Goal: Task Accomplishment & Management: Manage account settings

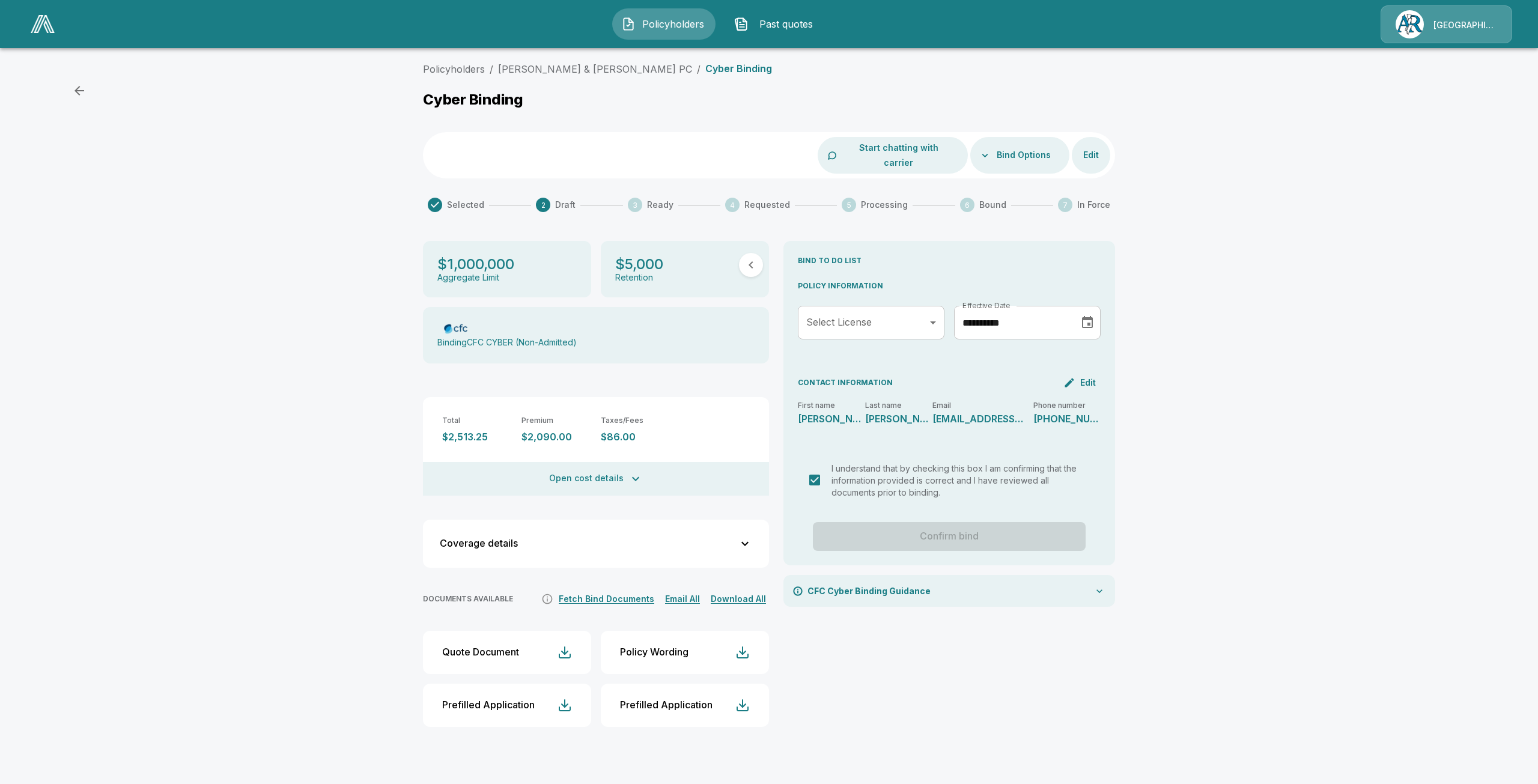
click at [1422, 13] on div "[GEOGRAPHIC_DATA]/[PERSON_NAME]" at bounding box center [1447, 24] width 132 height 38
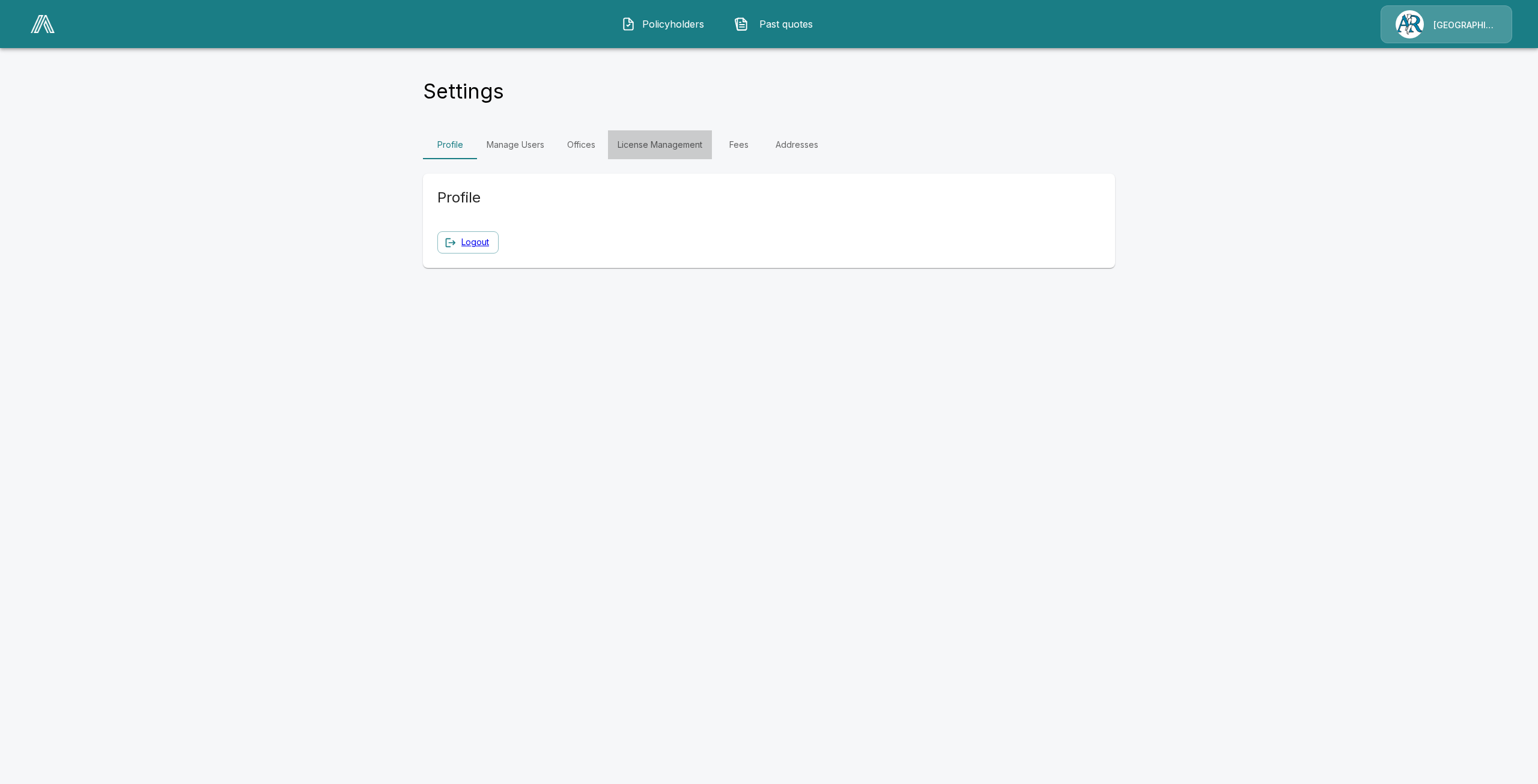
click at [639, 141] on link "License Management" at bounding box center [660, 144] width 104 height 29
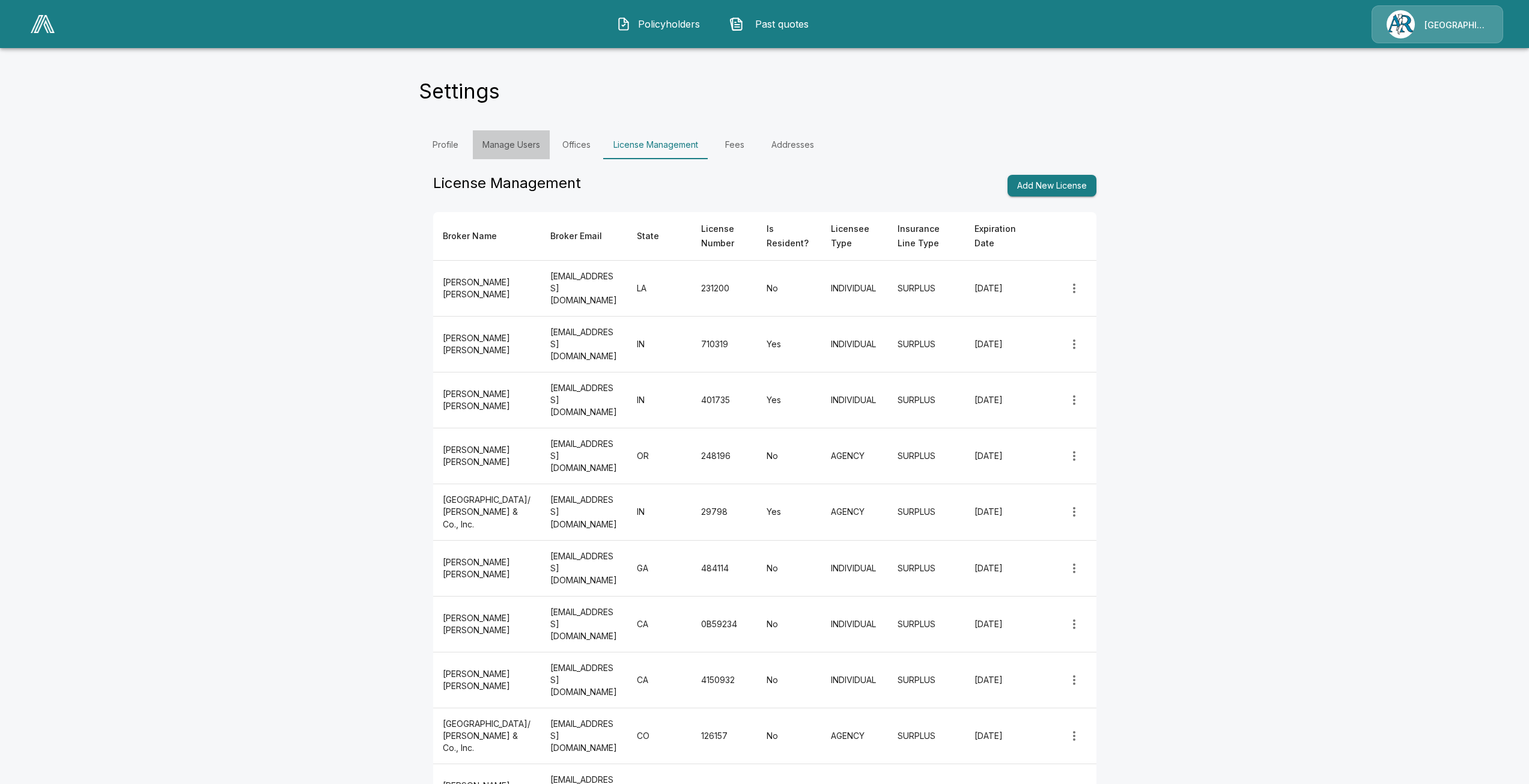
click at [532, 144] on link "Manage Users" at bounding box center [511, 144] width 77 height 29
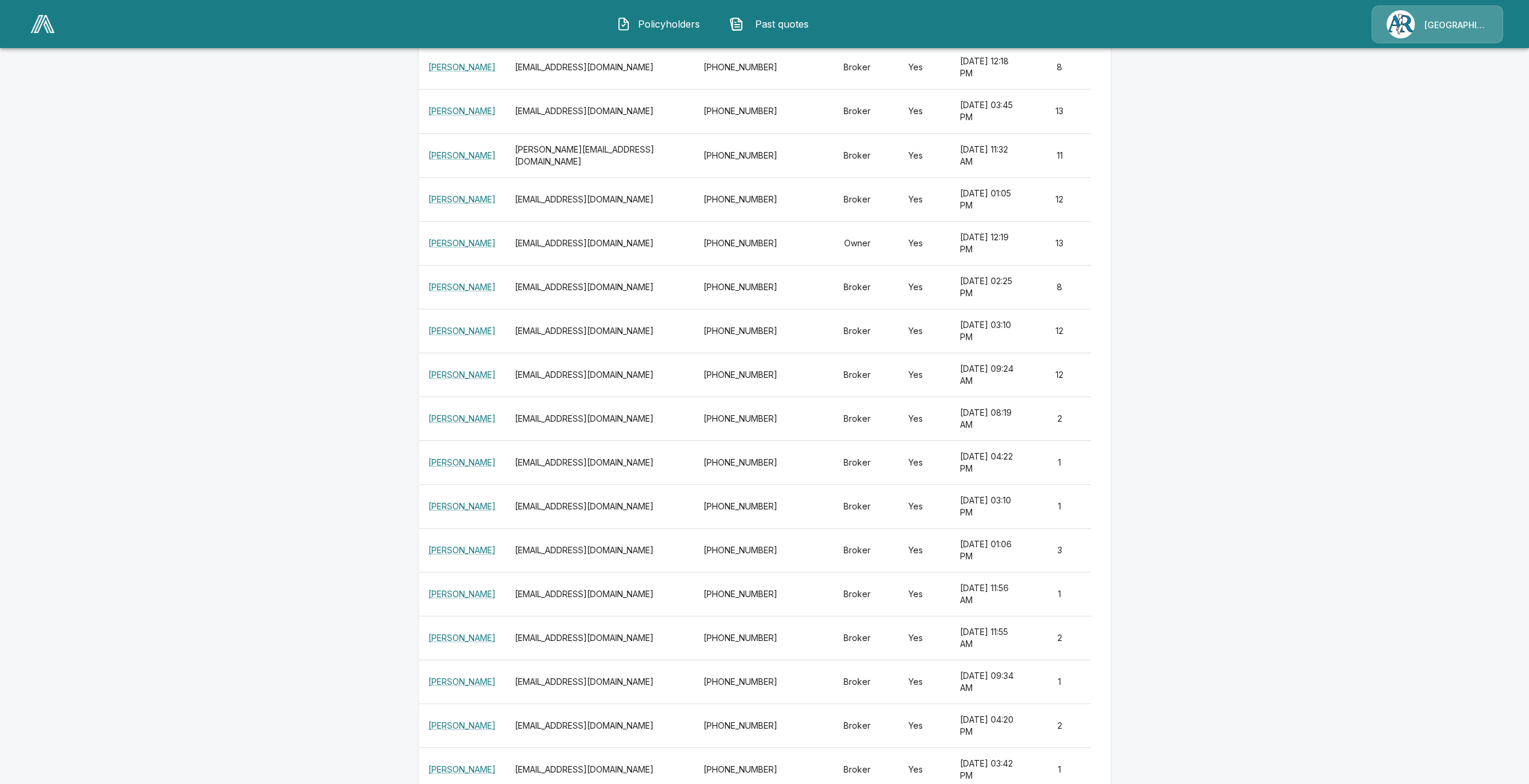
scroll to position [453, 0]
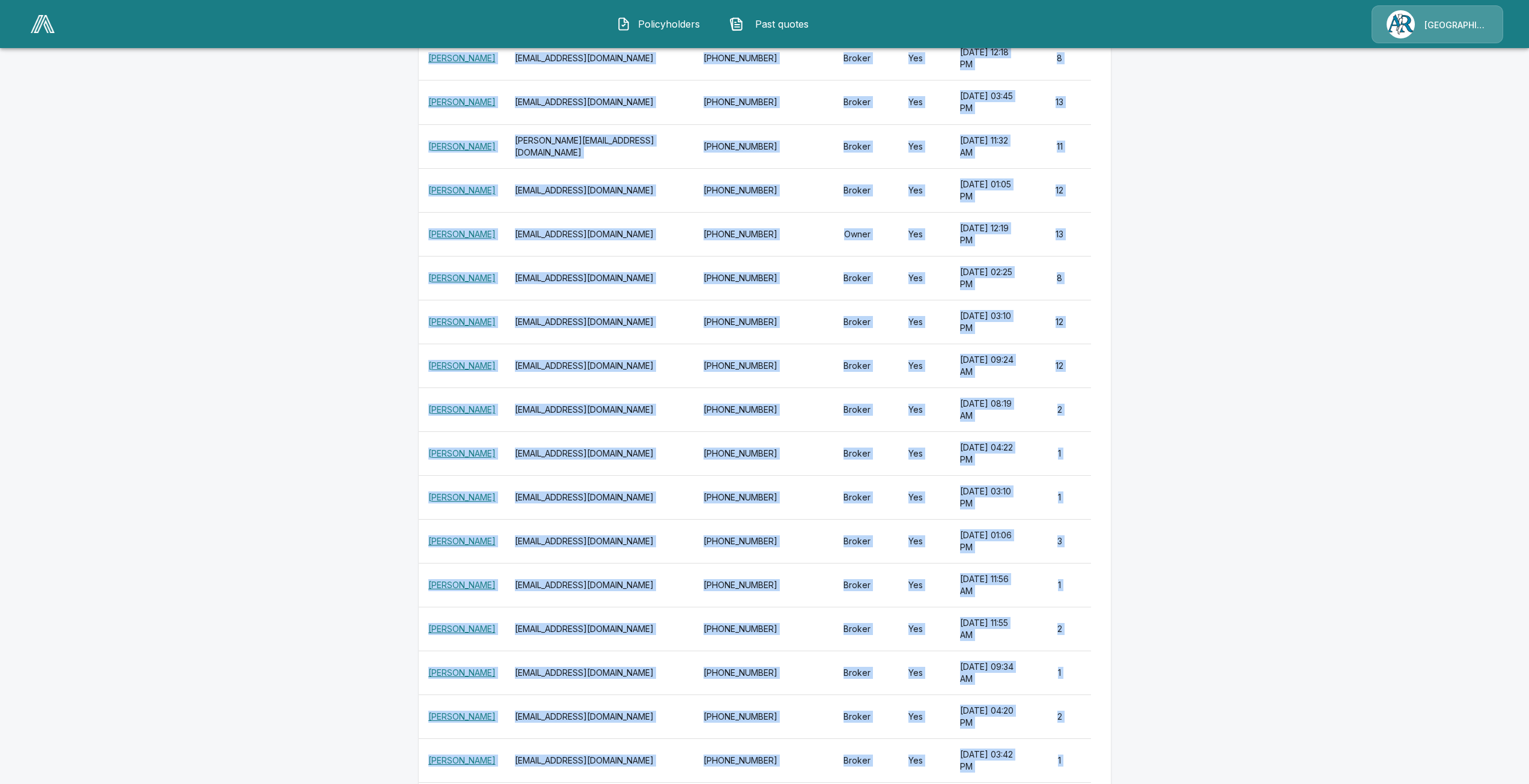
drag, startPoint x: 426, startPoint y: 200, endPoint x: 1078, endPoint y: 746, distance: 850.4
click at [1077, 755] on tbody "Shifa Khan skhan@arlingtonroe.com 317-554-8569 Broker Yes October 6, 2025 at 11…" at bounding box center [764, 347] width 692 height 1060
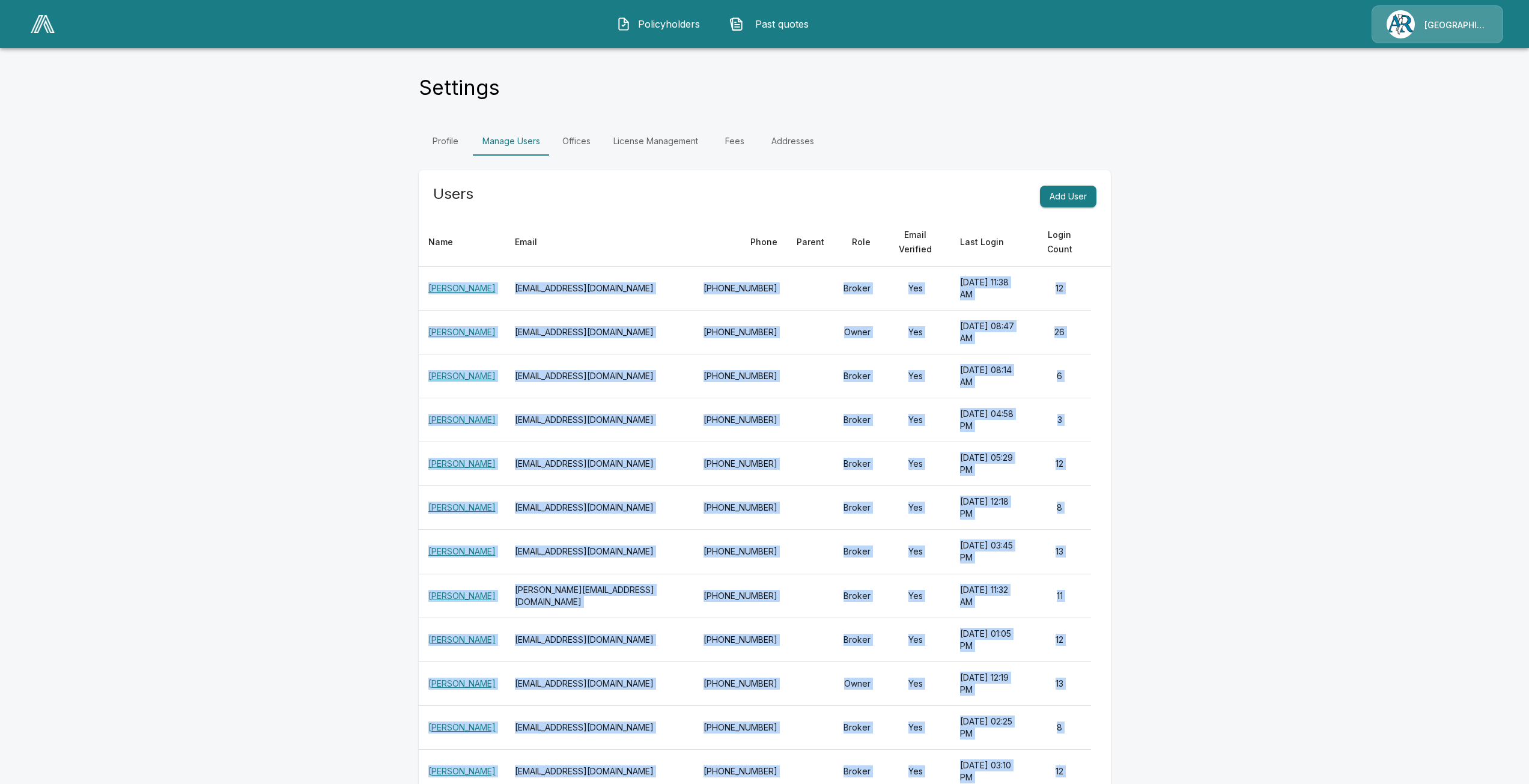
scroll to position [0, 0]
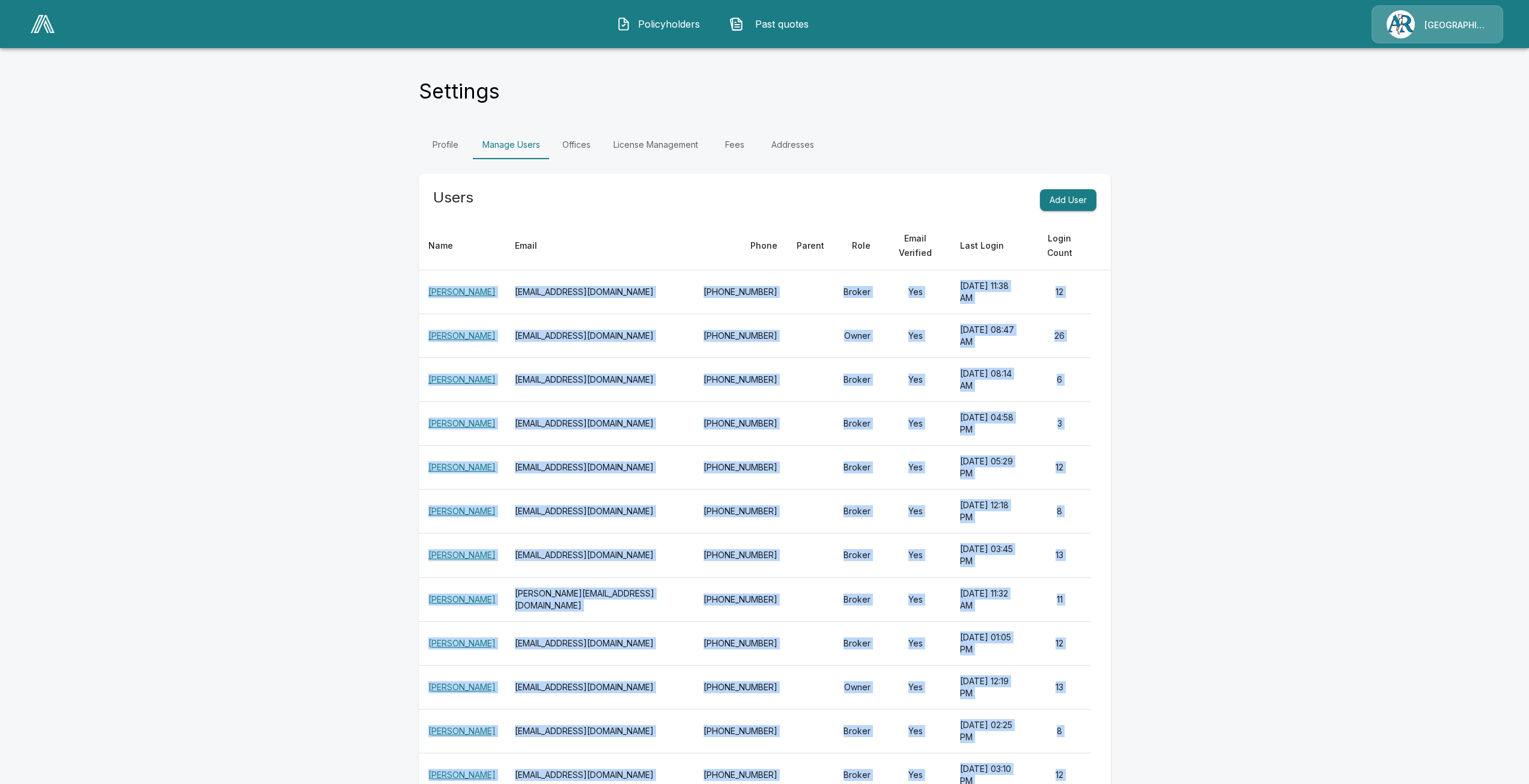
click at [536, 273] on th "skhan@arlingtonroe.com" at bounding box center [600, 292] width 189 height 44
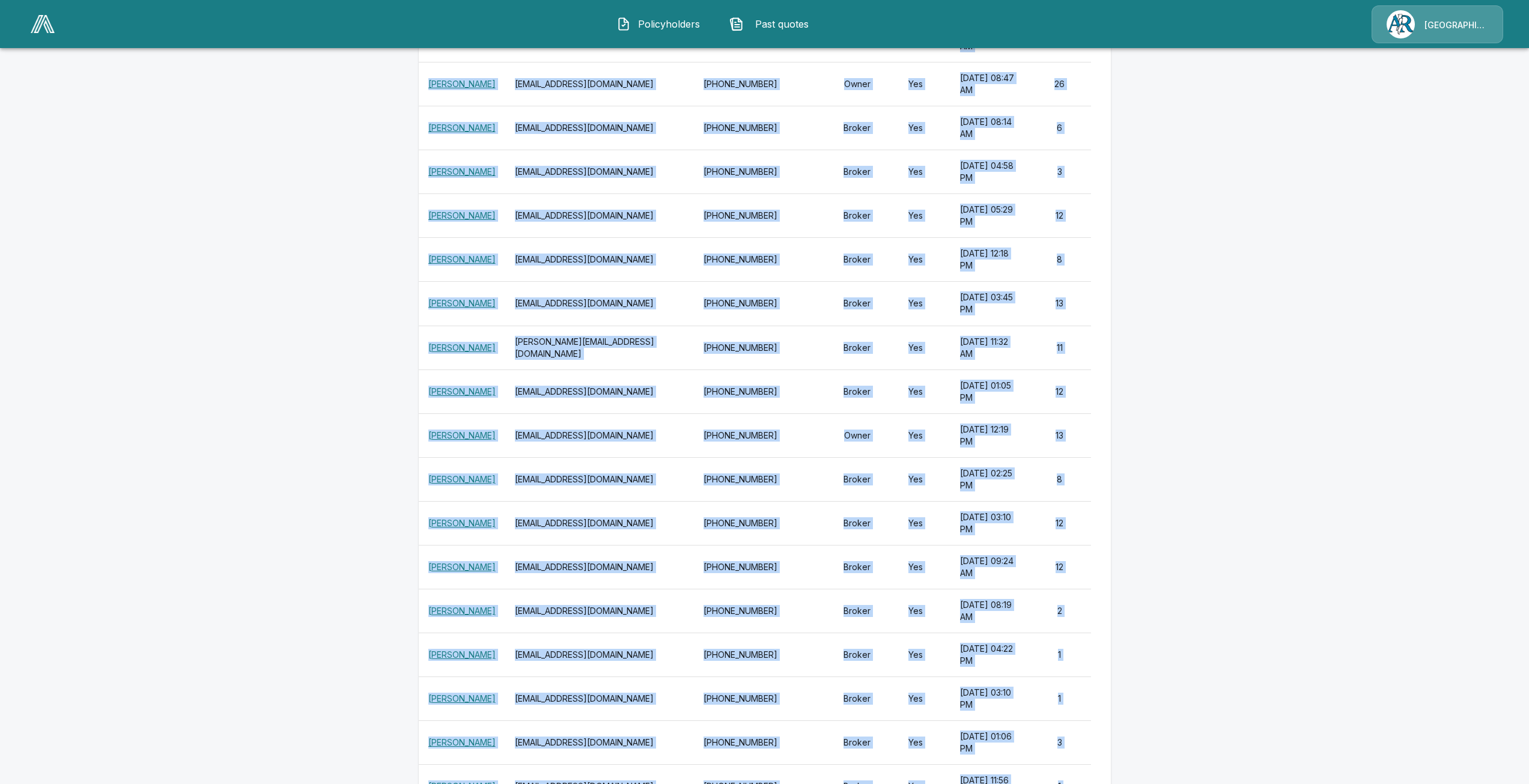
scroll to position [453, 0]
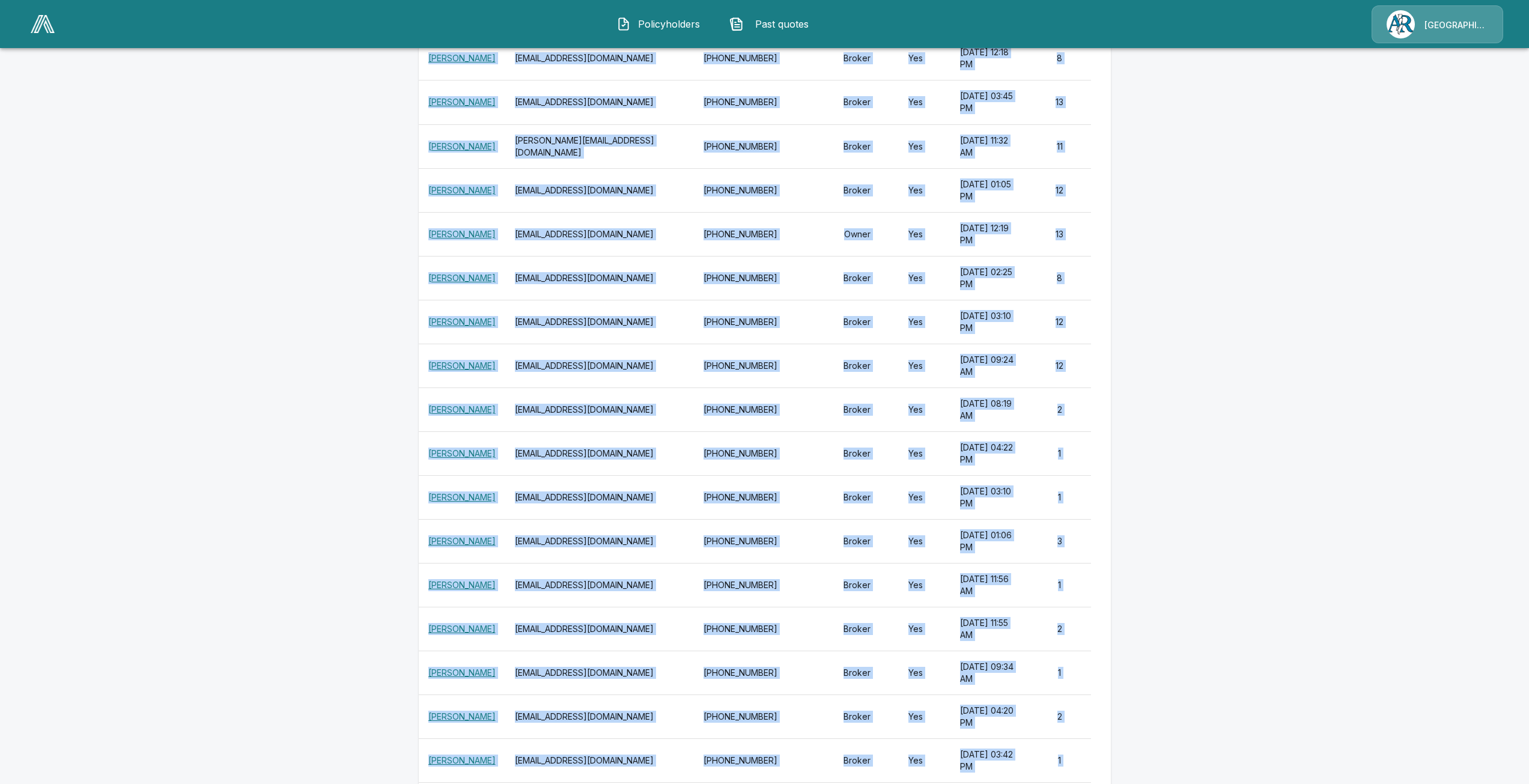
drag, startPoint x: 449, startPoint y: 250, endPoint x: 1074, endPoint y: 756, distance: 804.2
click at [1074, 756] on table "Name Email Phone Parent Role Email Verified Last Login Login Count Shifa Khan s…" at bounding box center [764, 323] width 692 height 1109
copy table "Name Email Phone Parent Role Email Verified Last Login Login Count Shifa Khan s…"
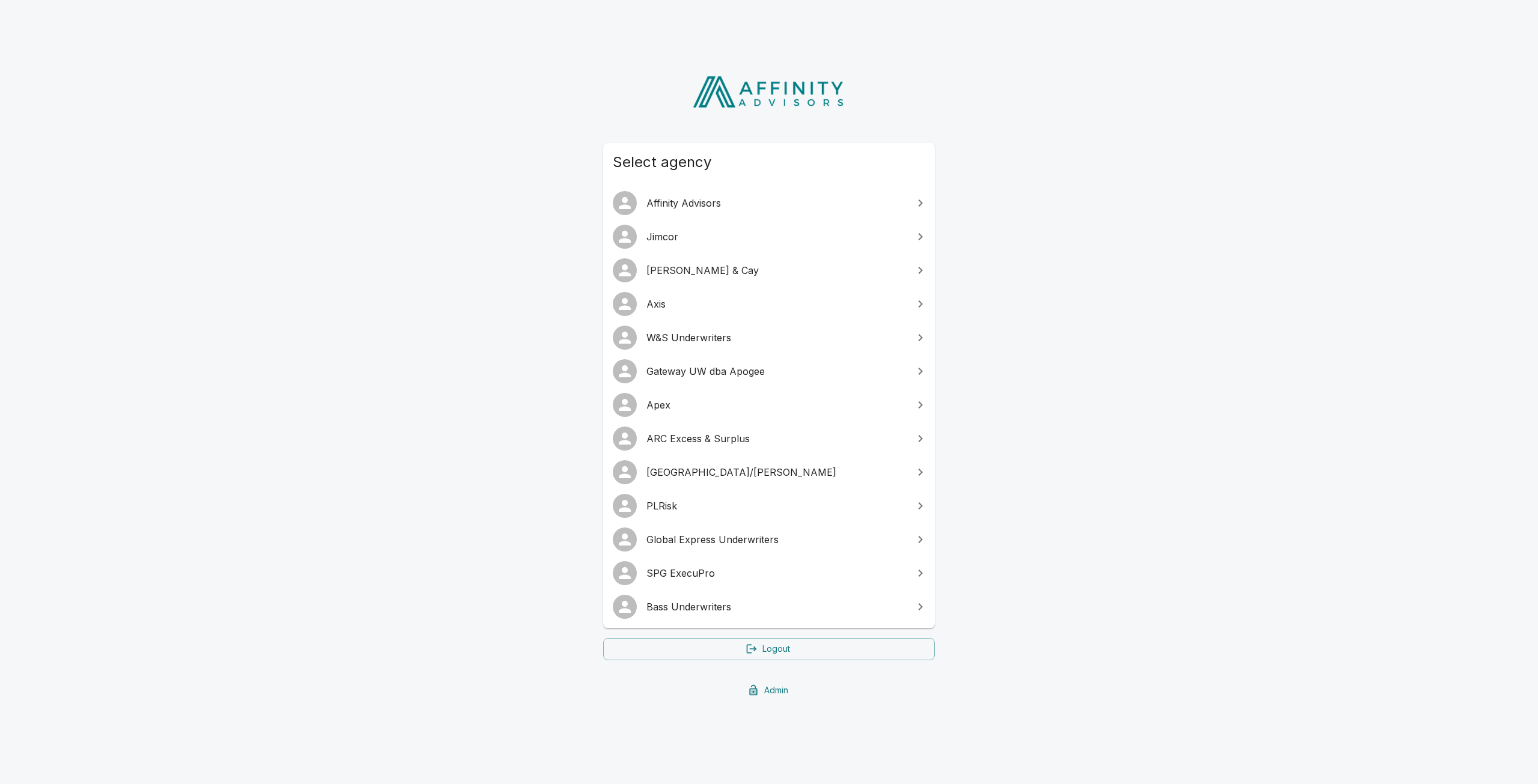
click at [691, 611] on span "Bass Underwriters" at bounding box center [776, 606] width 260 height 15
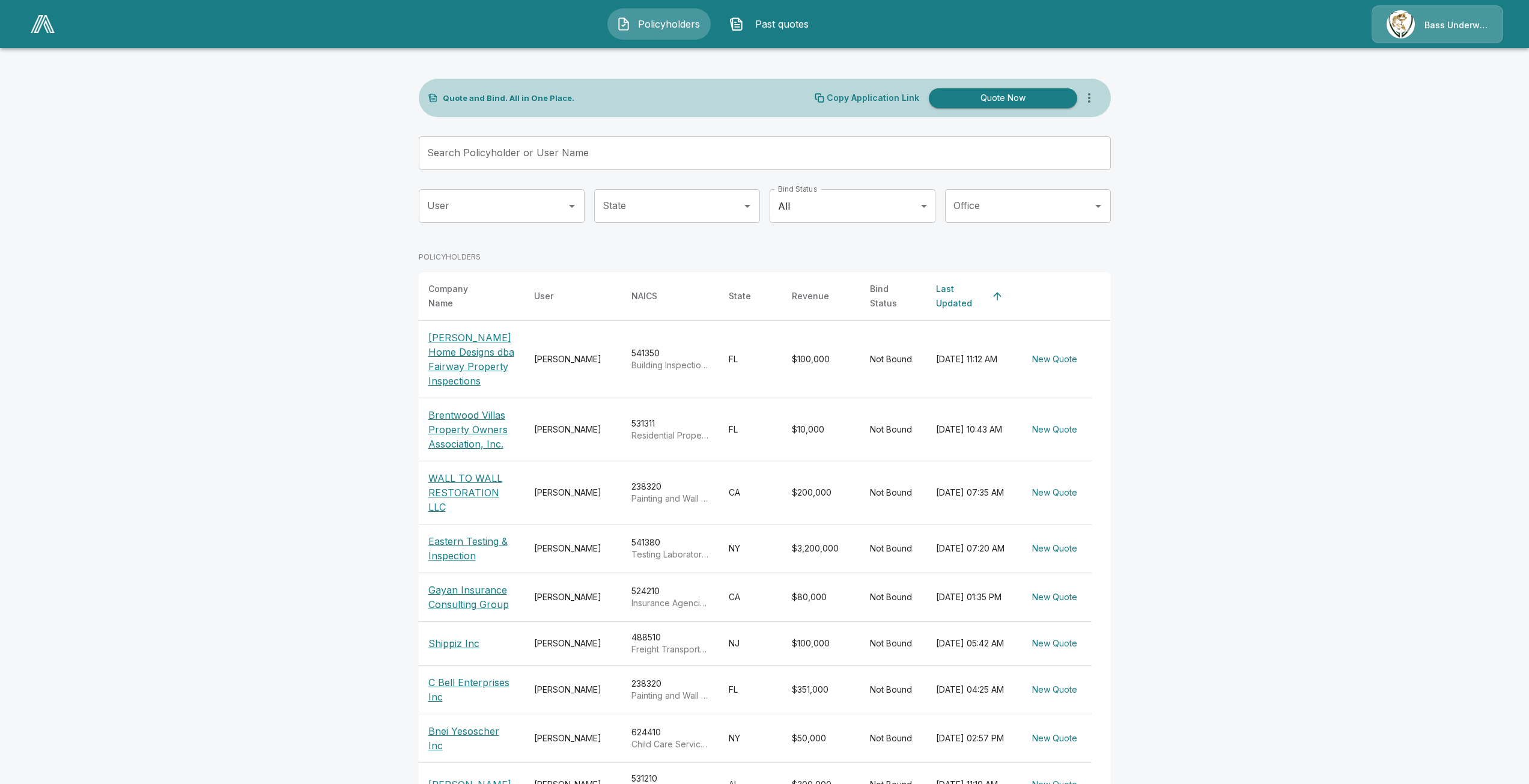
click at [471, 360] on p "[PERSON_NAME] Home Designs dba Fairway Property Inspections" at bounding box center [471, 359] width 86 height 58
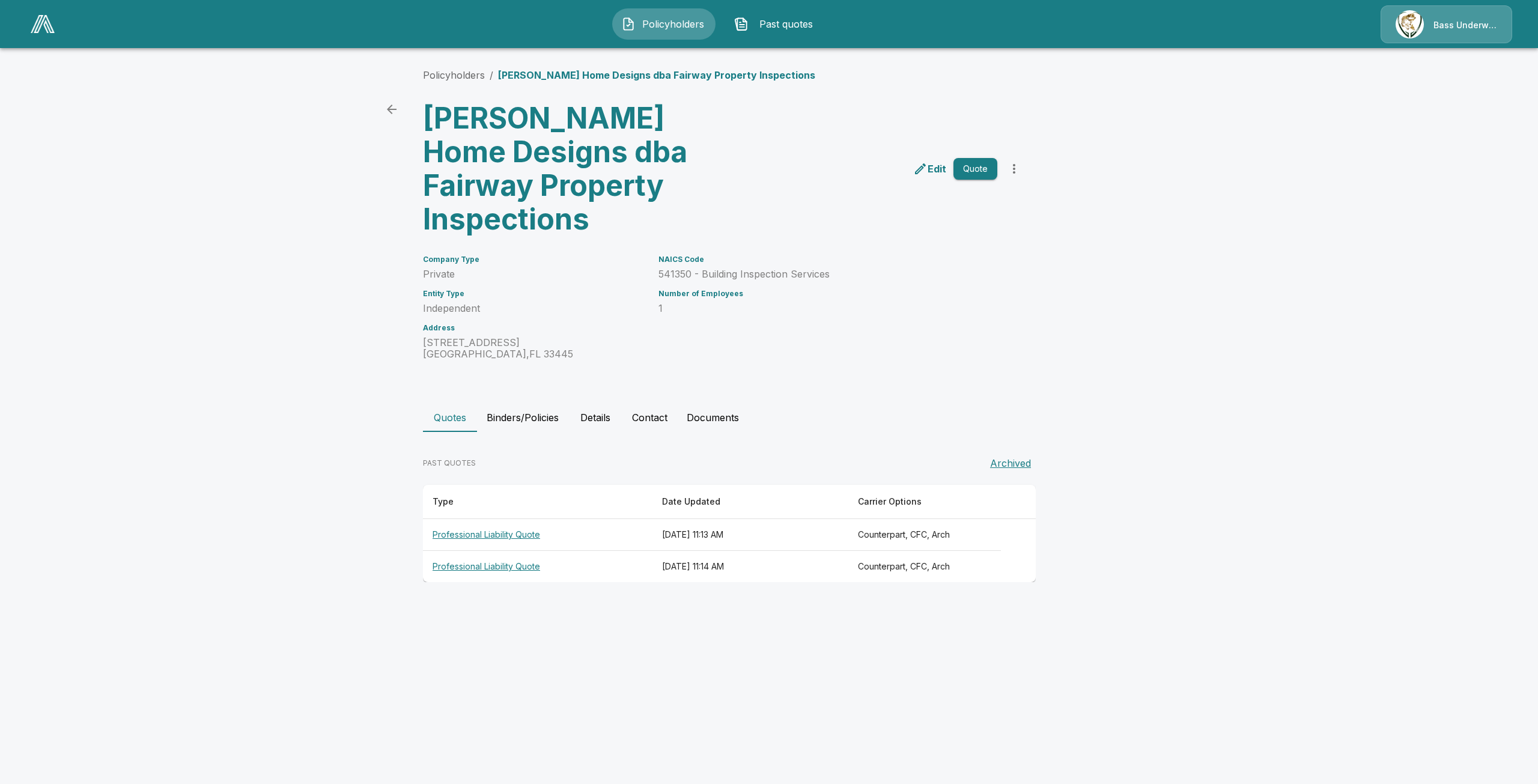
click at [502, 519] on th "Professional Liability Quote" at bounding box center [538, 535] width 229 height 32
click at [516, 551] on th "Professional Liability Quote" at bounding box center [538, 567] width 229 height 32
click at [511, 519] on th "Professional Liability Quote" at bounding box center [538, 535] width 229 height 32
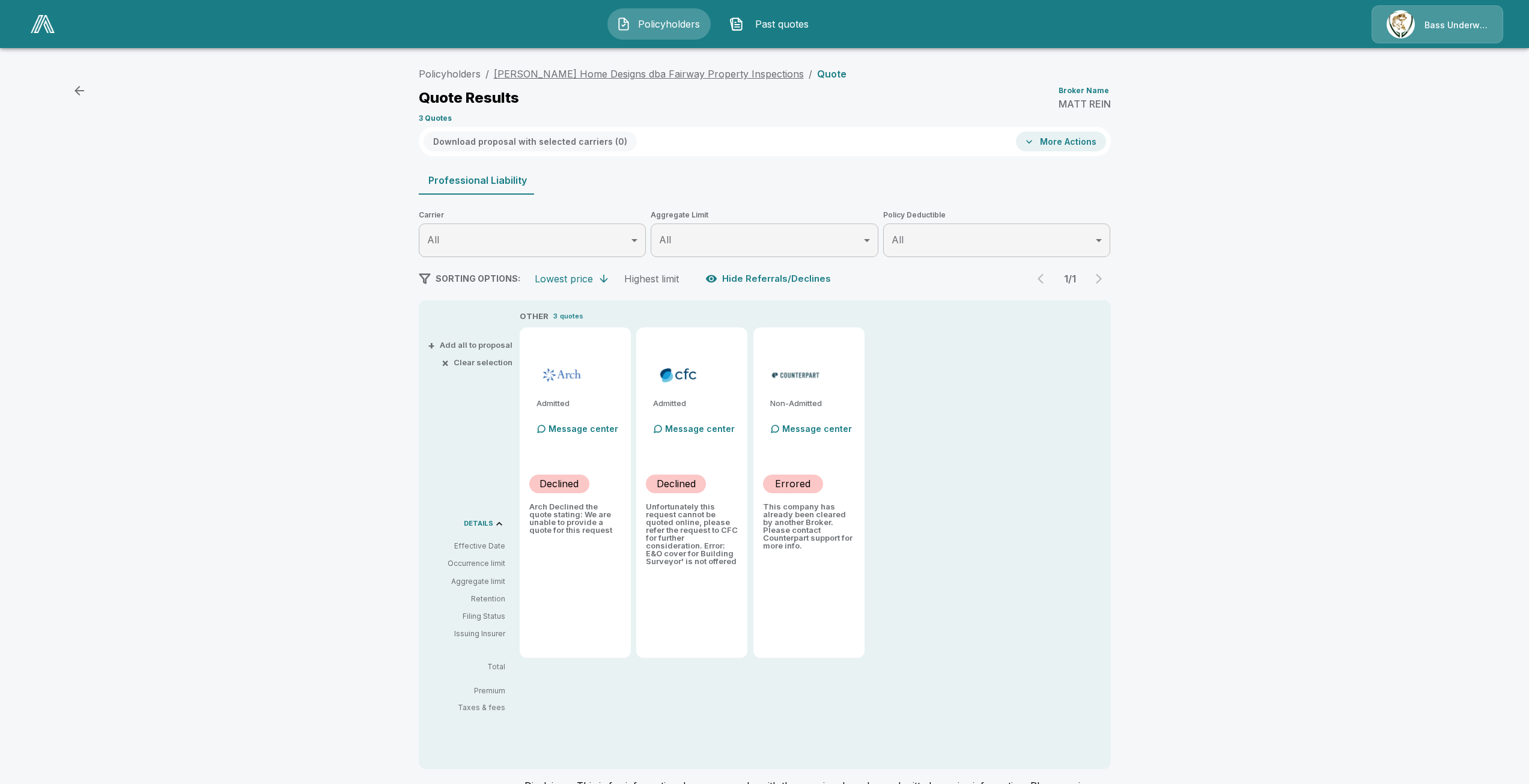
click at [576, 70] on link "McKenna Home Designs dba Fairway Property Inspections" at bounding box center [649, 73] width 310 height 12
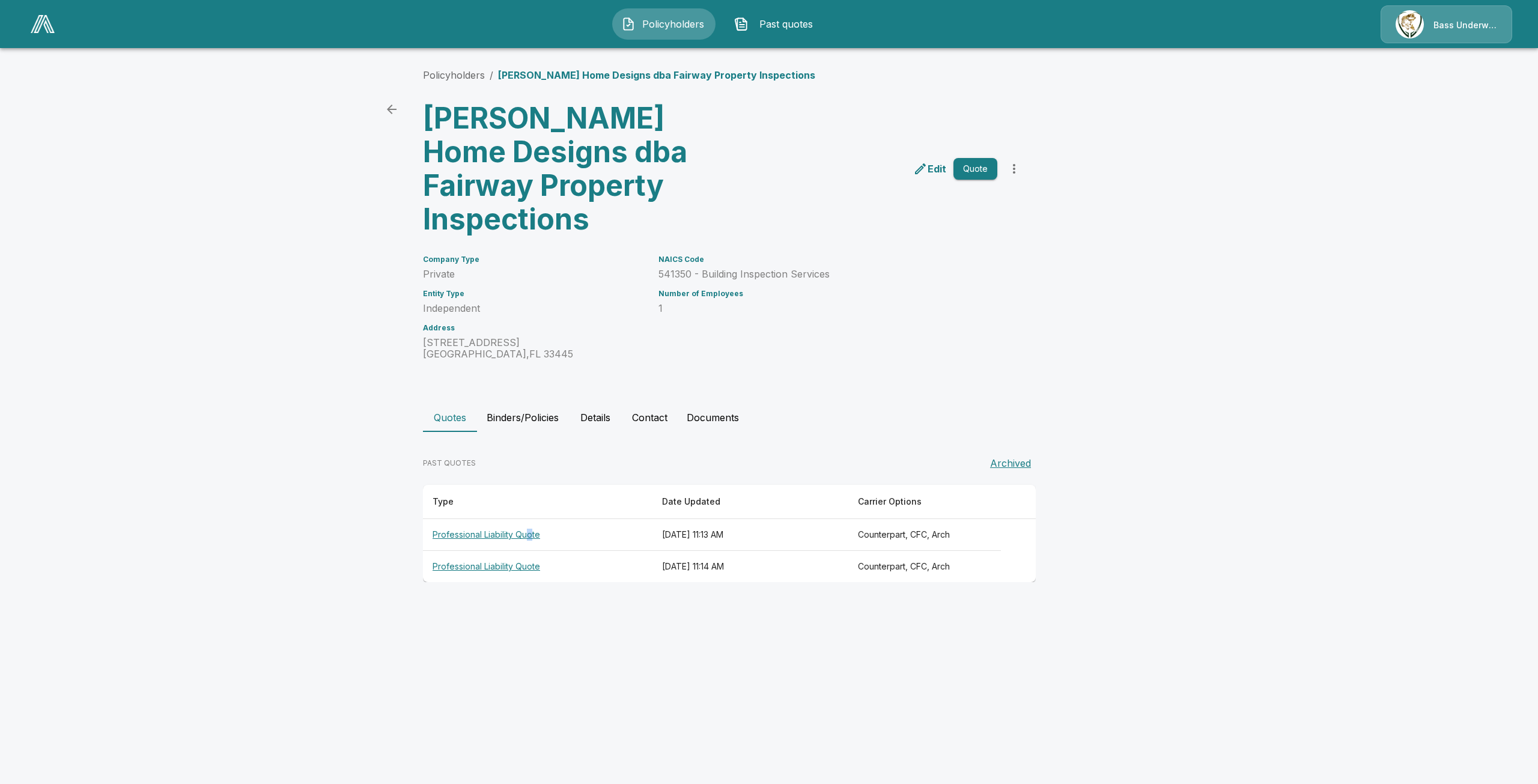
click at [531, 519] on th "Professional Liability Quote" at bounding box center [538, 535] width 229 height 32
click at [497, 551] on th "Professional Liability Quote" at bounding box center [538, 567] width 229 height 32
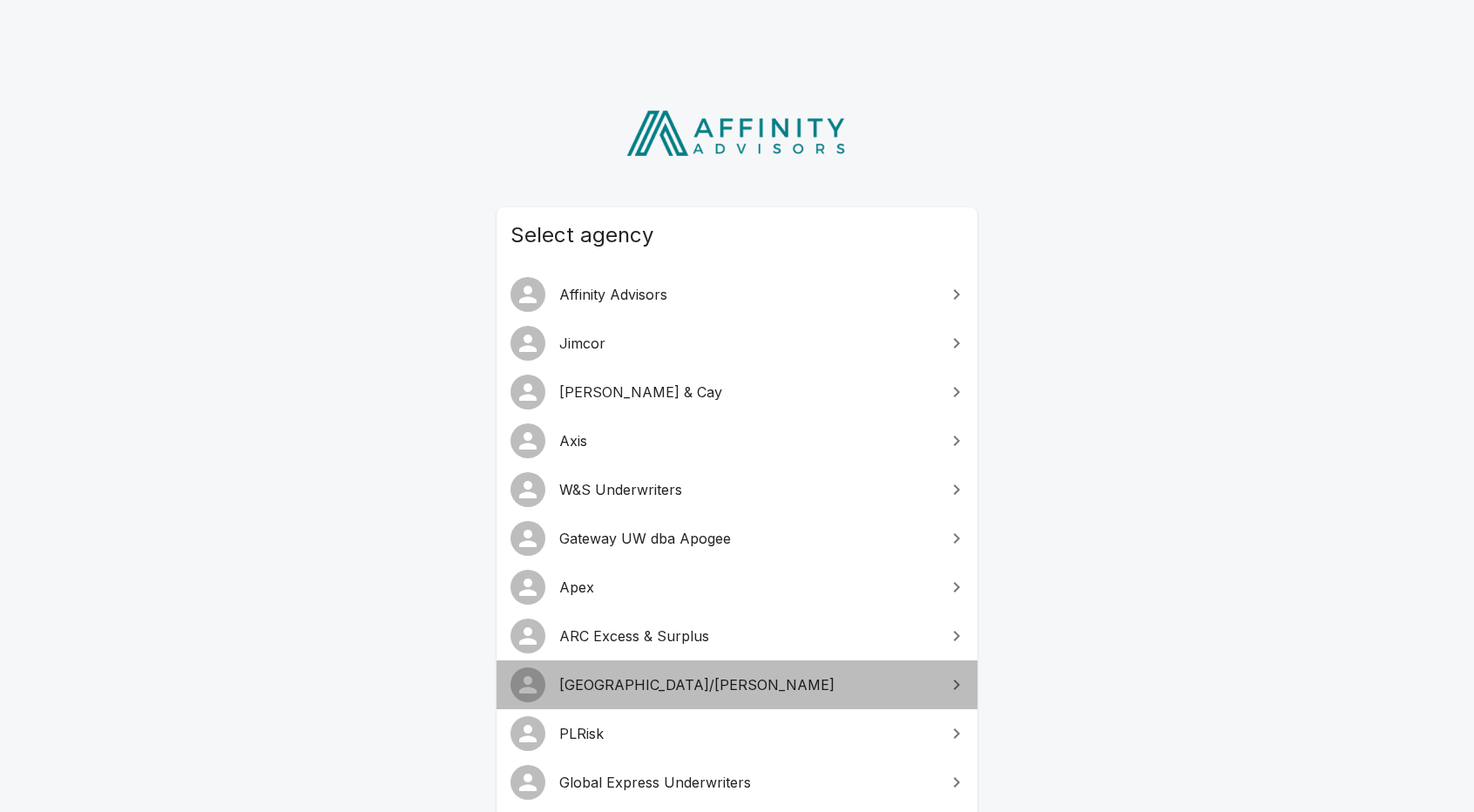
click at [688, 695] on link "[GEOGRAPHIC_DATA]/[PERSON_NAME]" at bounding box center [737, 685] width 481 height 49
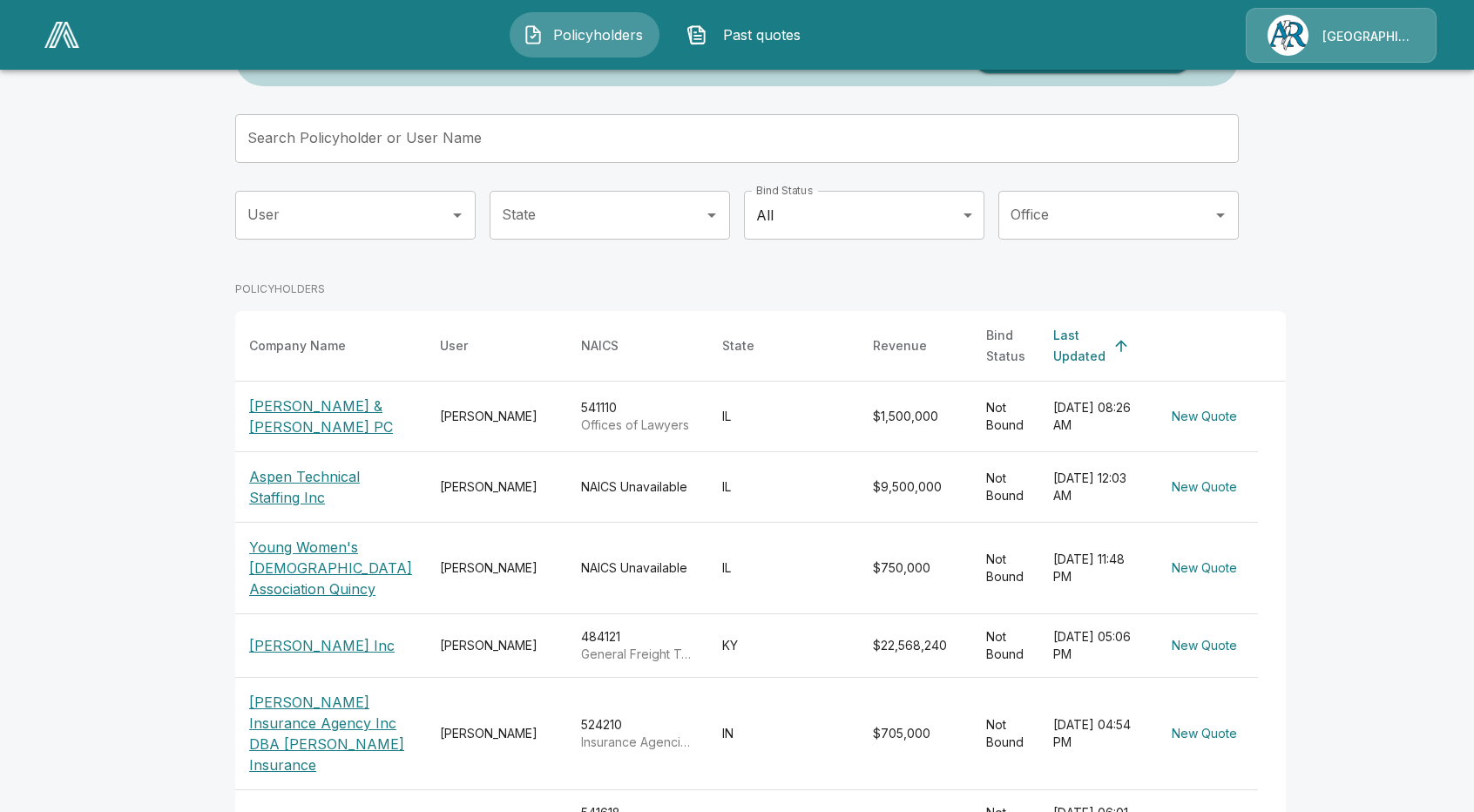
scroll to position [87, 0]
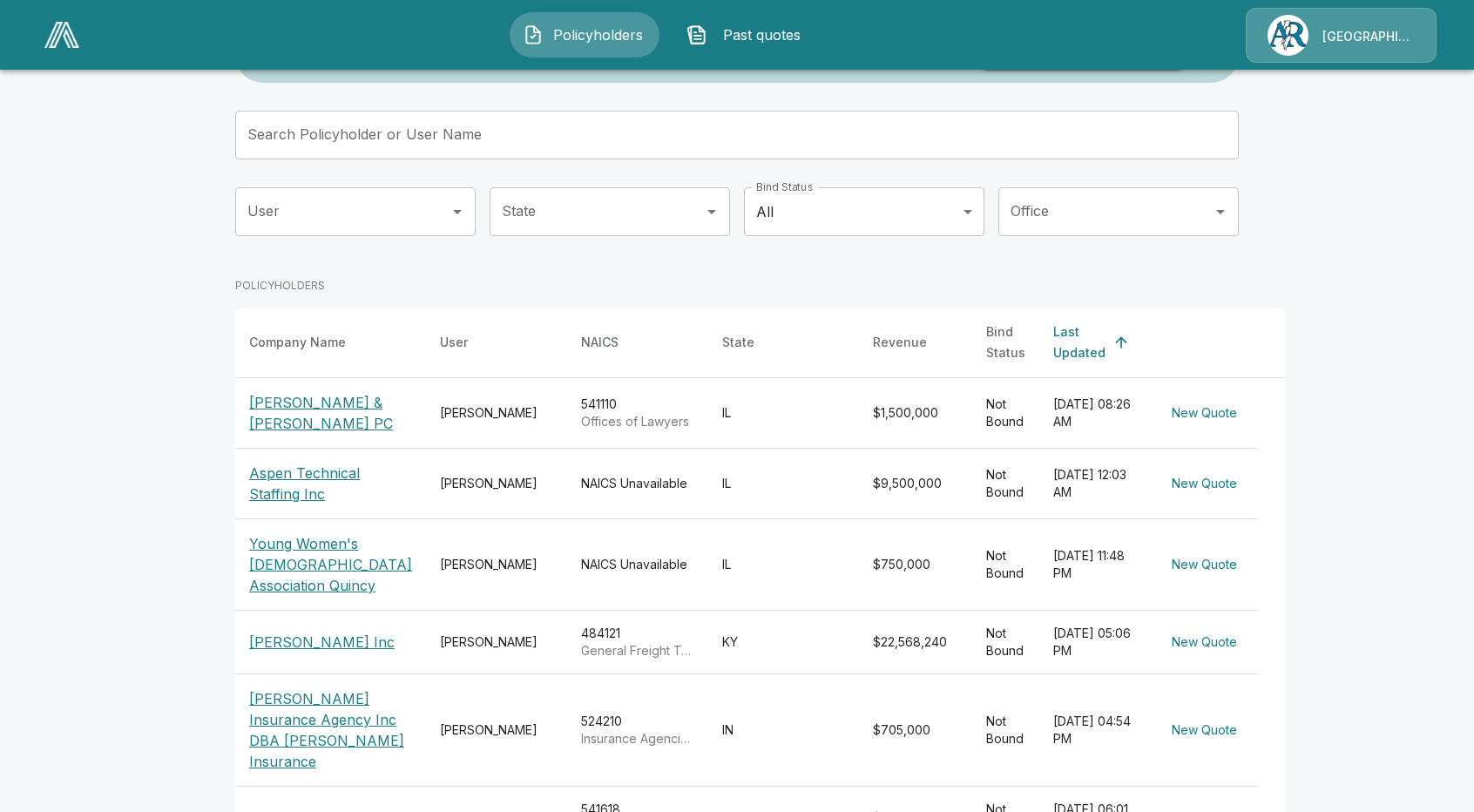
click at [313, 476] on p "Aspen Technical Staffing Inc" at bounding box center [331, 483] width 163 height 42
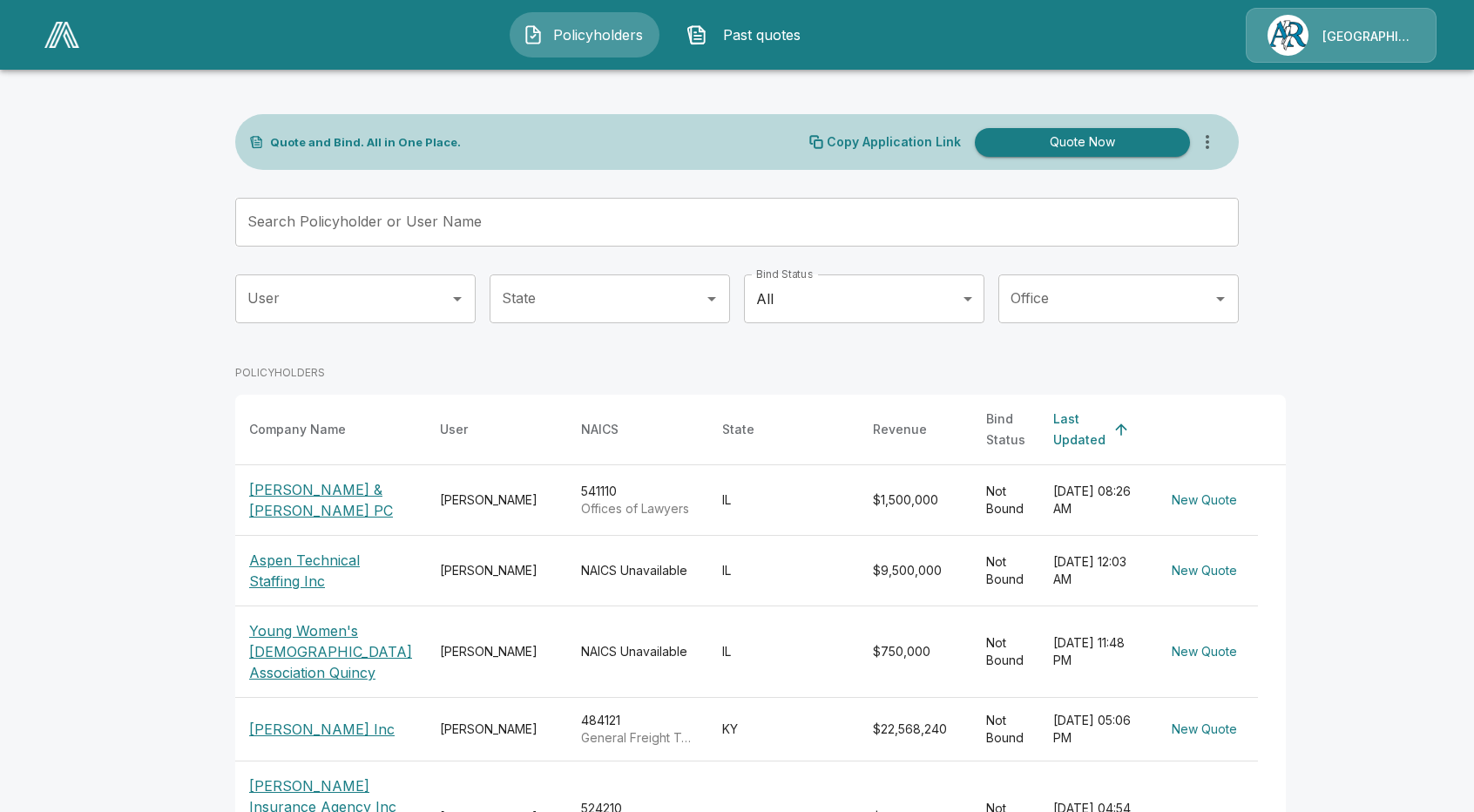
click at [759, 24] on span "Past quotes" at bounding box center [762, 34] width 95 height 21
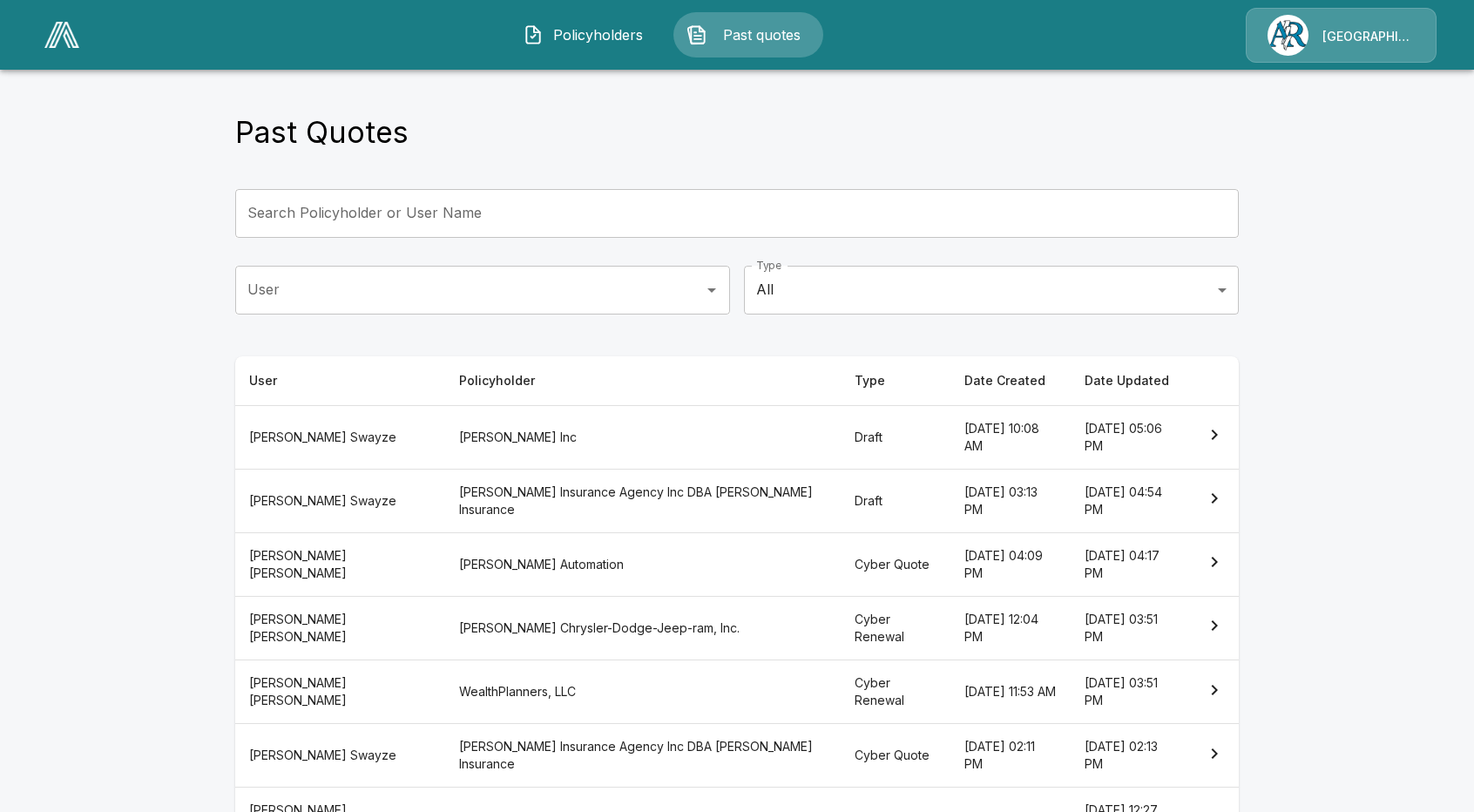
click at [841, 432] on th "Draft" at bounding box center [896, 437] width 110 height 64
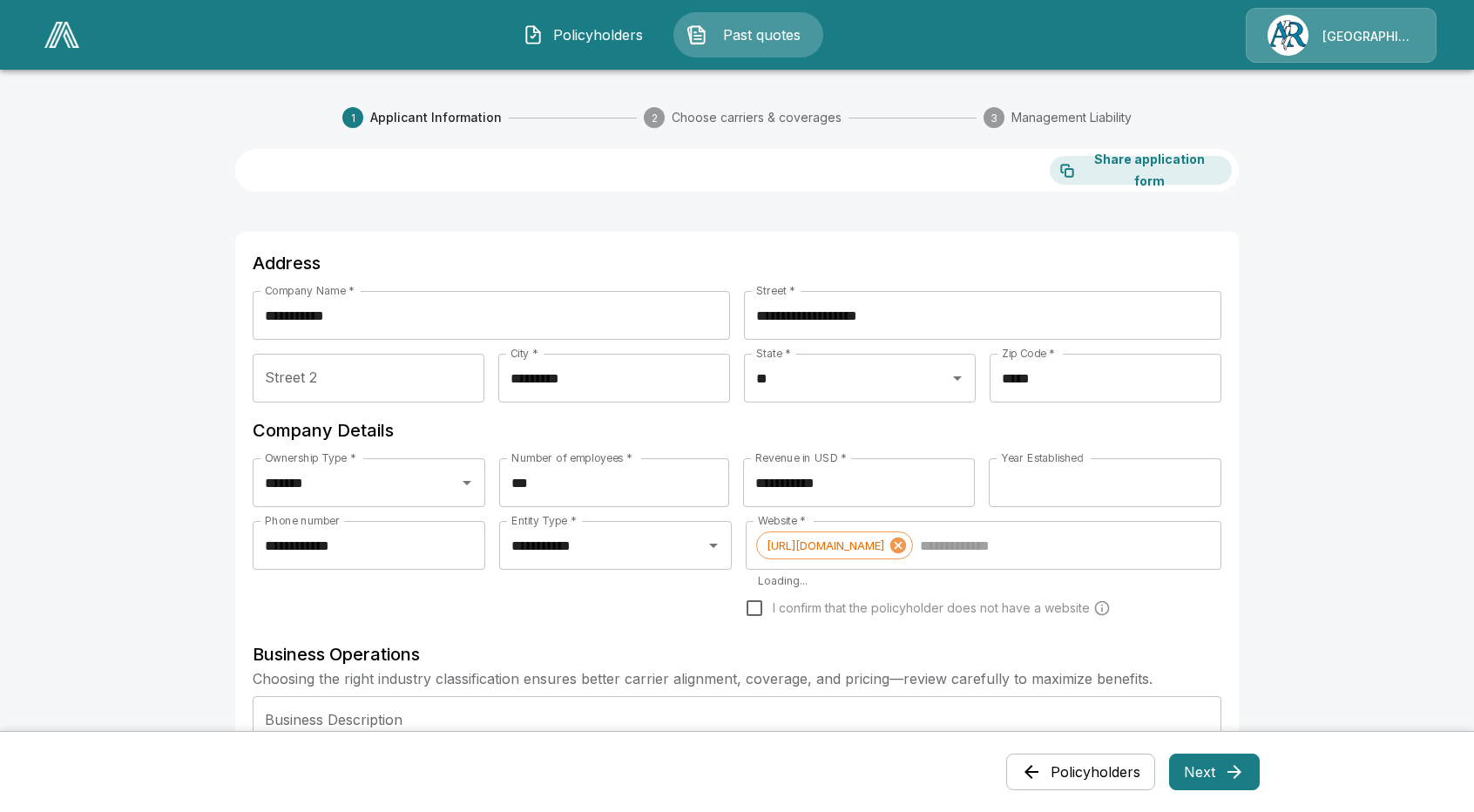
click at [1226, 785] on button "Next" at bounding box center [1214, 771] width 91 height 36
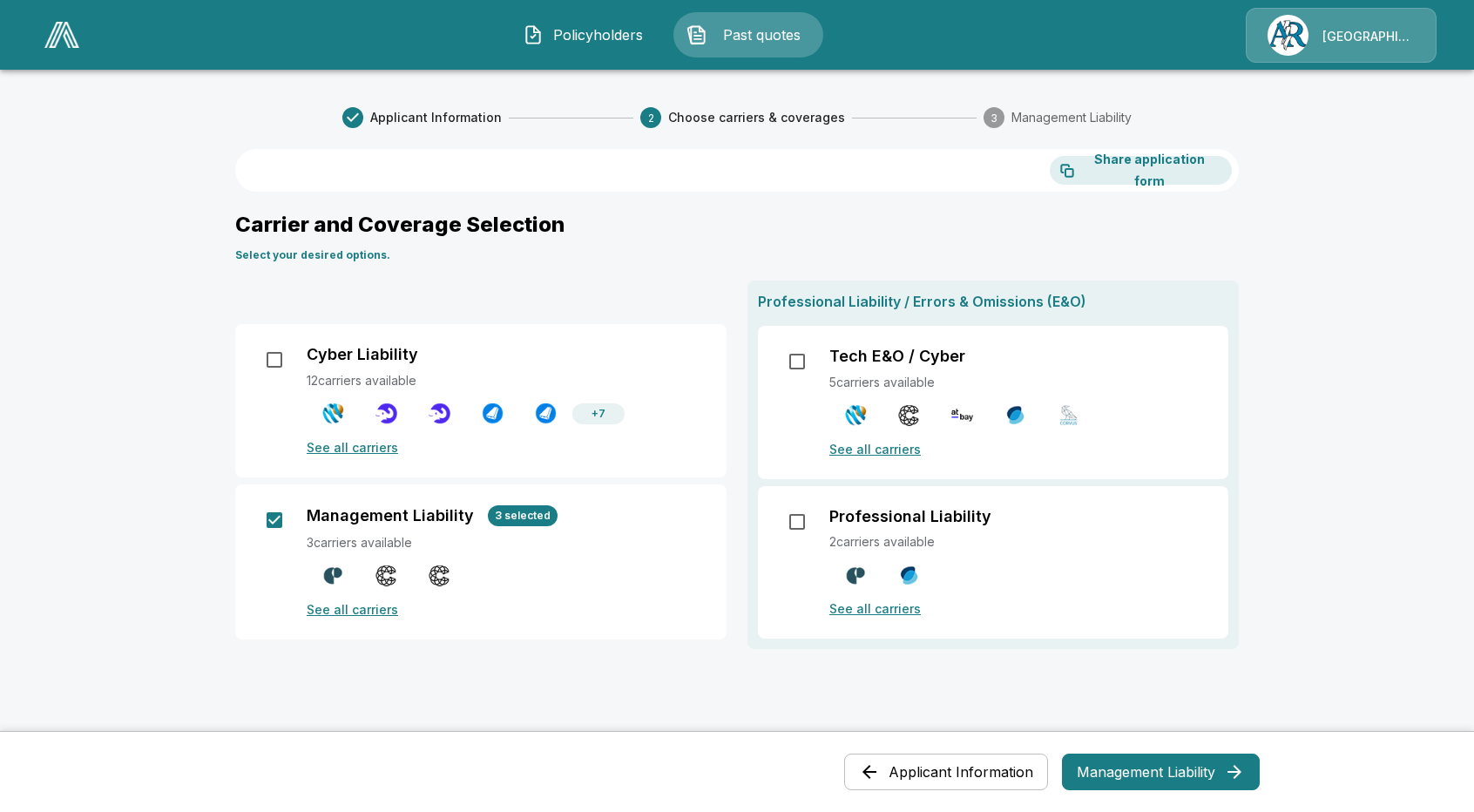
click at [872, 611] on p "See all carriers" at bounding box center [1019, 609] width 378 height 19
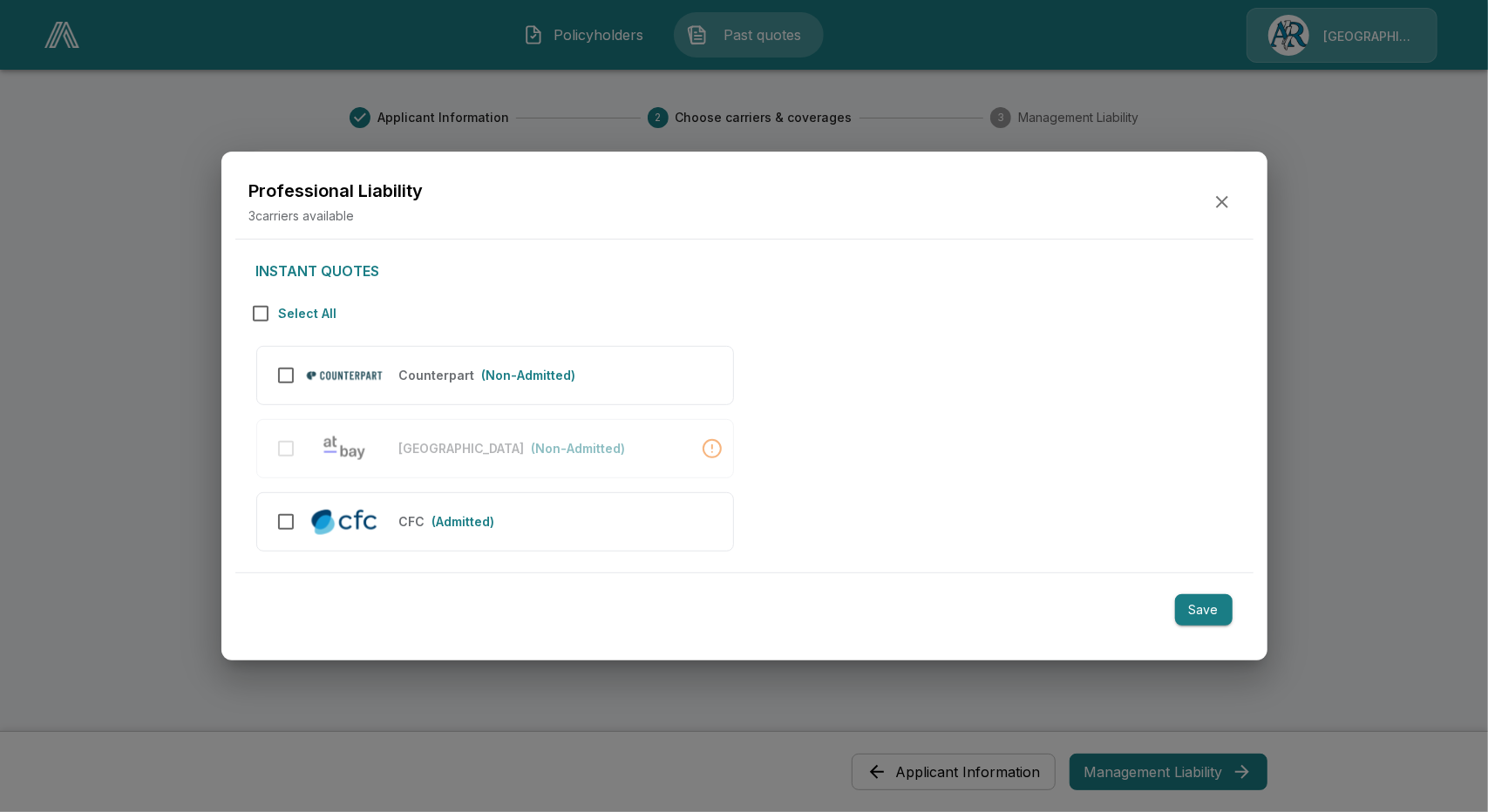
click at [1241, 190] on div "Professional Liability 3 carriers available" at bounding box center [744, 203] width 1018 height 74
click at [1224, 203] on icon "button" at bounding box center [1222, 202] width 21 height 21
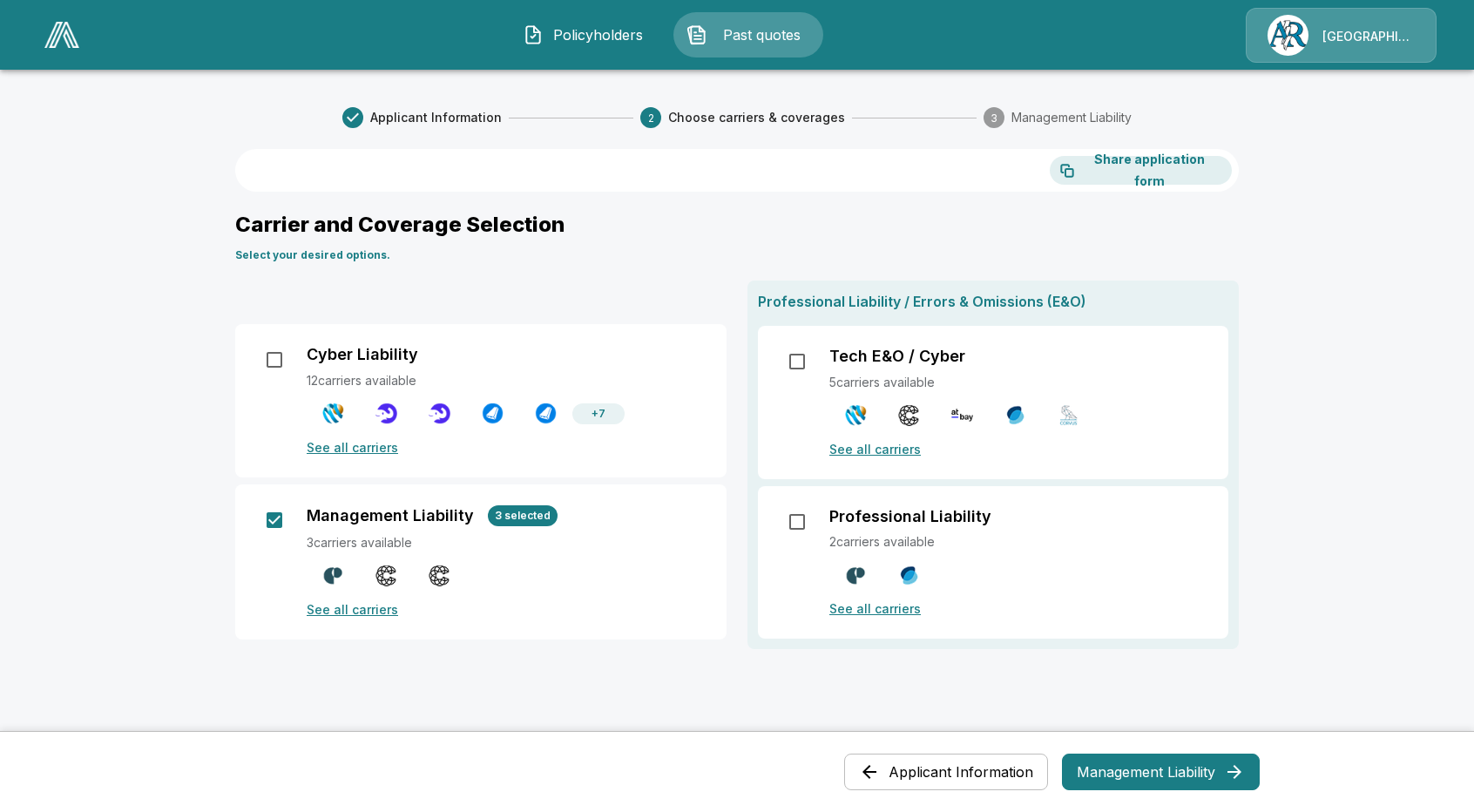
click at [891, 451] on p "See all carriers" at bounding box center [1019, 450] width 378 height 19
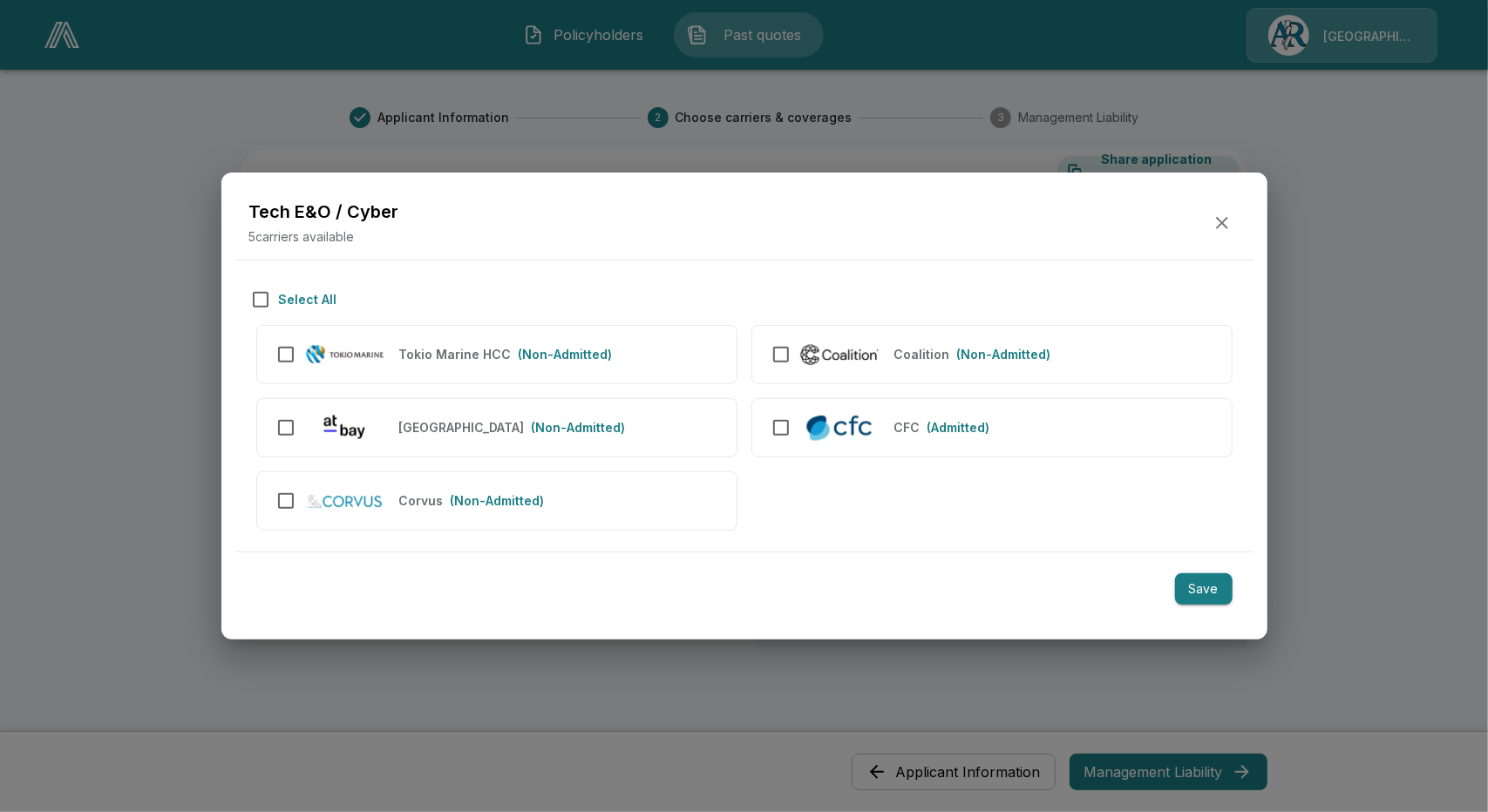
click at [1226, 217] on icon "button" at bounding box center [1222, 222] width 21 height 21
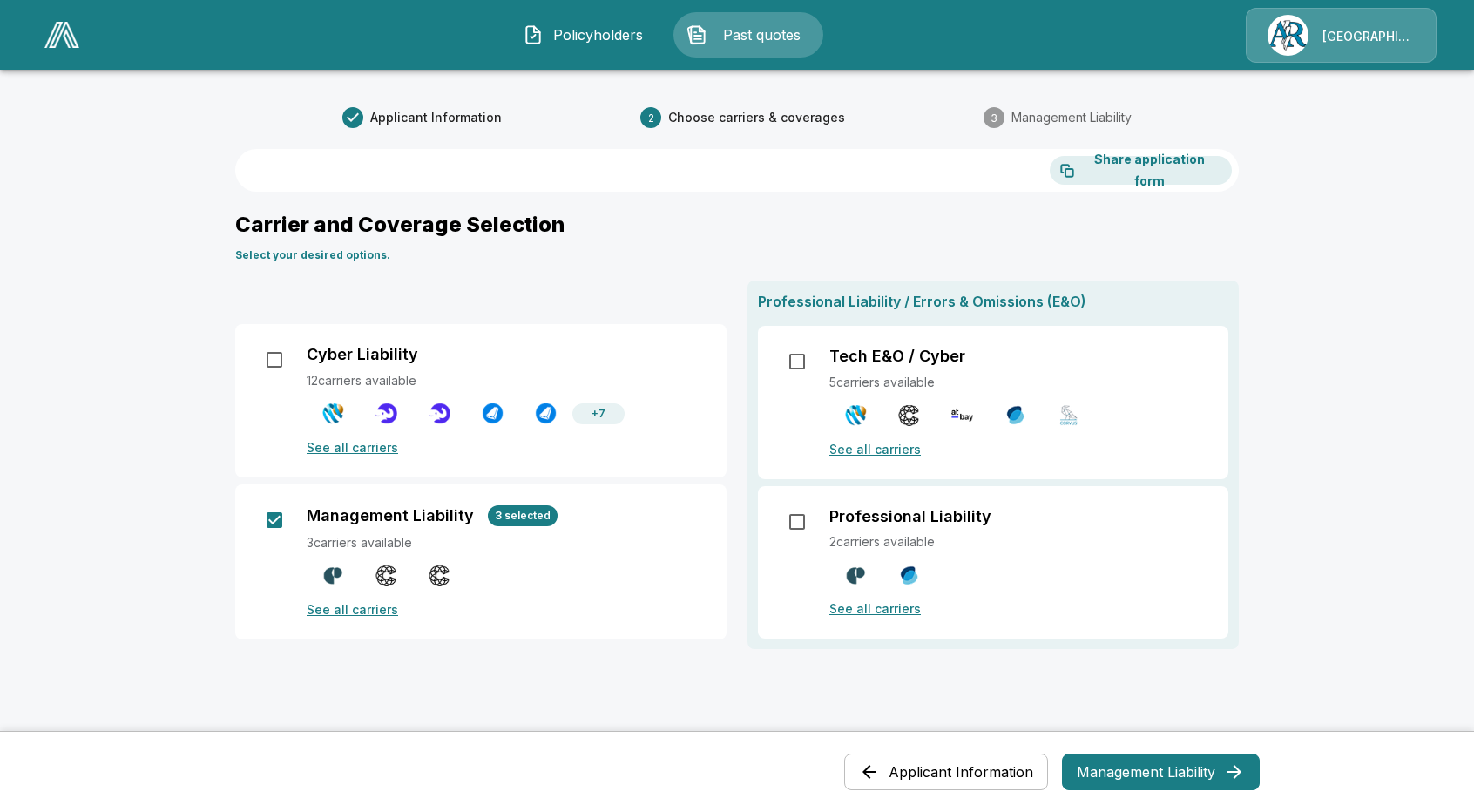
click at [366, 613] on p "See all carriers" at bounding box center [506, 610] width 400 height 19
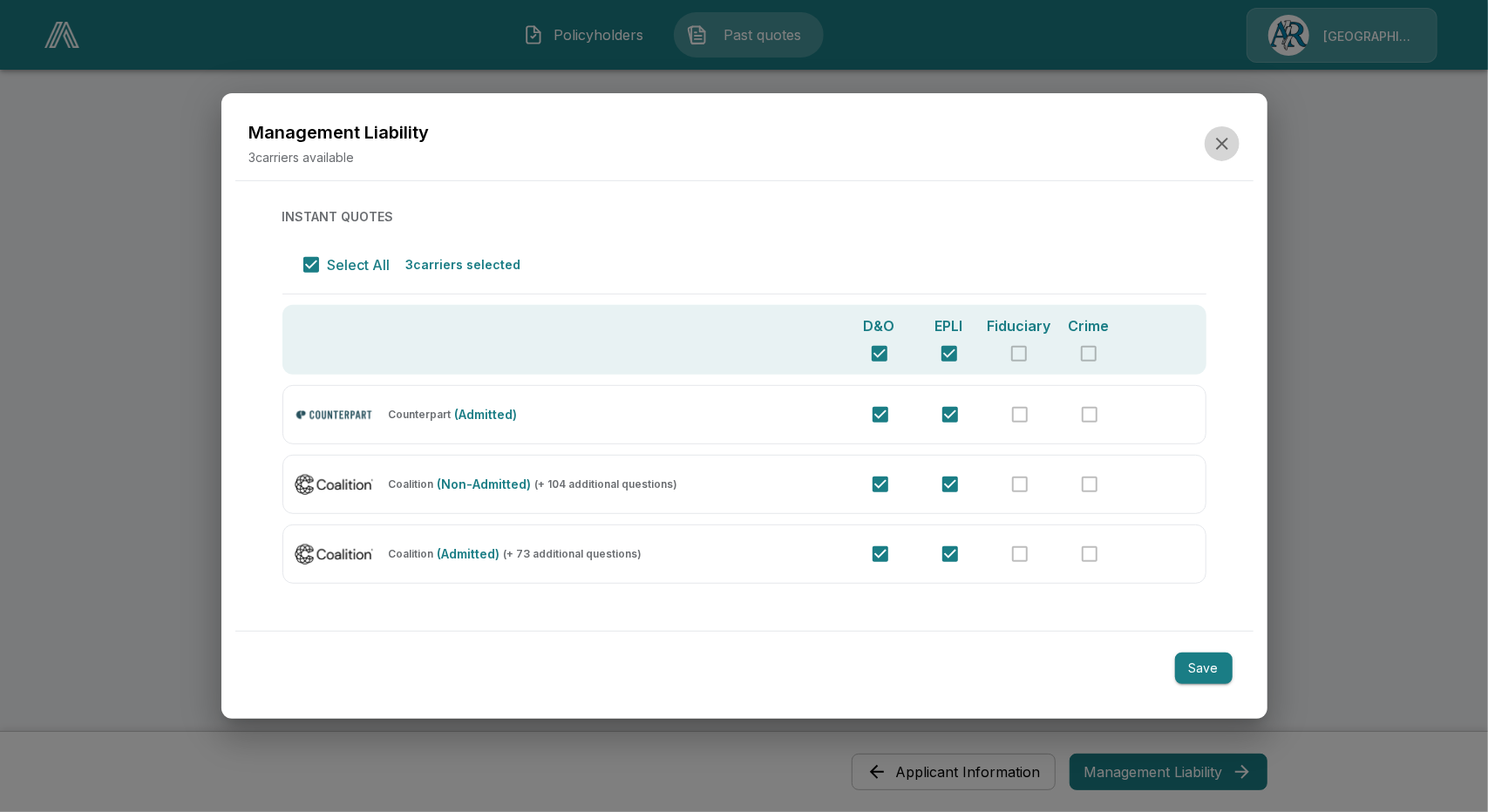
click at [1217, 155] on button "button" at bounding box center [1222, 144] width 35 height 35
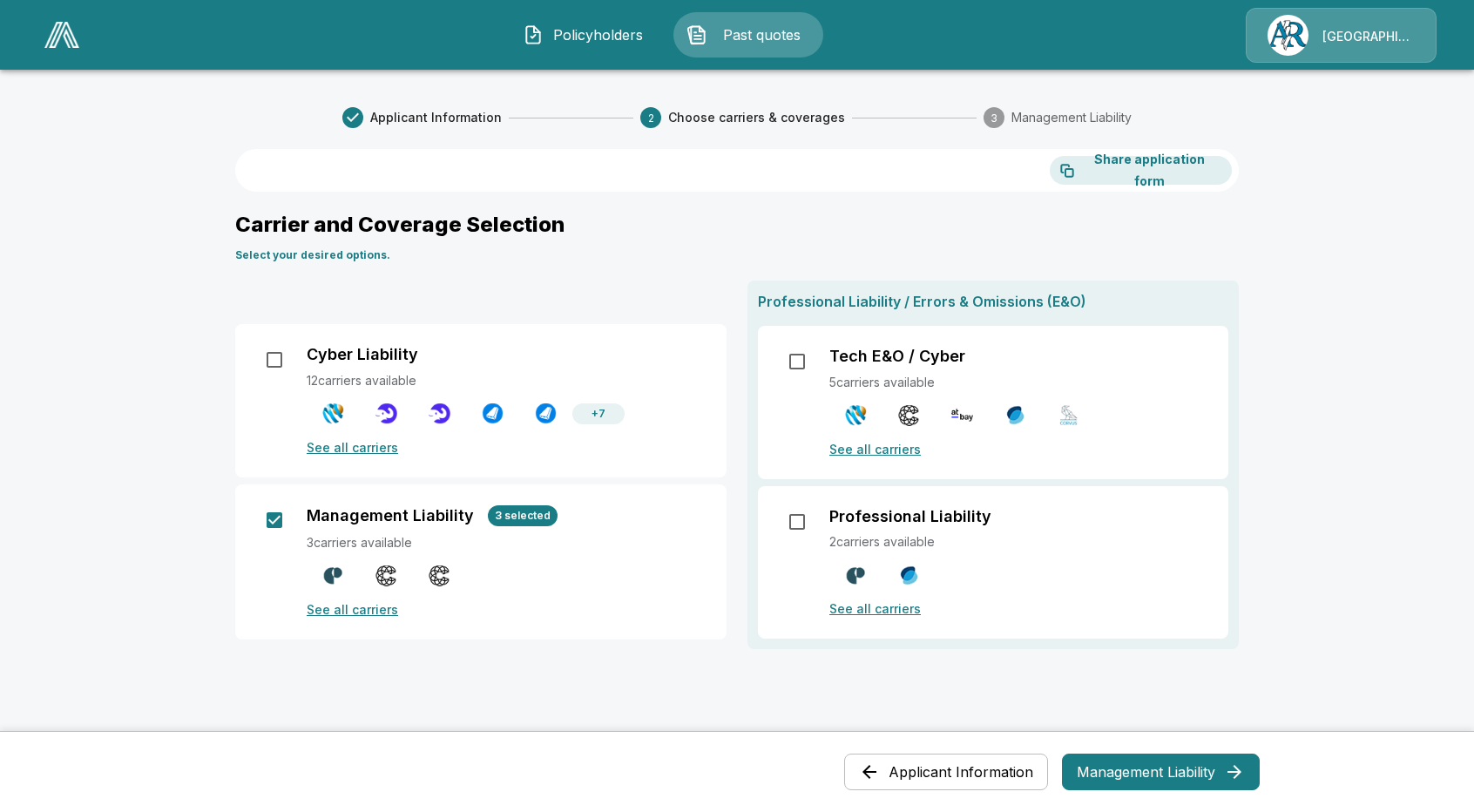
click at [558, 39] on span "Policyholders" at bounding box center [598, 34] width 95 height 21
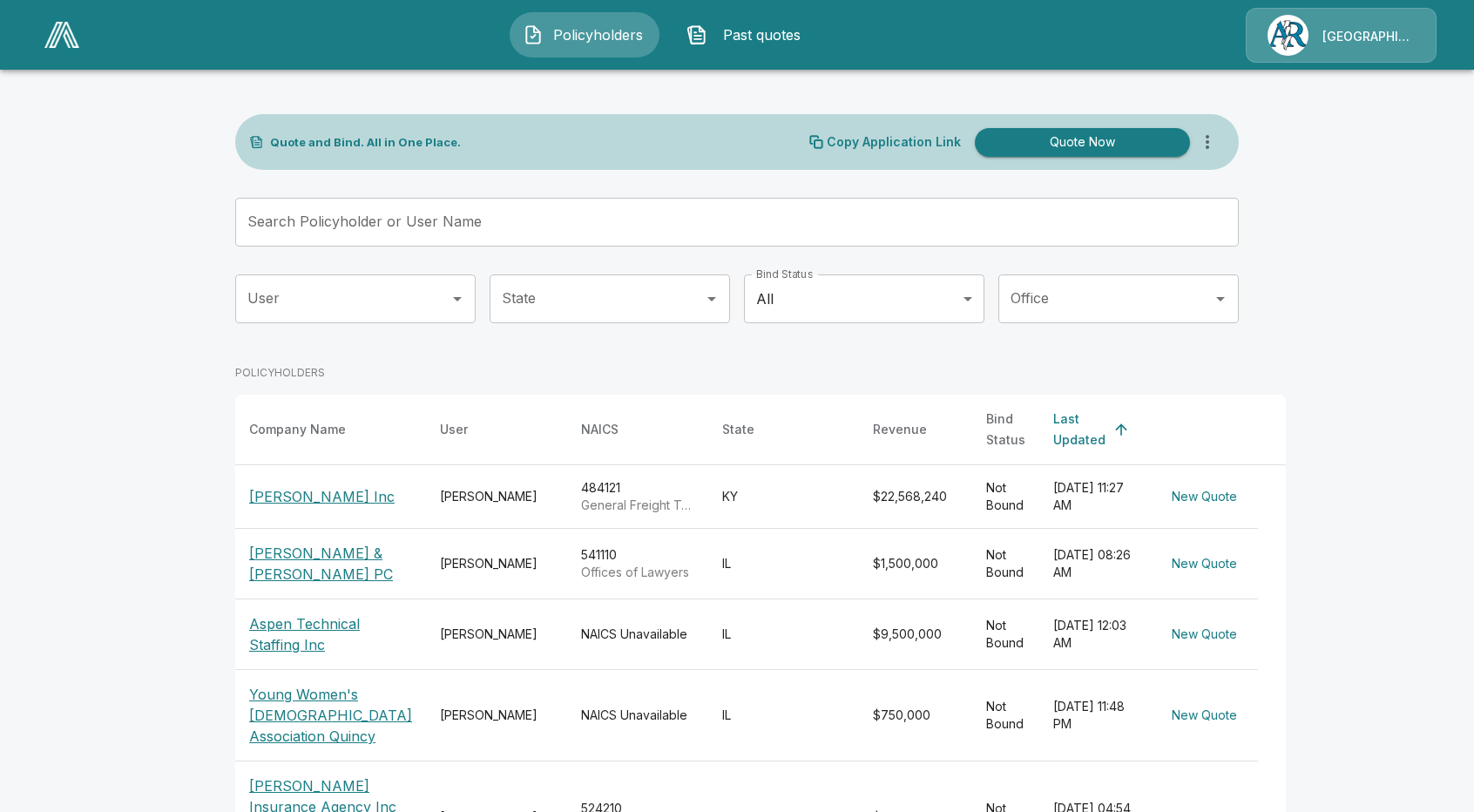
click at [731, 26] on span "Past quotes" at bounding box center [762, 34] width 95 height 21
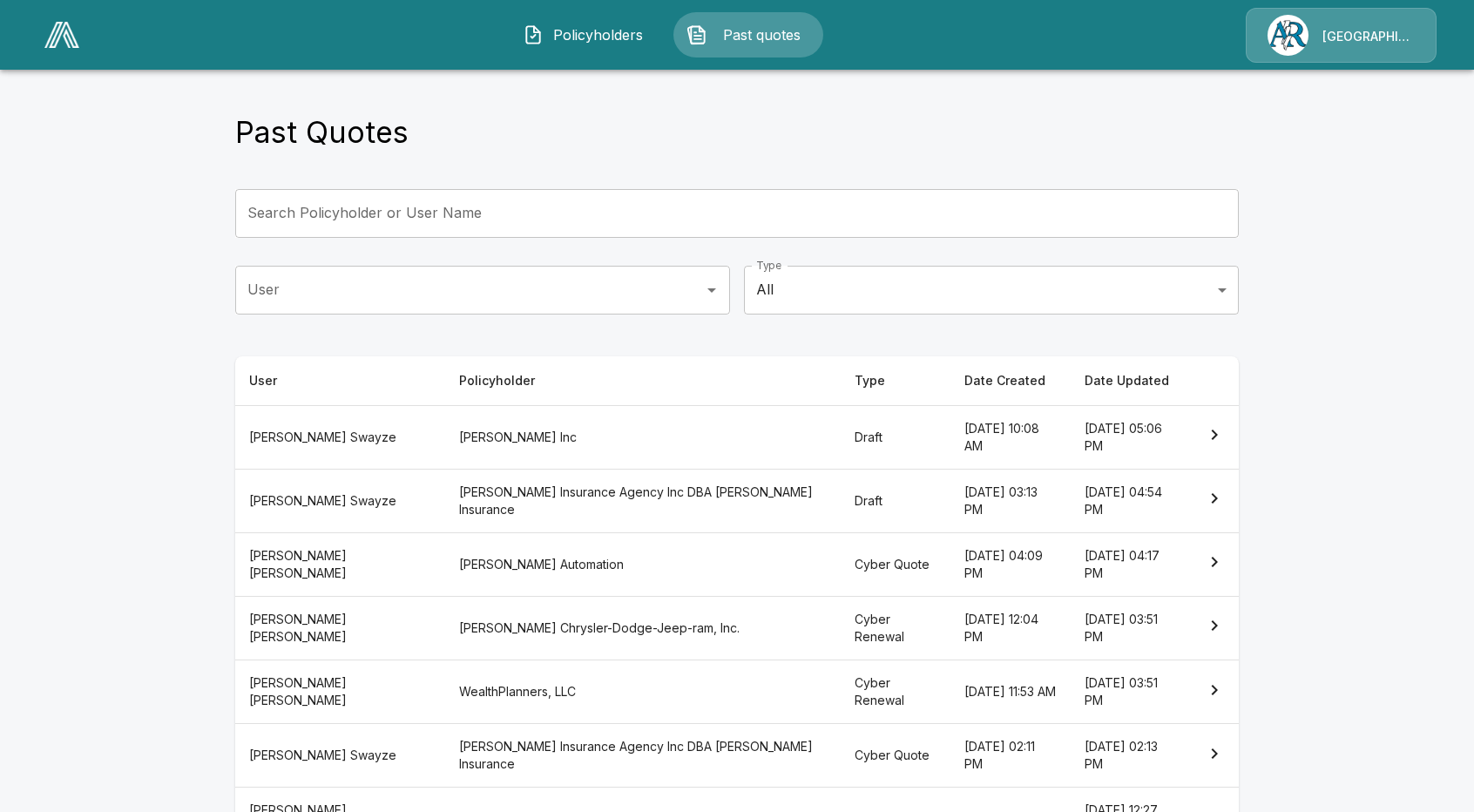
click at [329, 569] on th "Katie Dawes" at bounding box center [340, 564] width 210 height 64
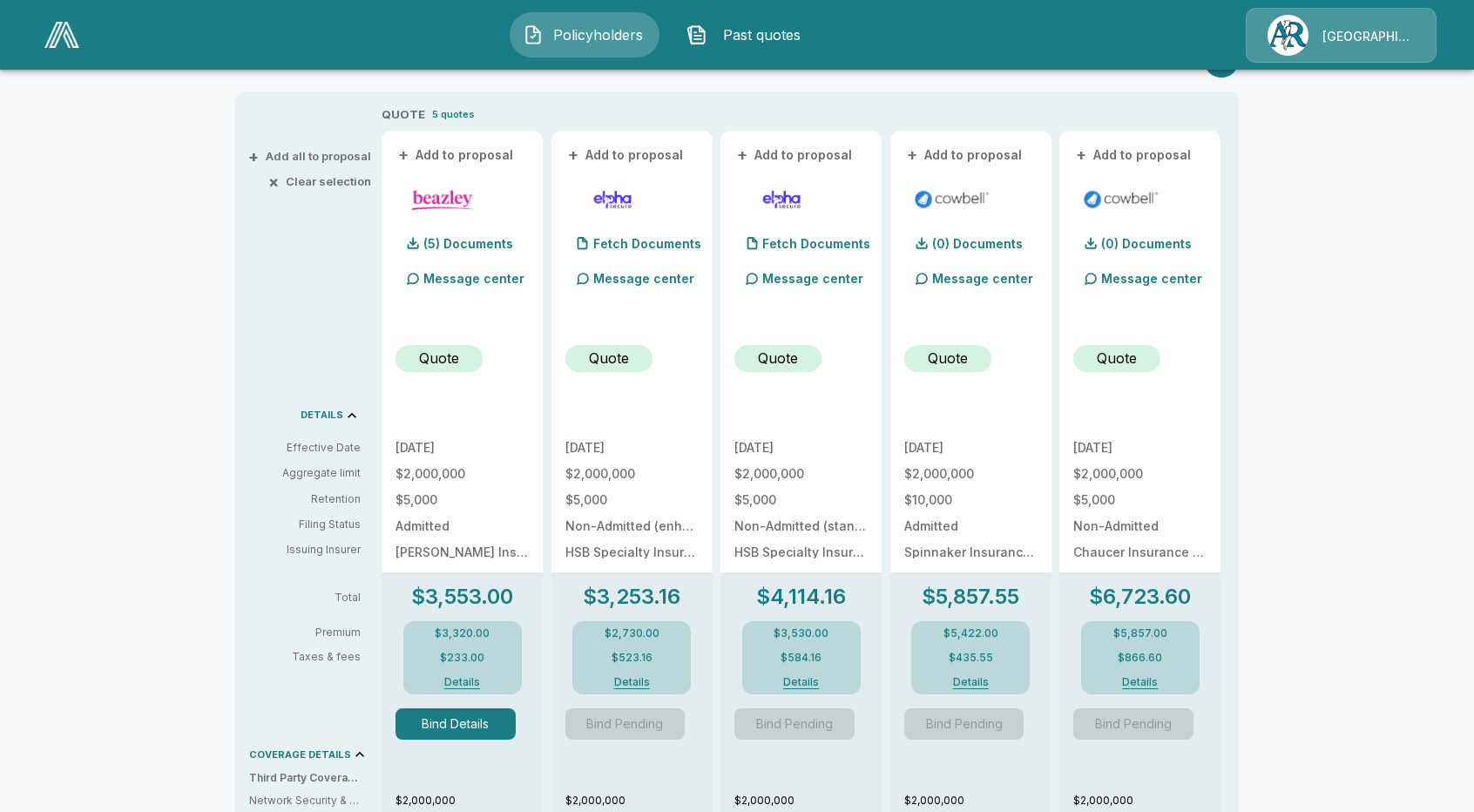
scroll to position [349, 0]
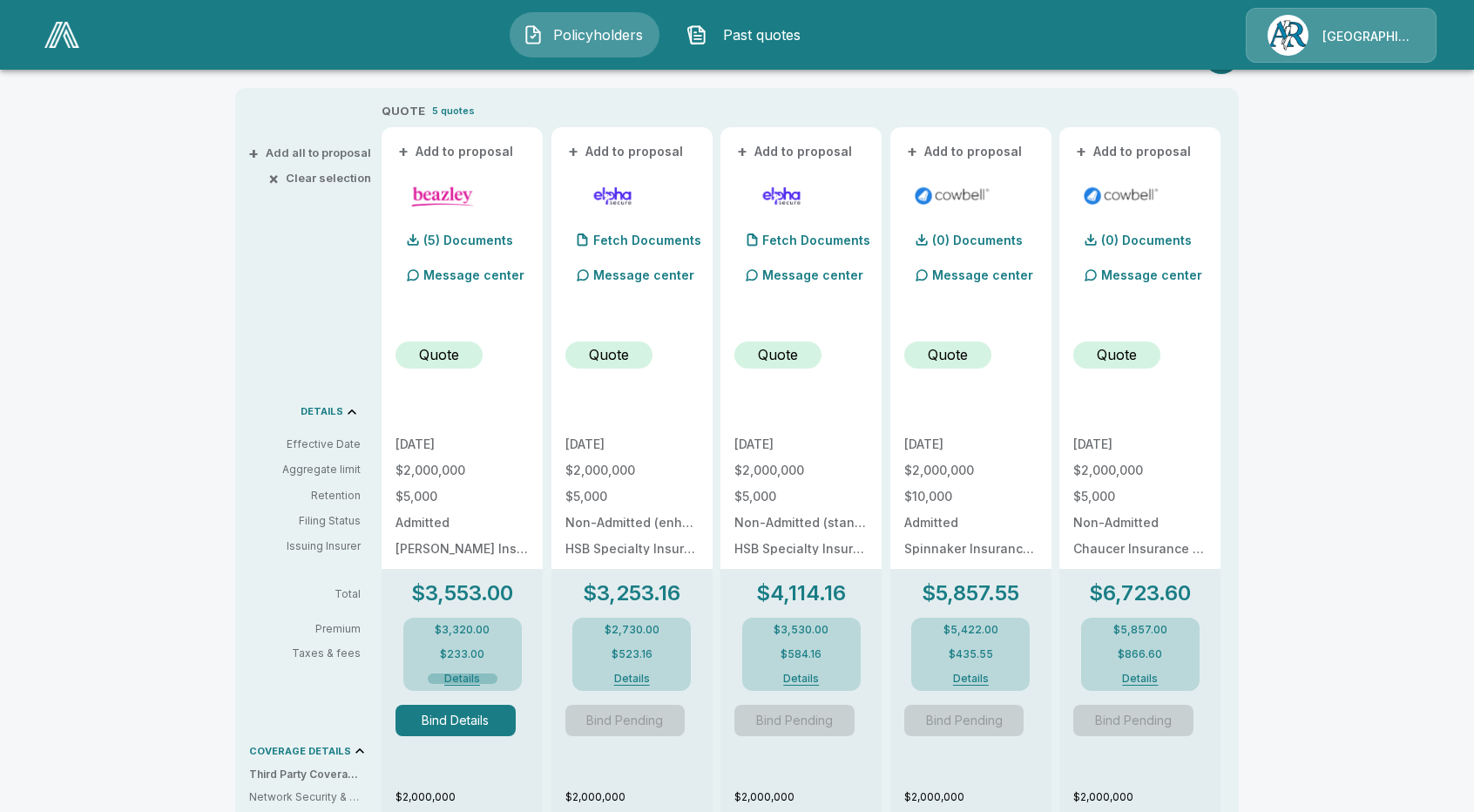
click at [464, 680] on button "Details" at bounding box center [463, 679] width 70 height 10
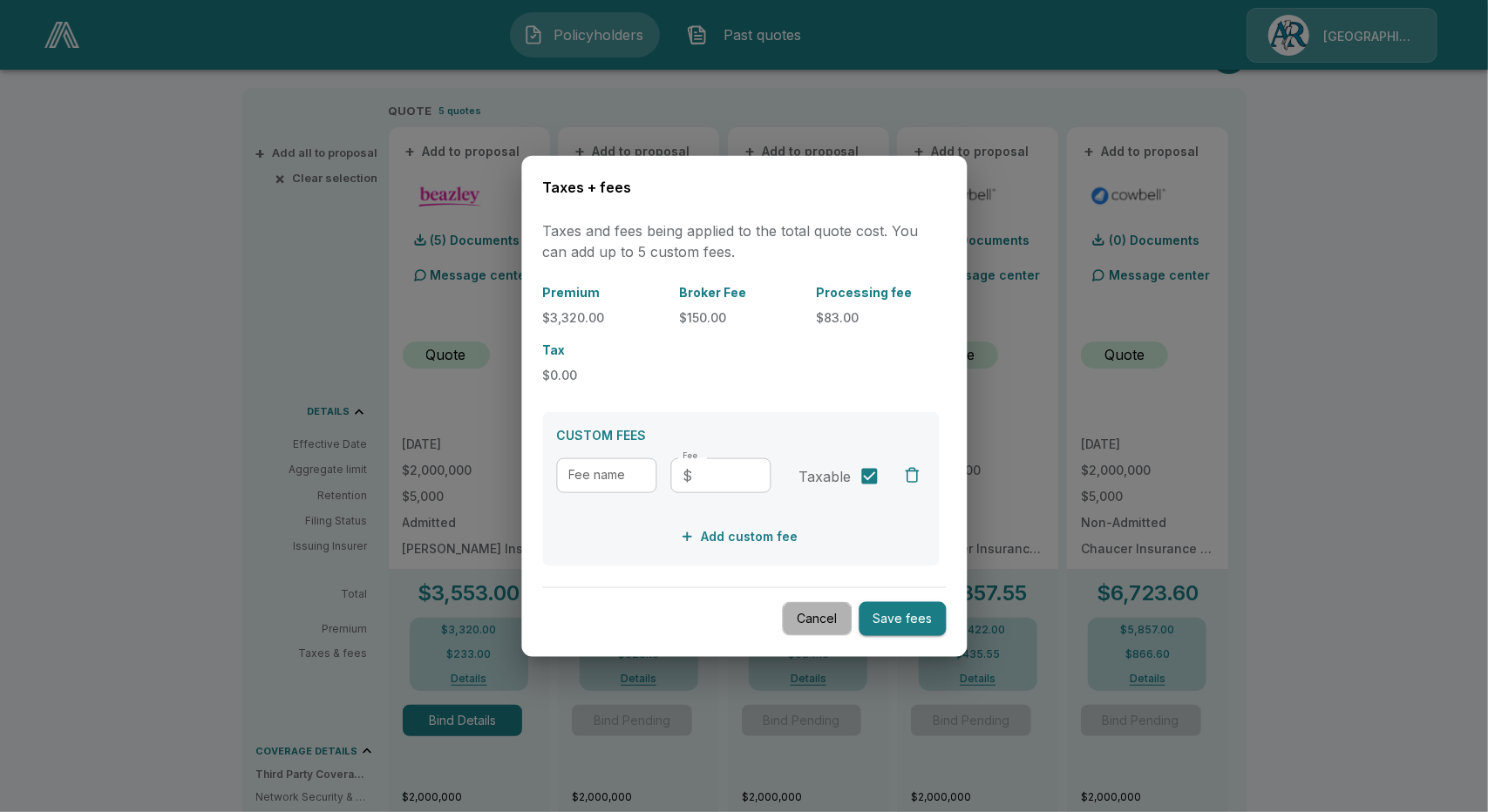
click at [820, 620] on button "Cancel" at bounding box center [816, 619] width 70 height 34
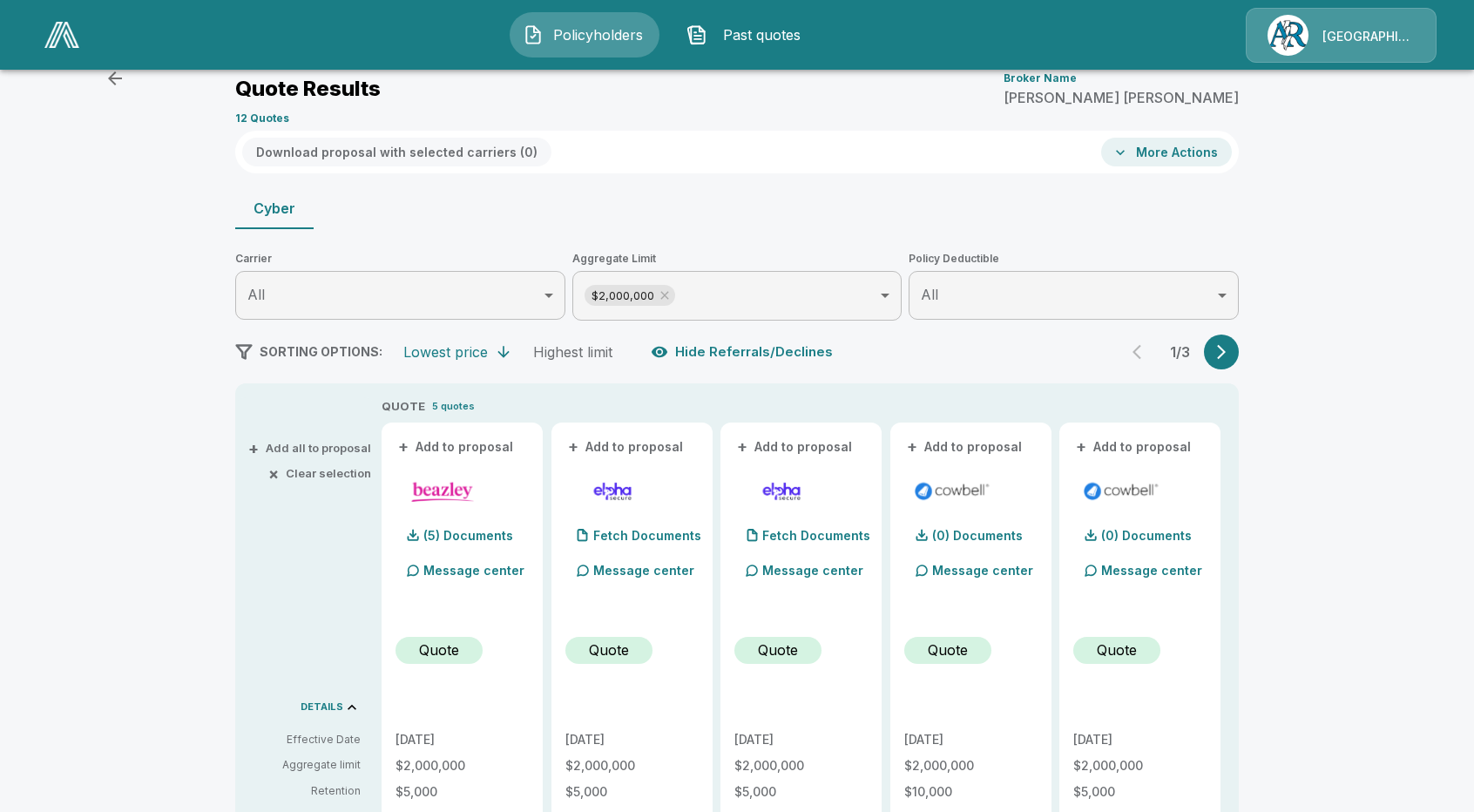
scroll to position [0, 0]
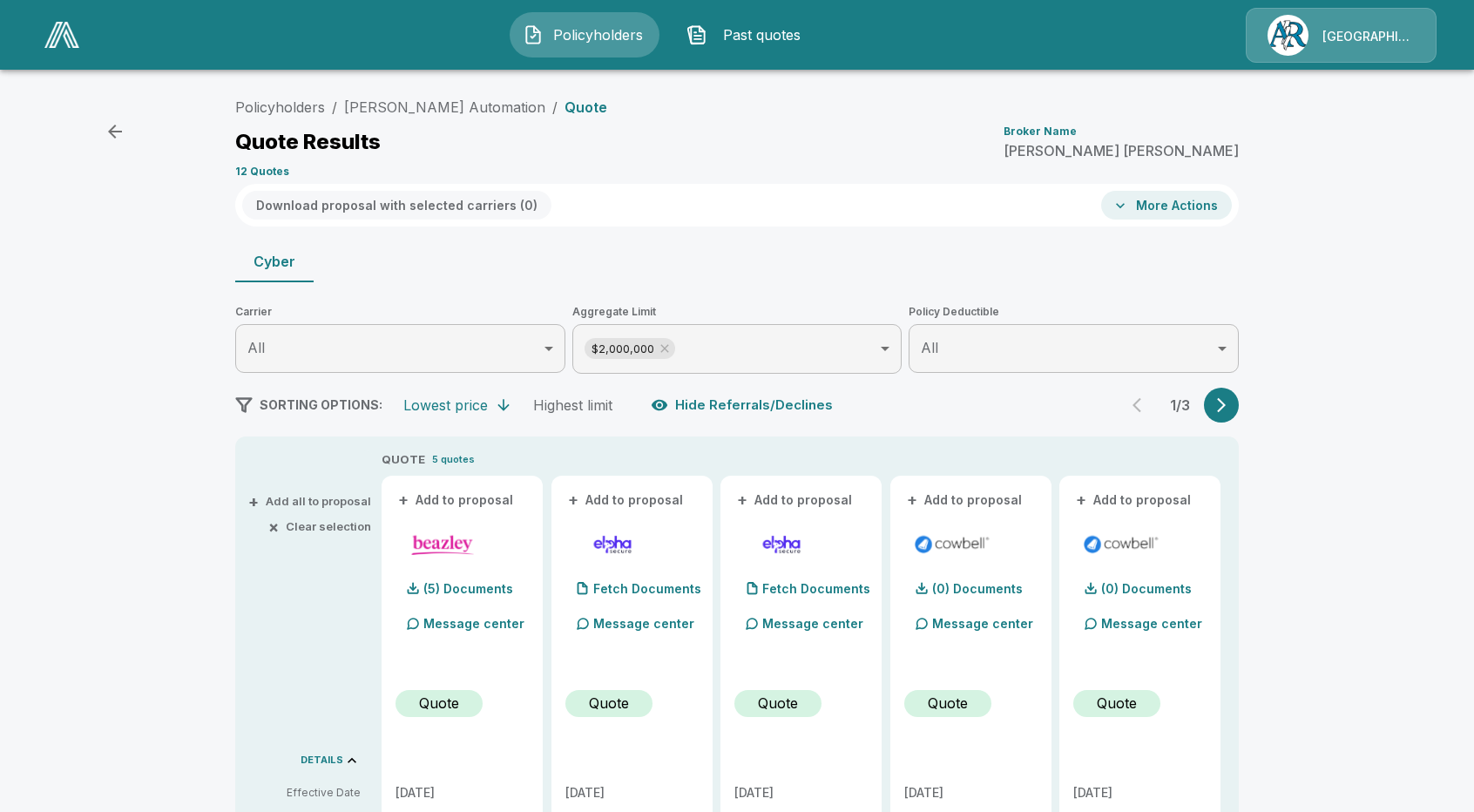
click at [1347, 50] on div "[GEOGRAPHIC_DATA]/[PERSON_NAME]" at bounding box center [1341, 34] width 191 height 55
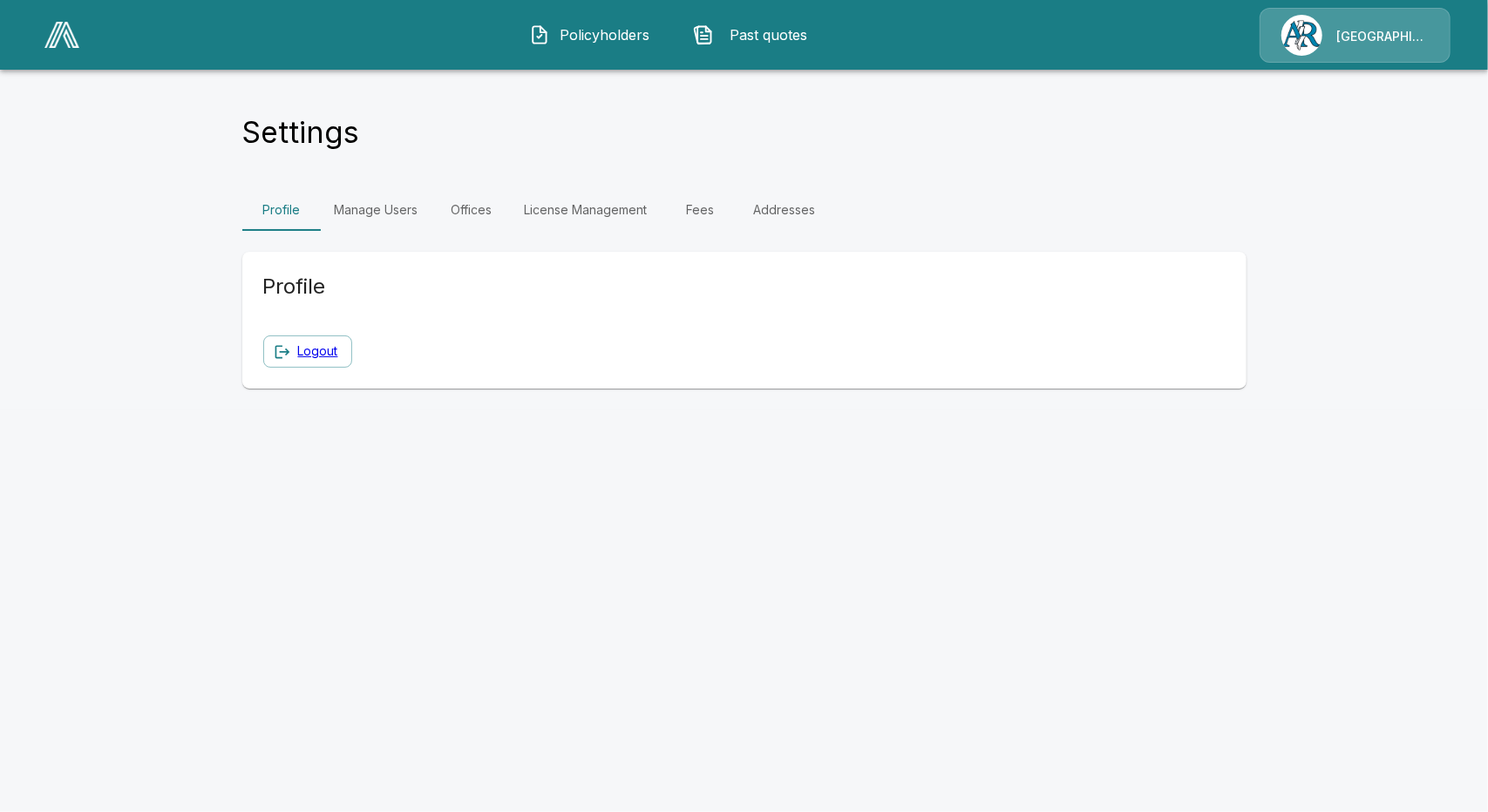
click at [705, 213] on link "Fees" at bounding box center [700, 209] width 79 height 42
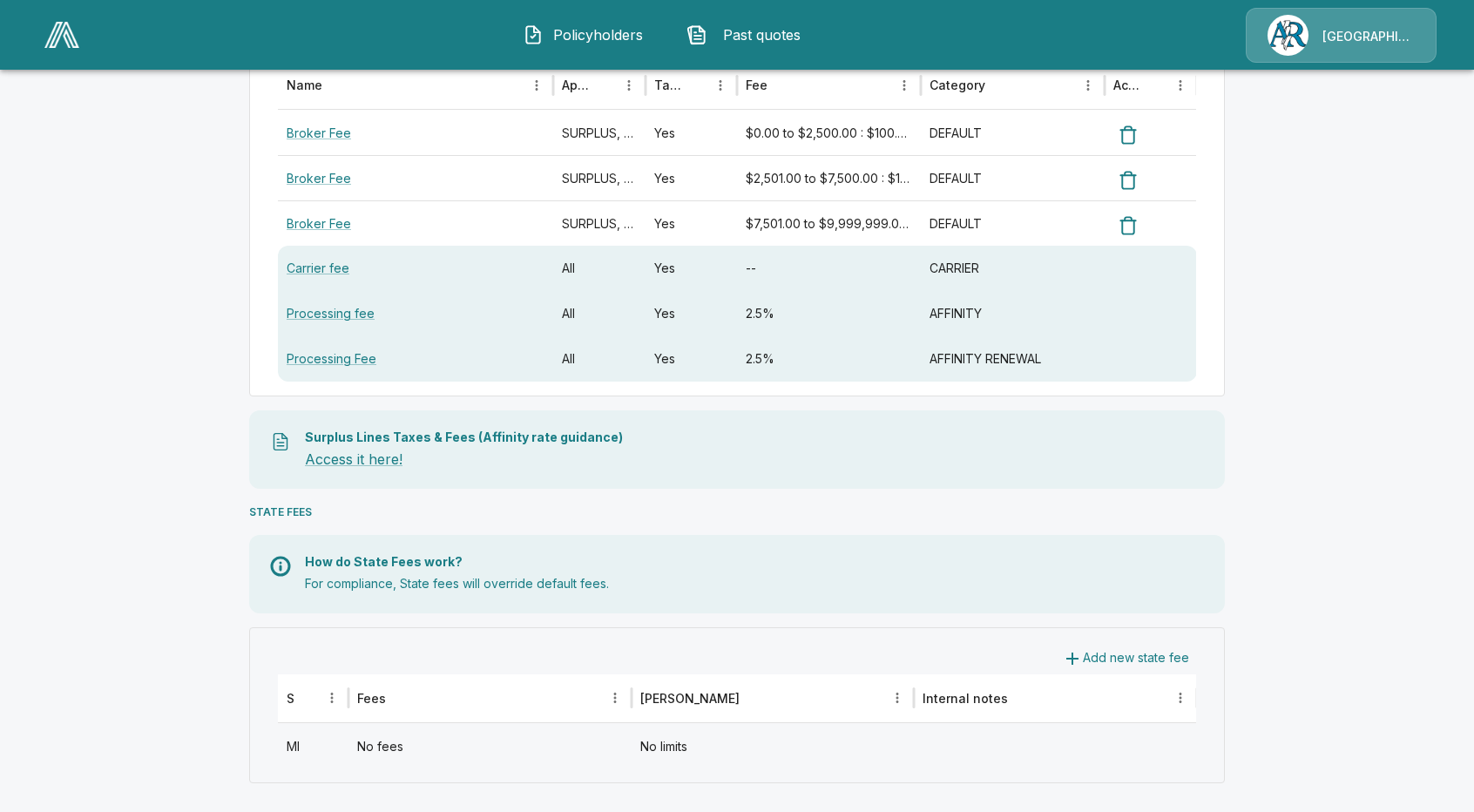
scroll to position [247, 0]
click at [505, 755] on div "No fees" at bounding box center [490, 742] width 284 height 45
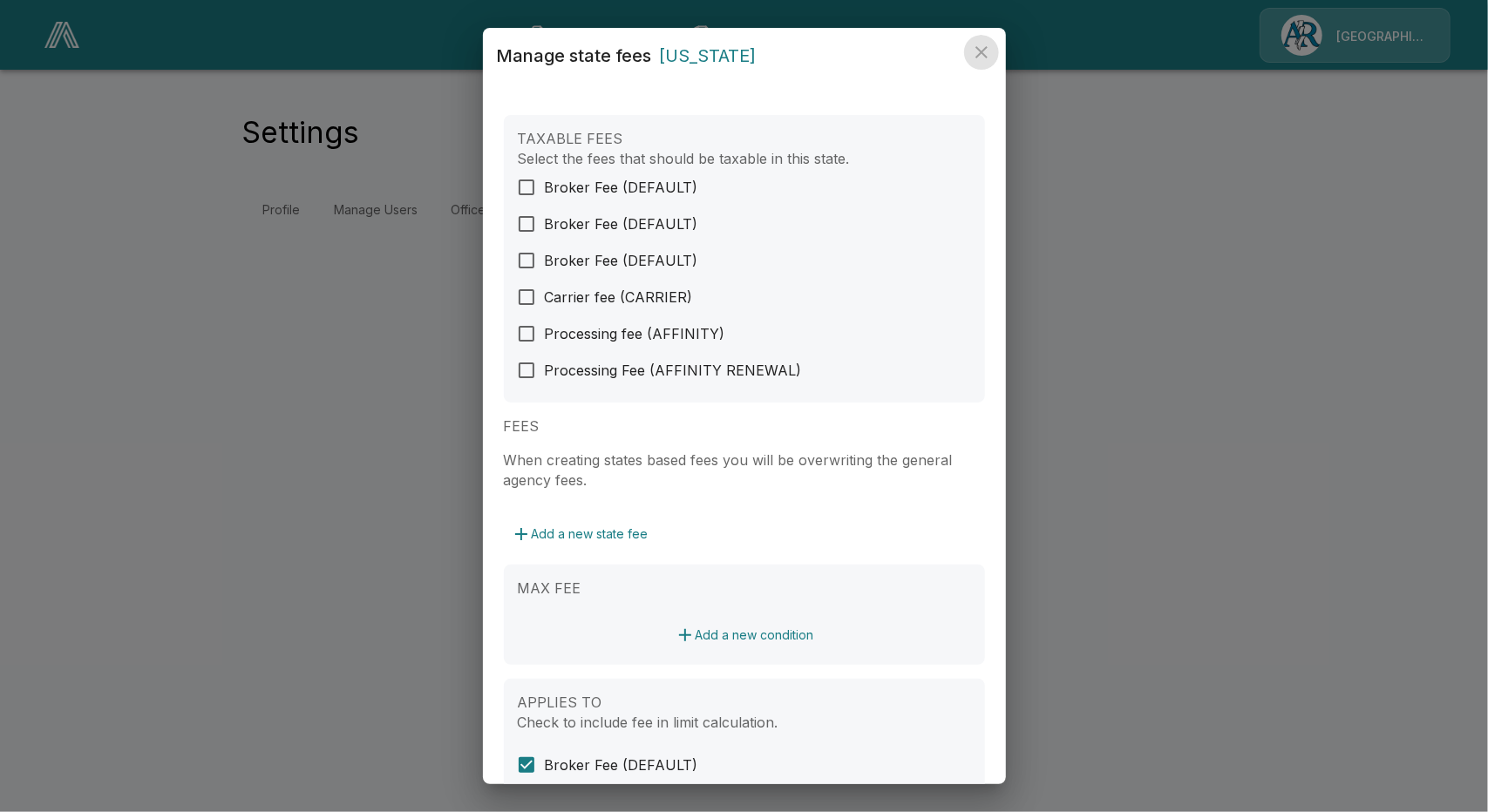
click at [992, 55] on button "close" at bounding box center [982, 53] width 35 height 35
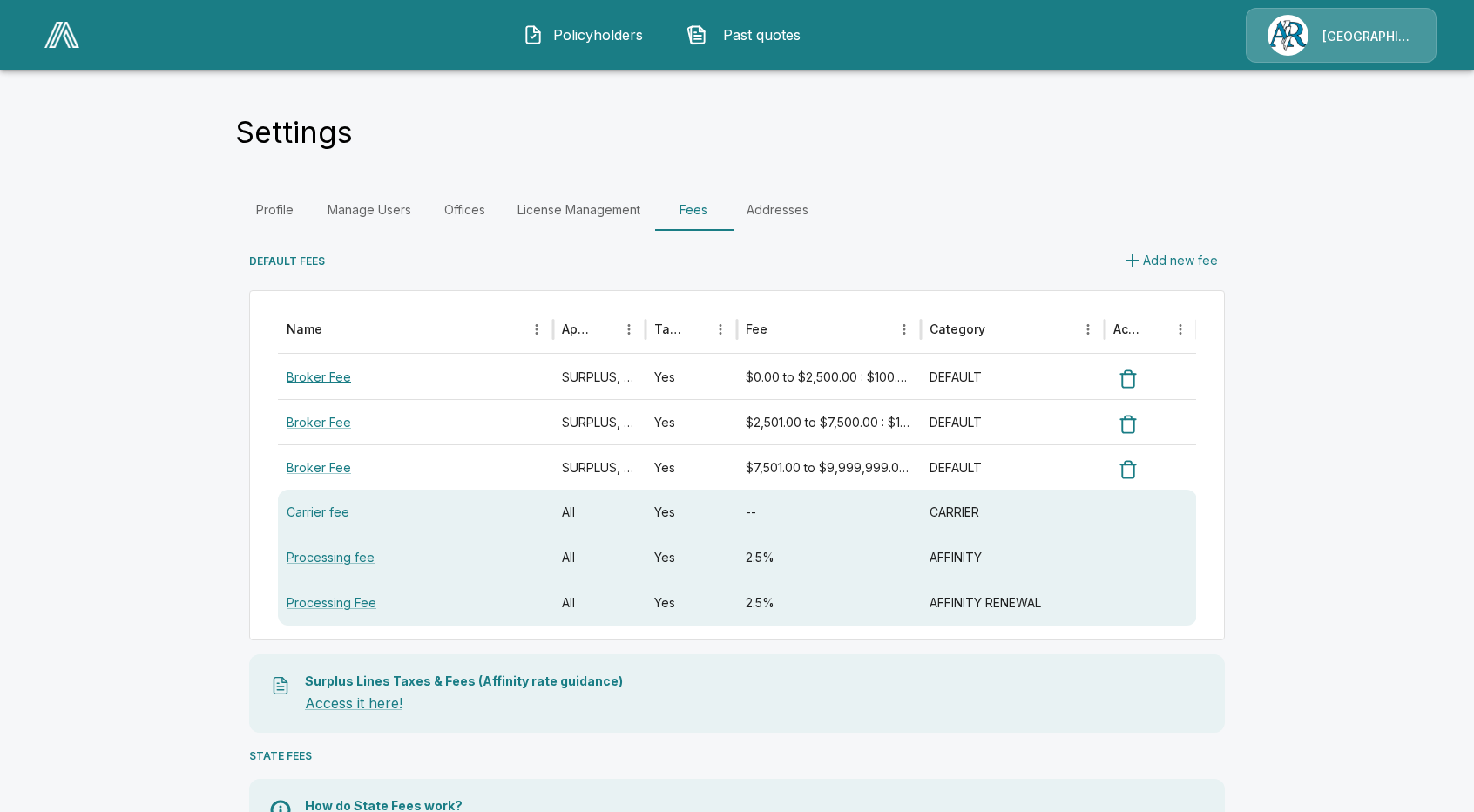
click at [333, 380] on link "Broker Fee" at bounding box center [319, 377] width 65 height 15
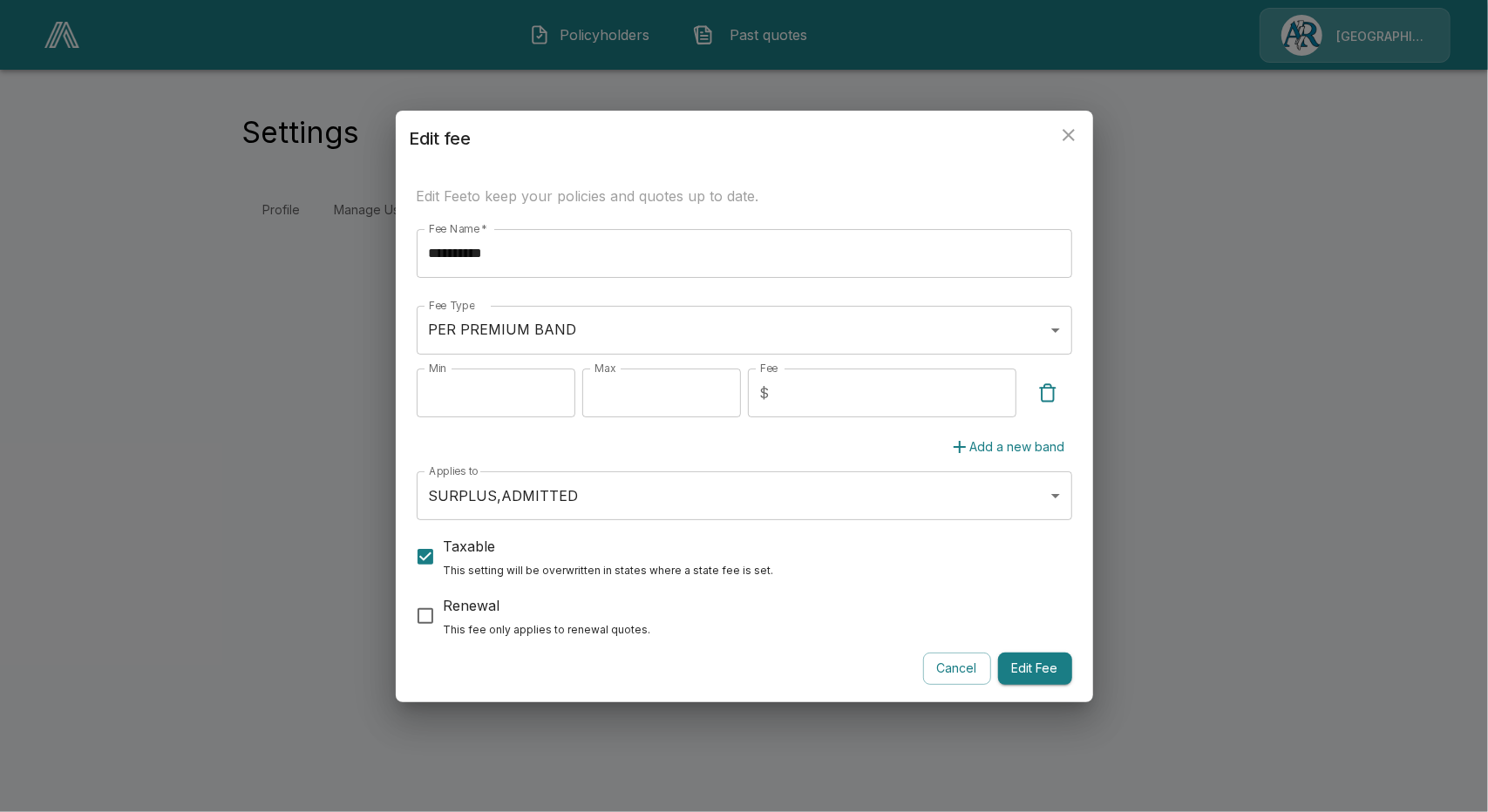
click at [959, 670] on button "Cancel" at bounding box center [956, 668] width 68 height 32
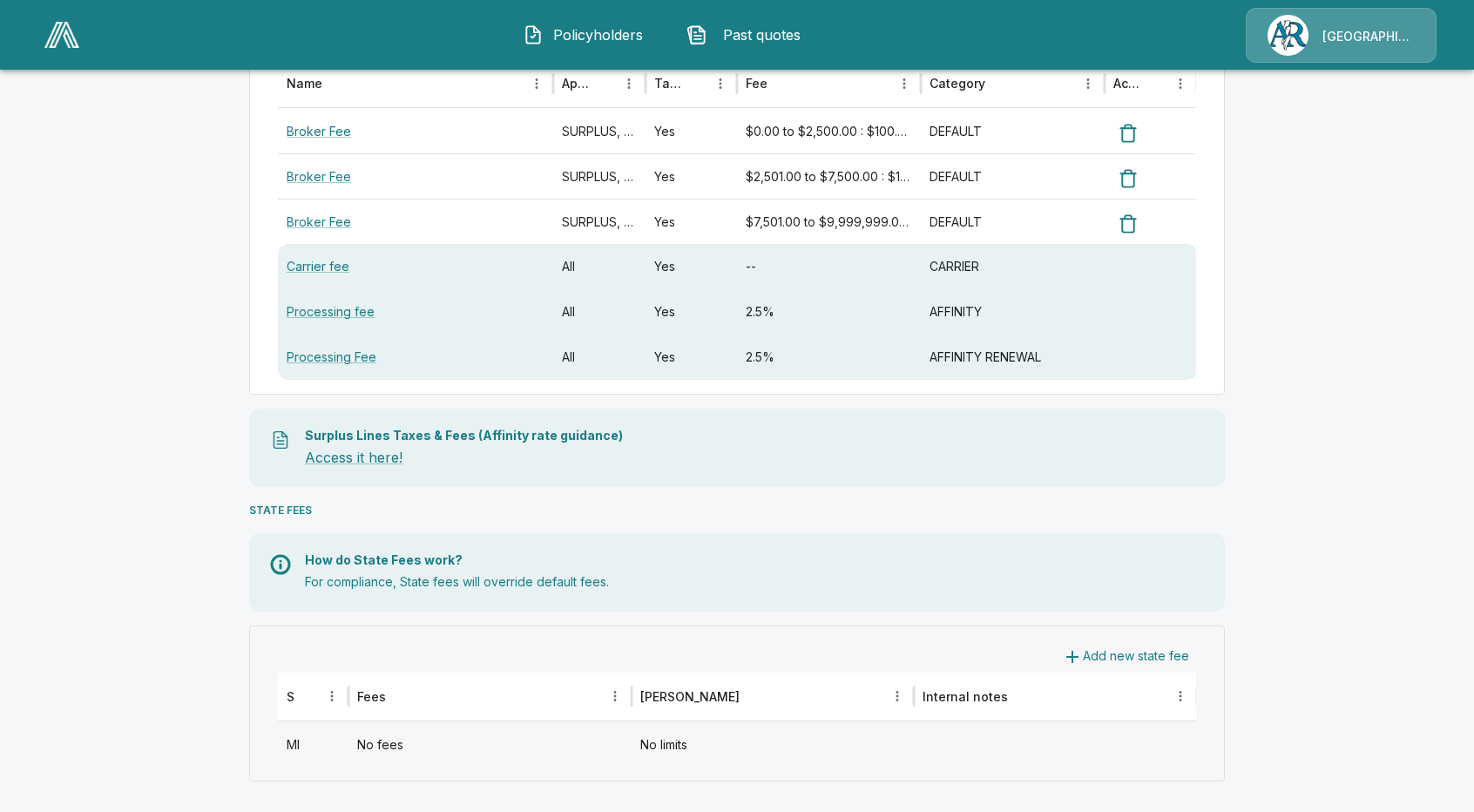
scroll to position [247, 0]
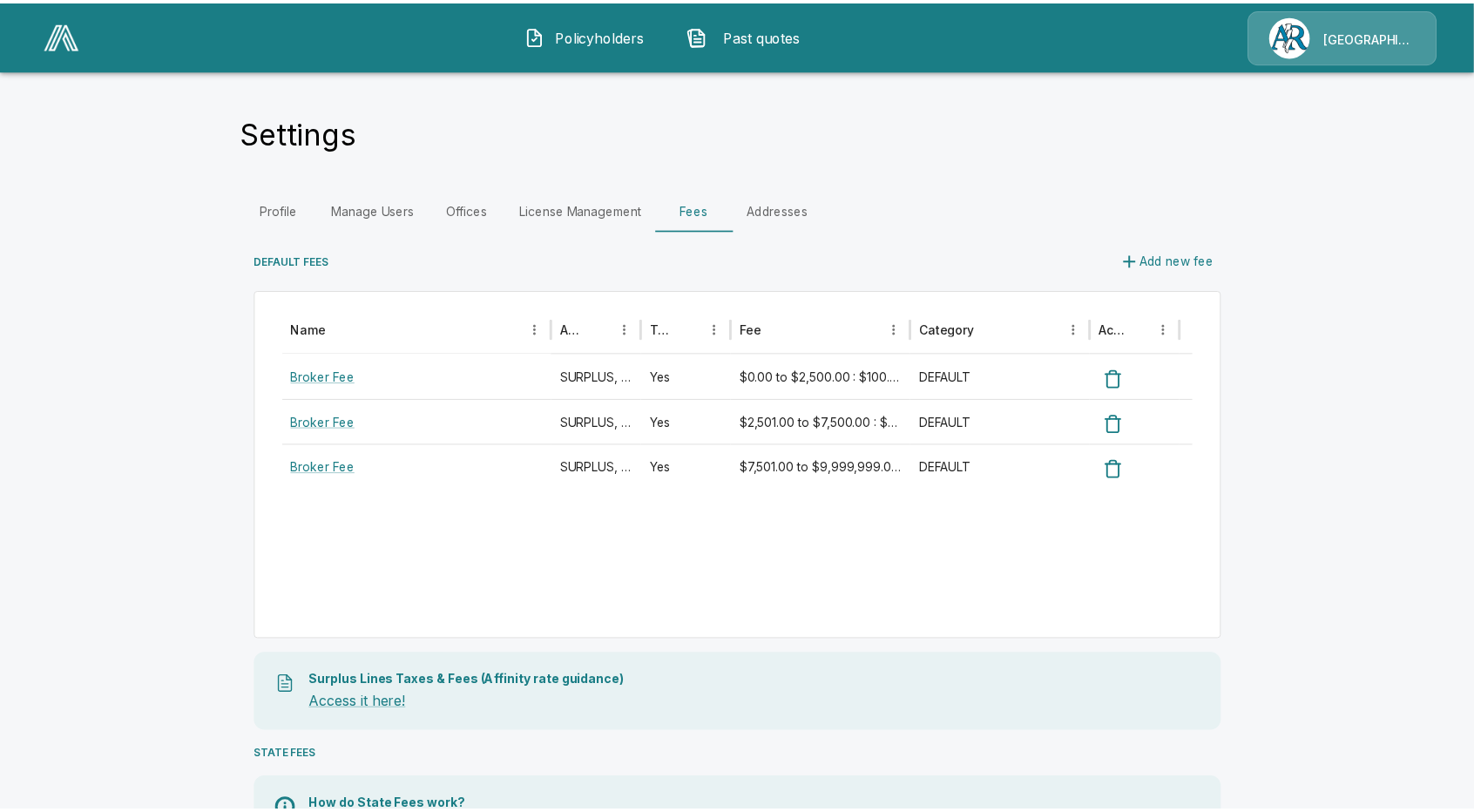
scroll to position [247, 0]
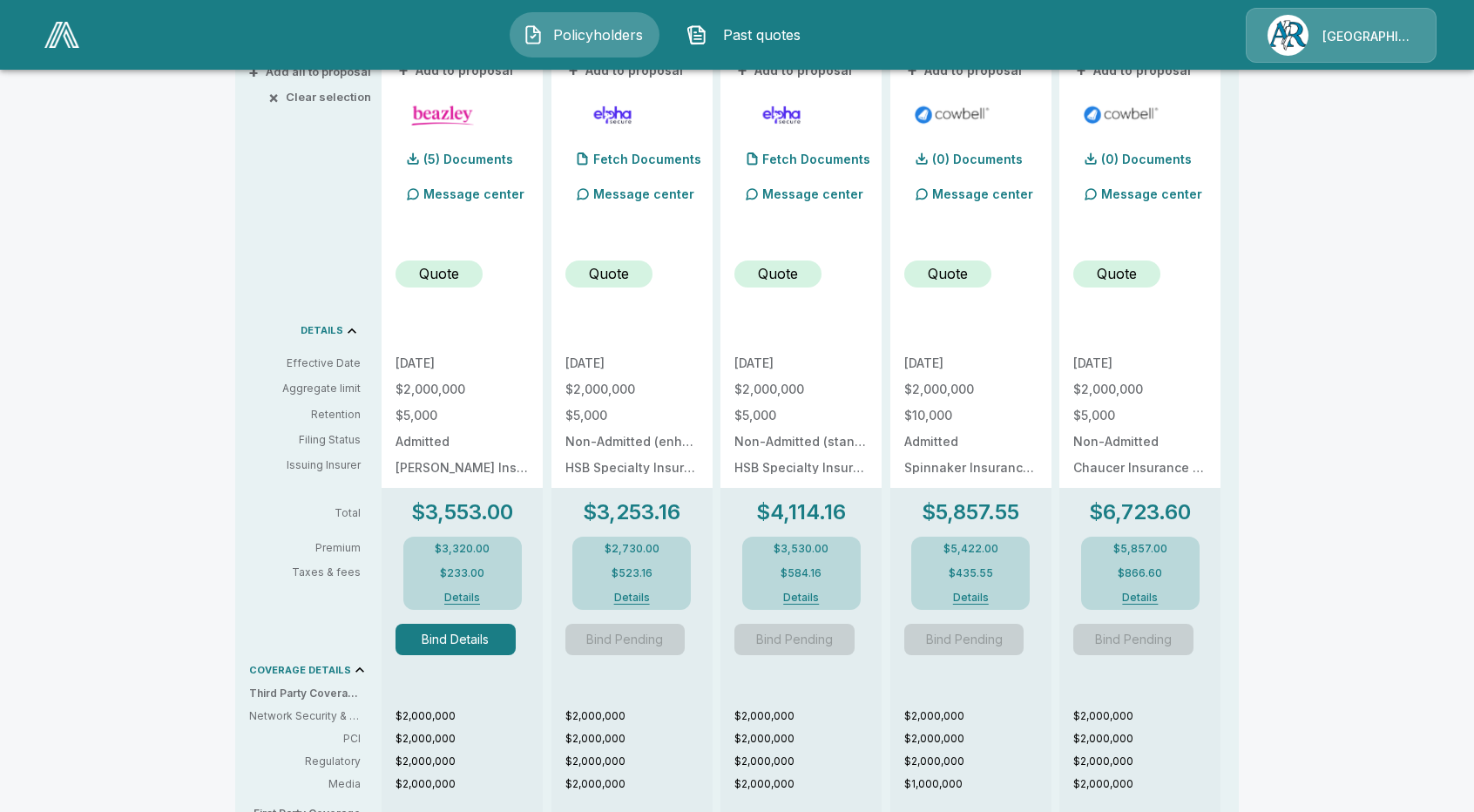
scroll to position [436, 0]
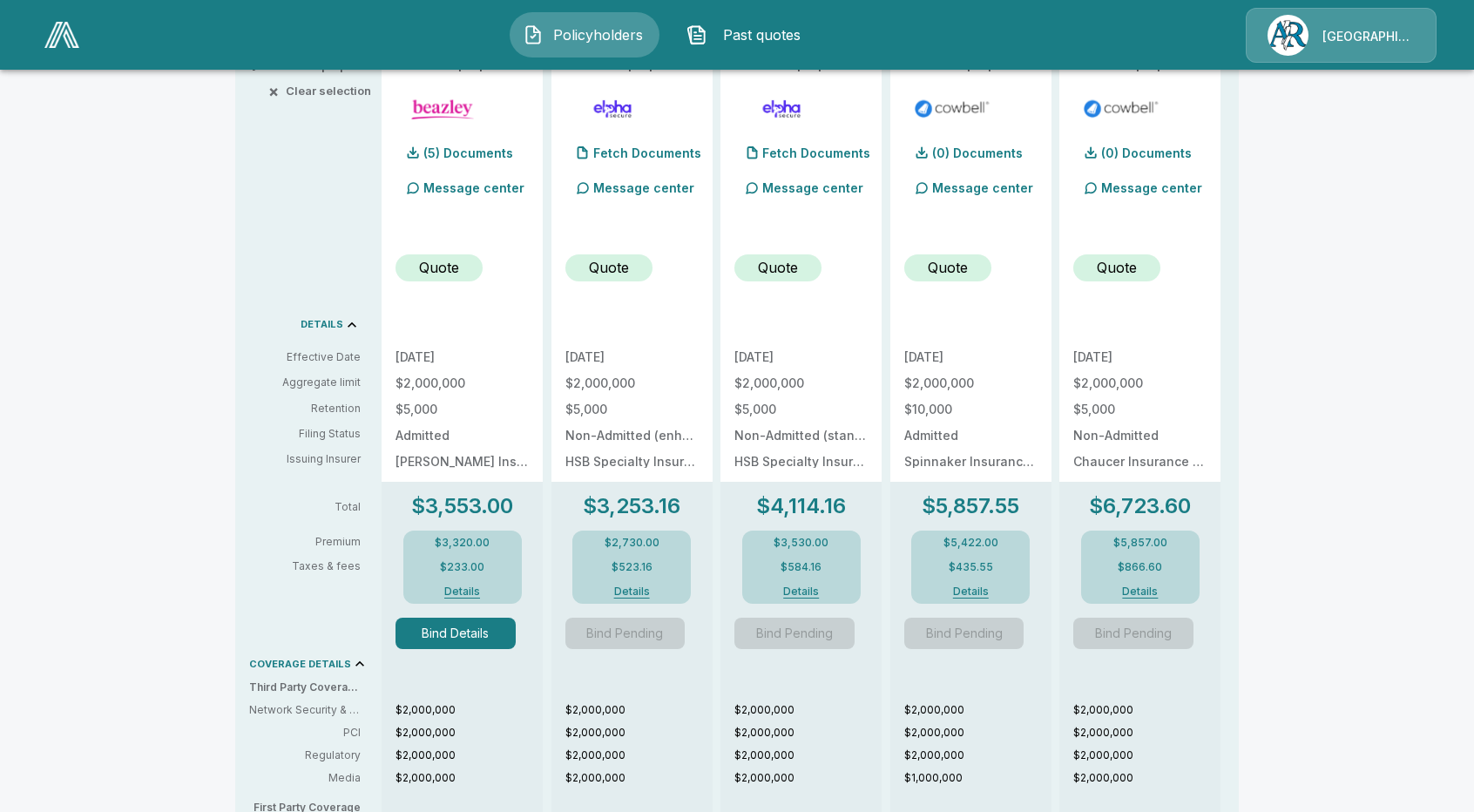
click at [464, 593] on button "Details" at bounding box center [463, 591] width 70 height 10
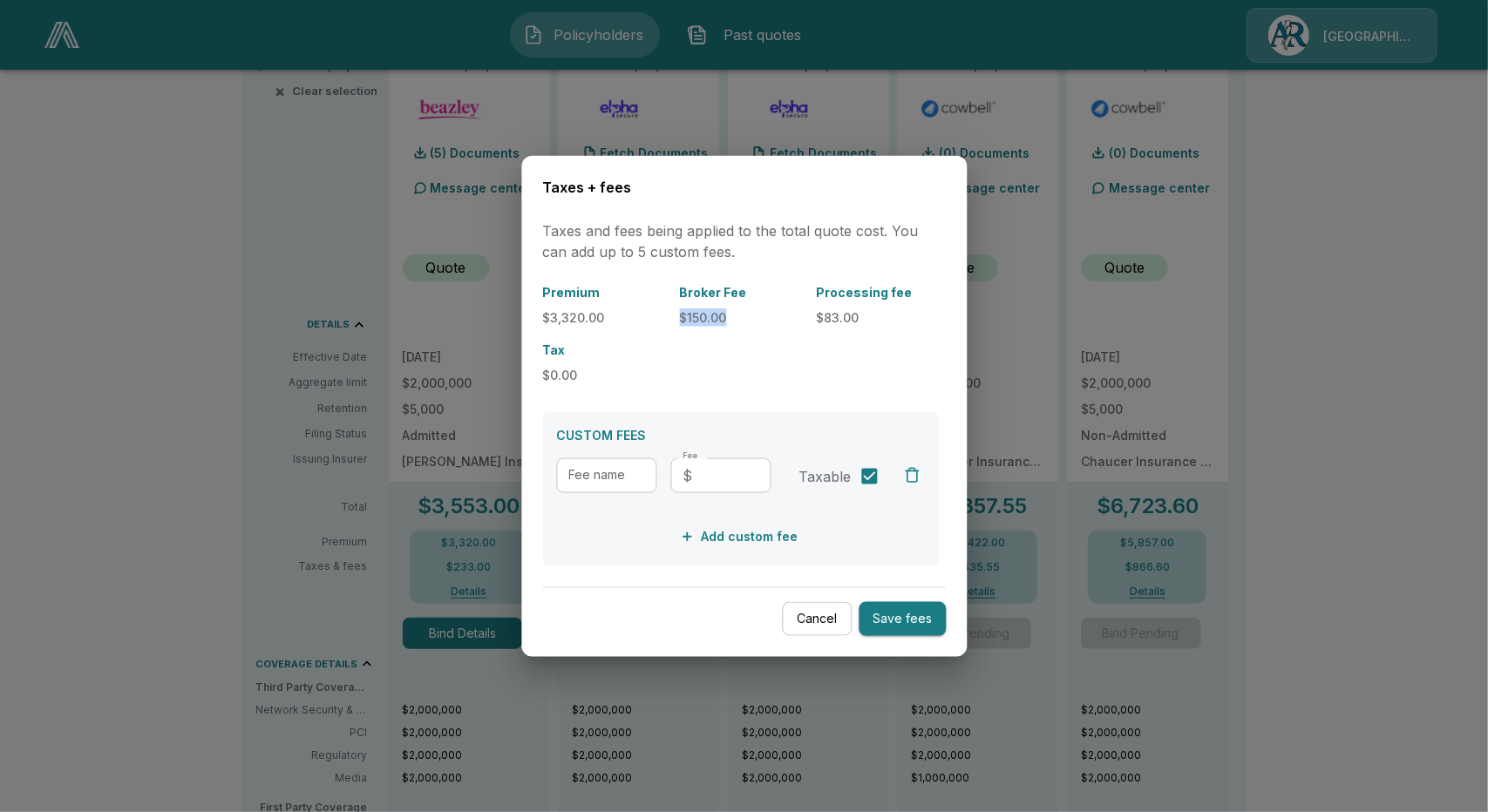
drag, startPoint x: 679, startPoint y: 315, endPoint x: 735, endPoint y: 311, distance: 56.1
click at [735, 311] on p "$150.00" at bounding box center [740, 317] width 123 height 19
click at [832, 615] on button "Cancel" at bounding box center [816, 619] width 70 height 34
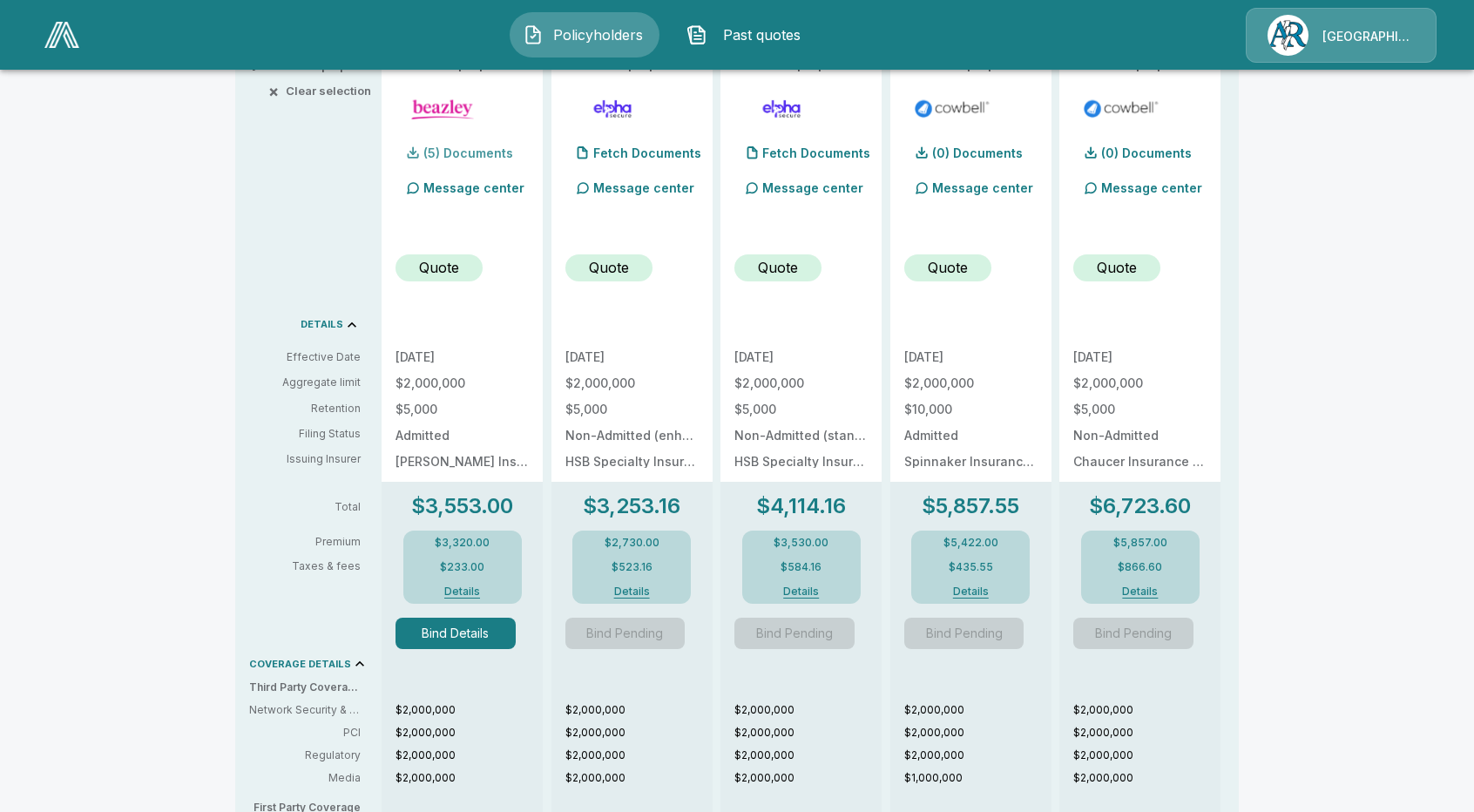
click at [472, 156] on p "(5) Documents" at bounding box center [468, 153] width 90 height 12
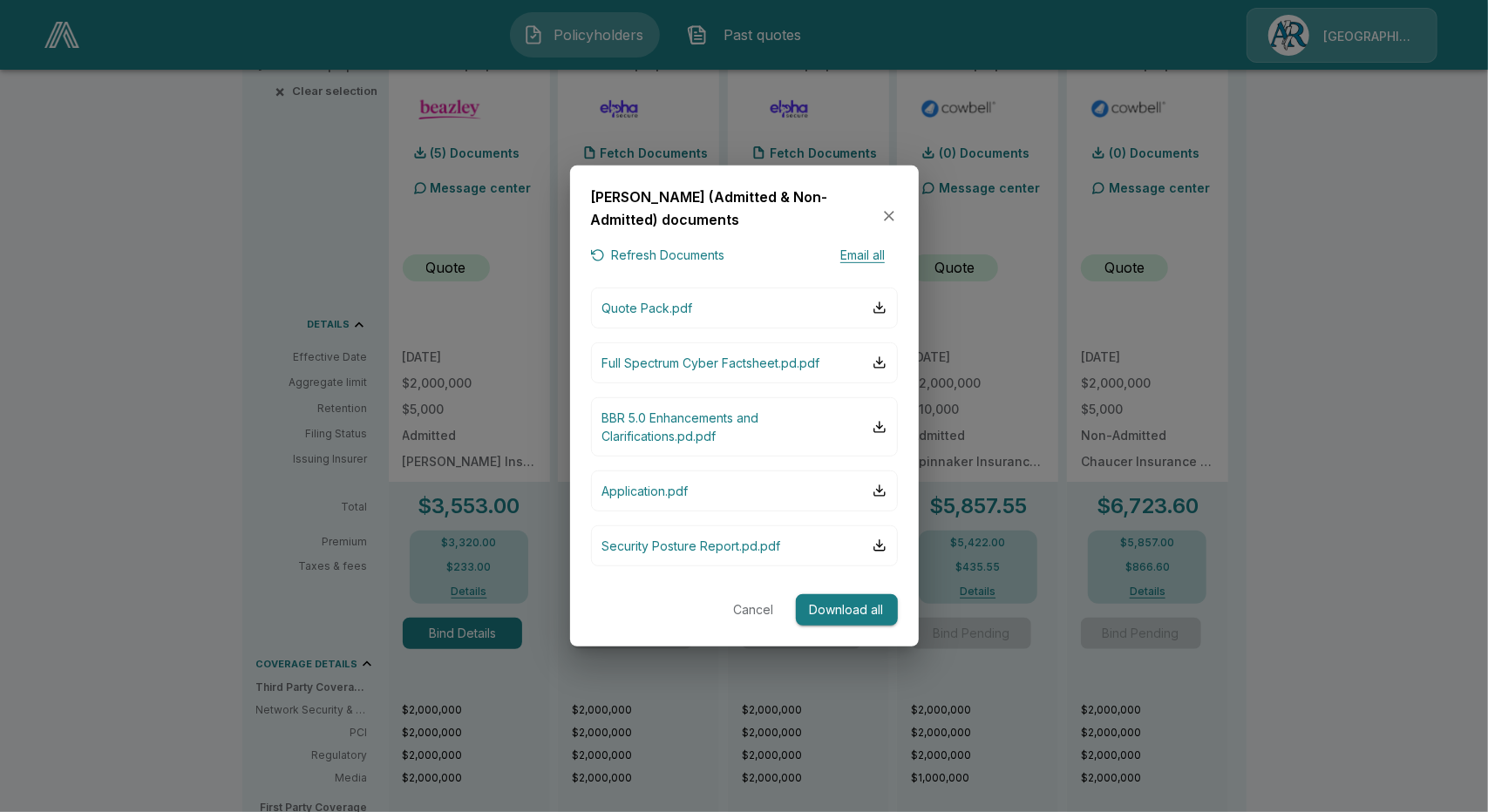
click at [307, 371] on div at bounding box center [744, 406] width 1488 height 812
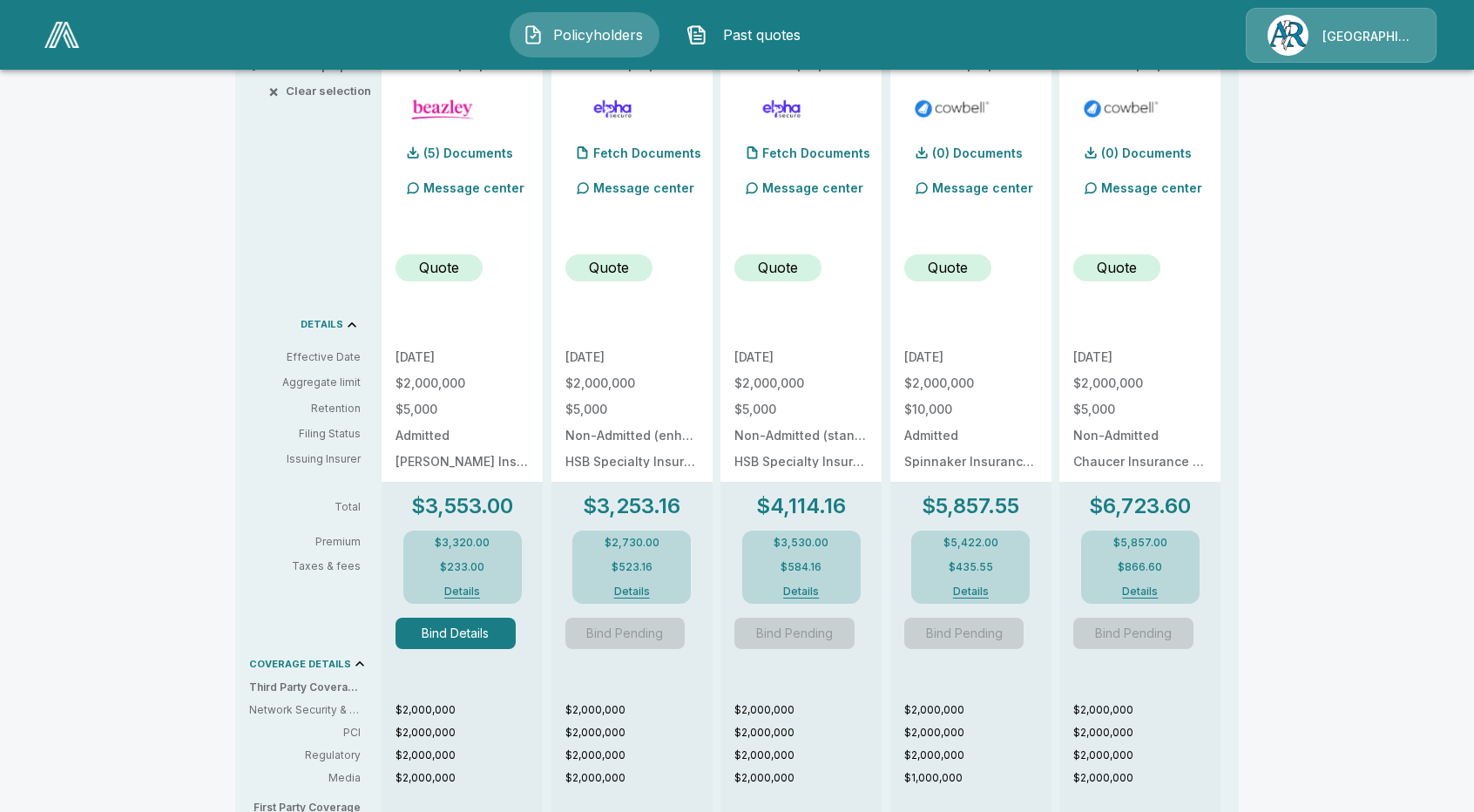
click at [483, 594] on button "Details" at bounding box center [463, 591] width 70 height 10
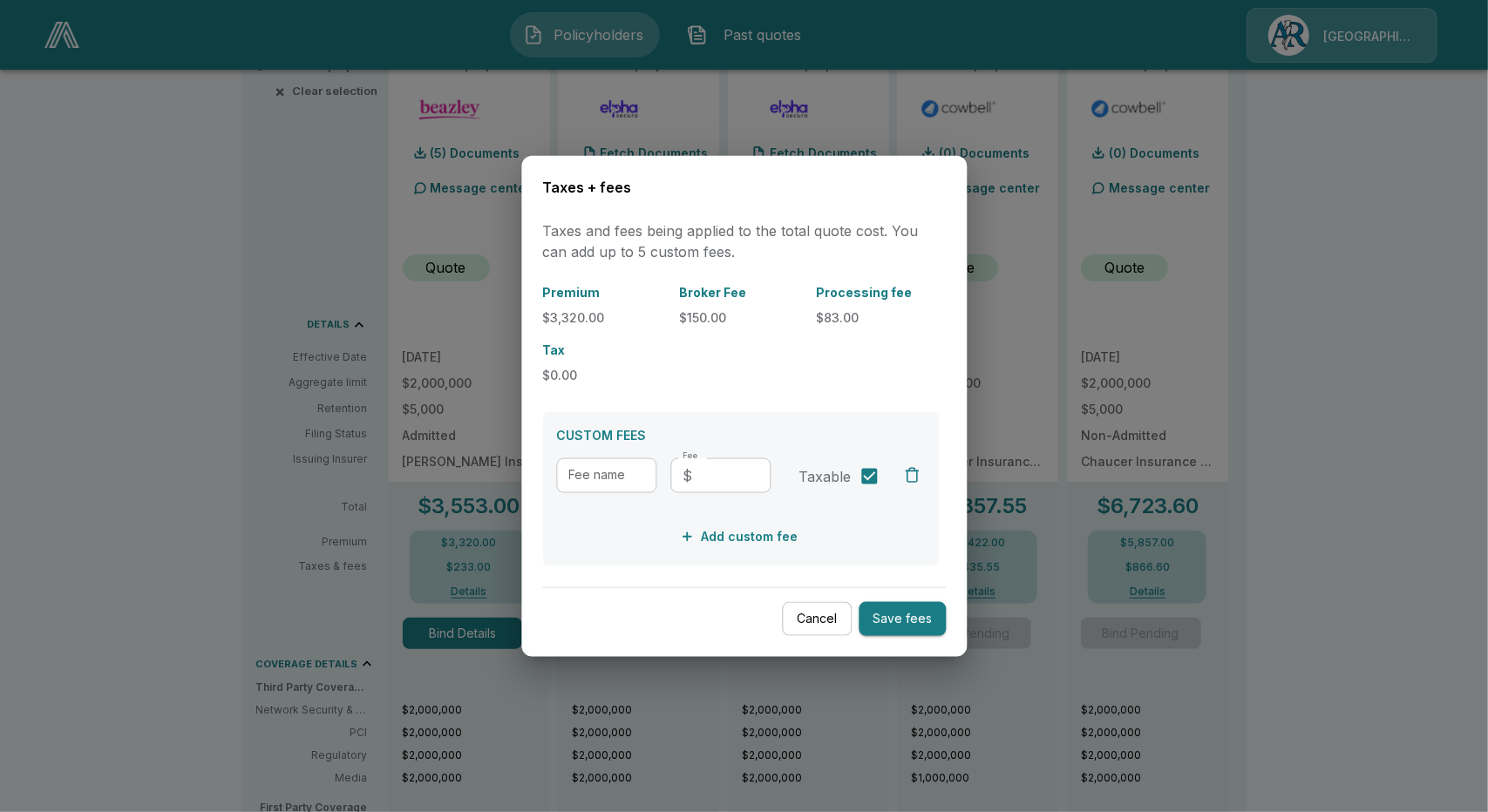
click at [591, 482] on input "Fee name" at bounding box center [606, 476] width 100 height 35
type input "**********"
click at [704, 486] on input "Fee" at bounding box center [734, 476] width 71 height 35
type input "****"
click at [792, 613] on button "Cancel" at bounding box center [816, 619] width 70 height 34
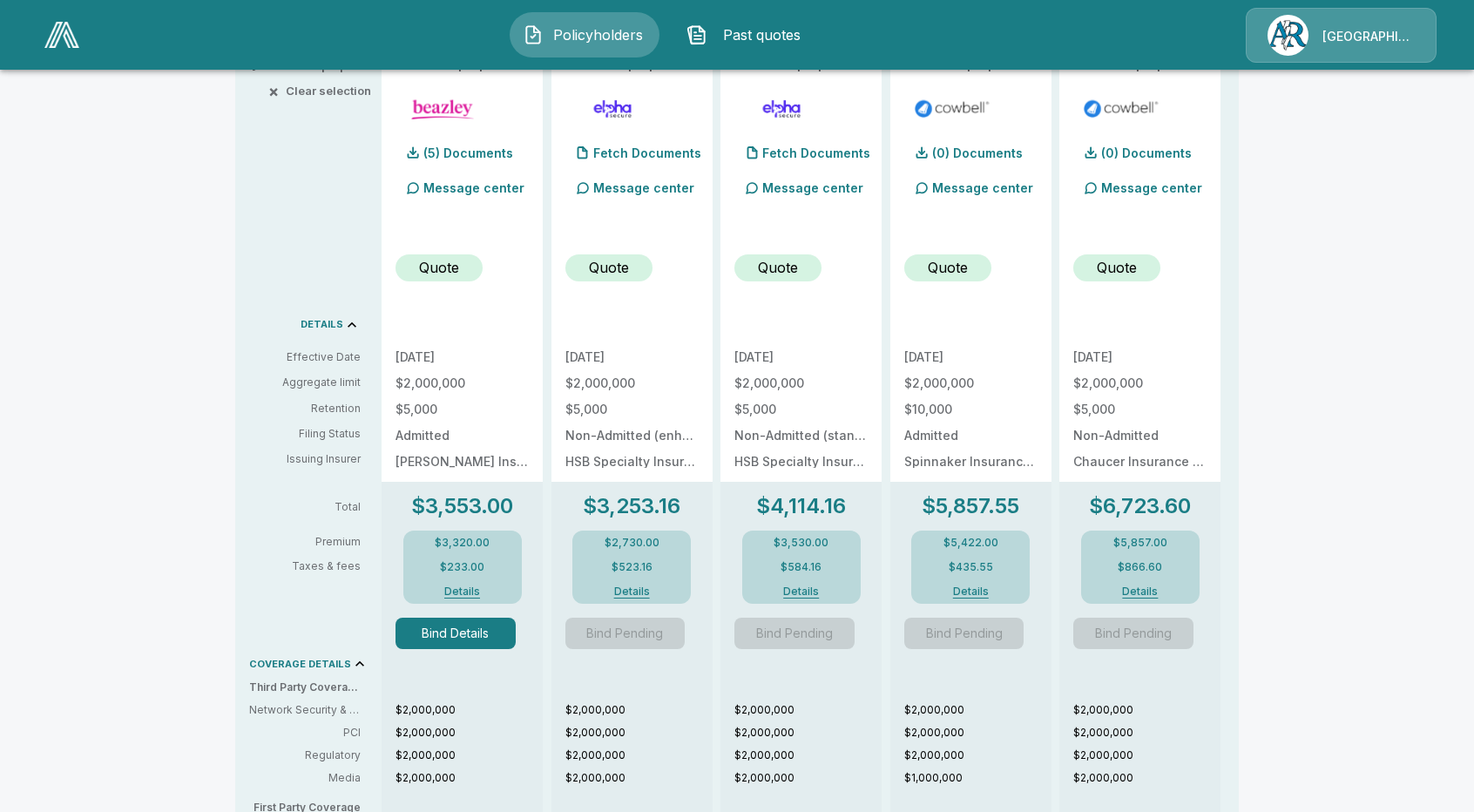
click at [469, 594] on button "Details" at bounding box center [463, 591] width 70 height 10
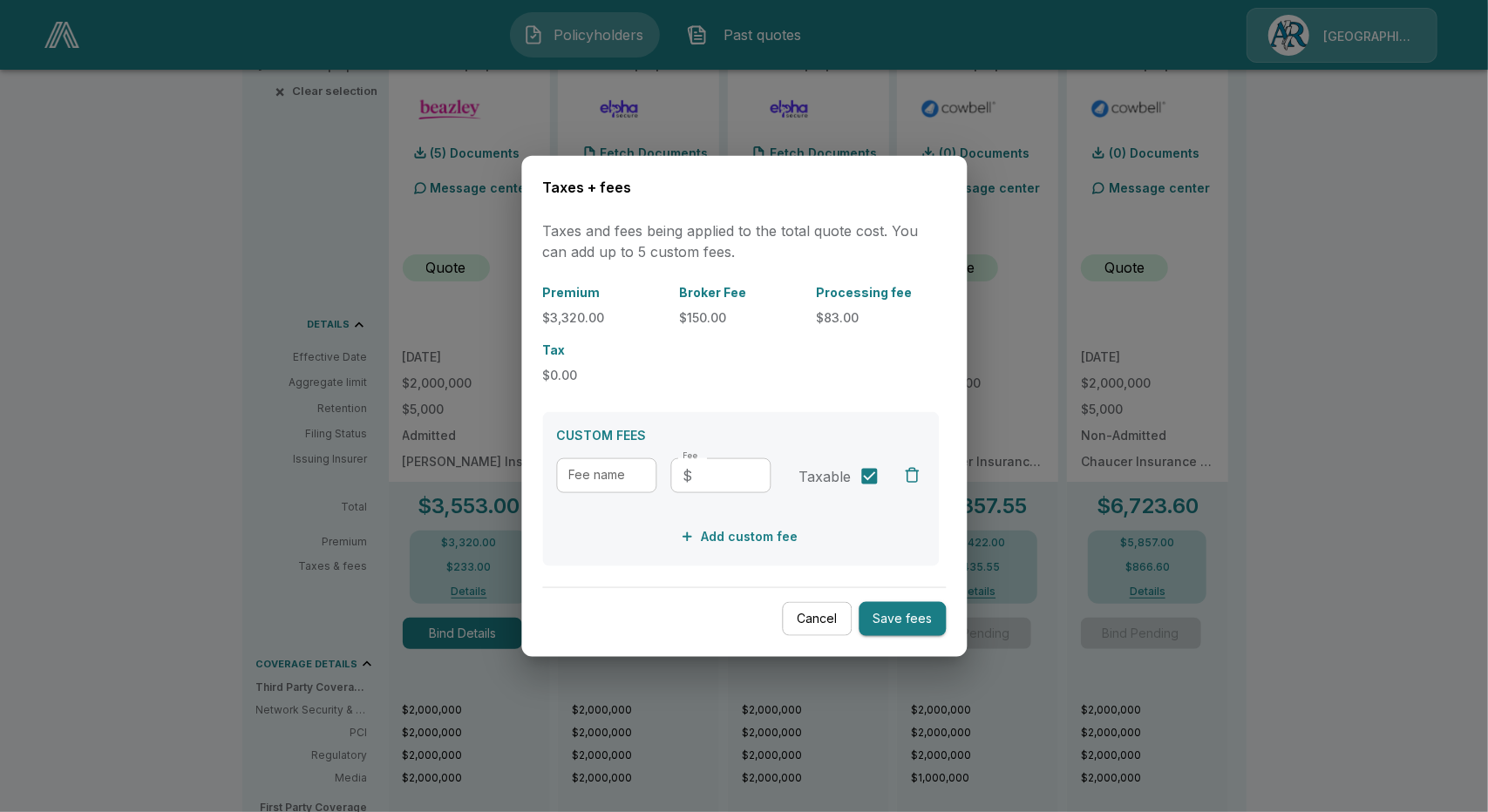
click at [817, 629] on button "Cancel" at bounding box center [816, 619] width 70 height 34
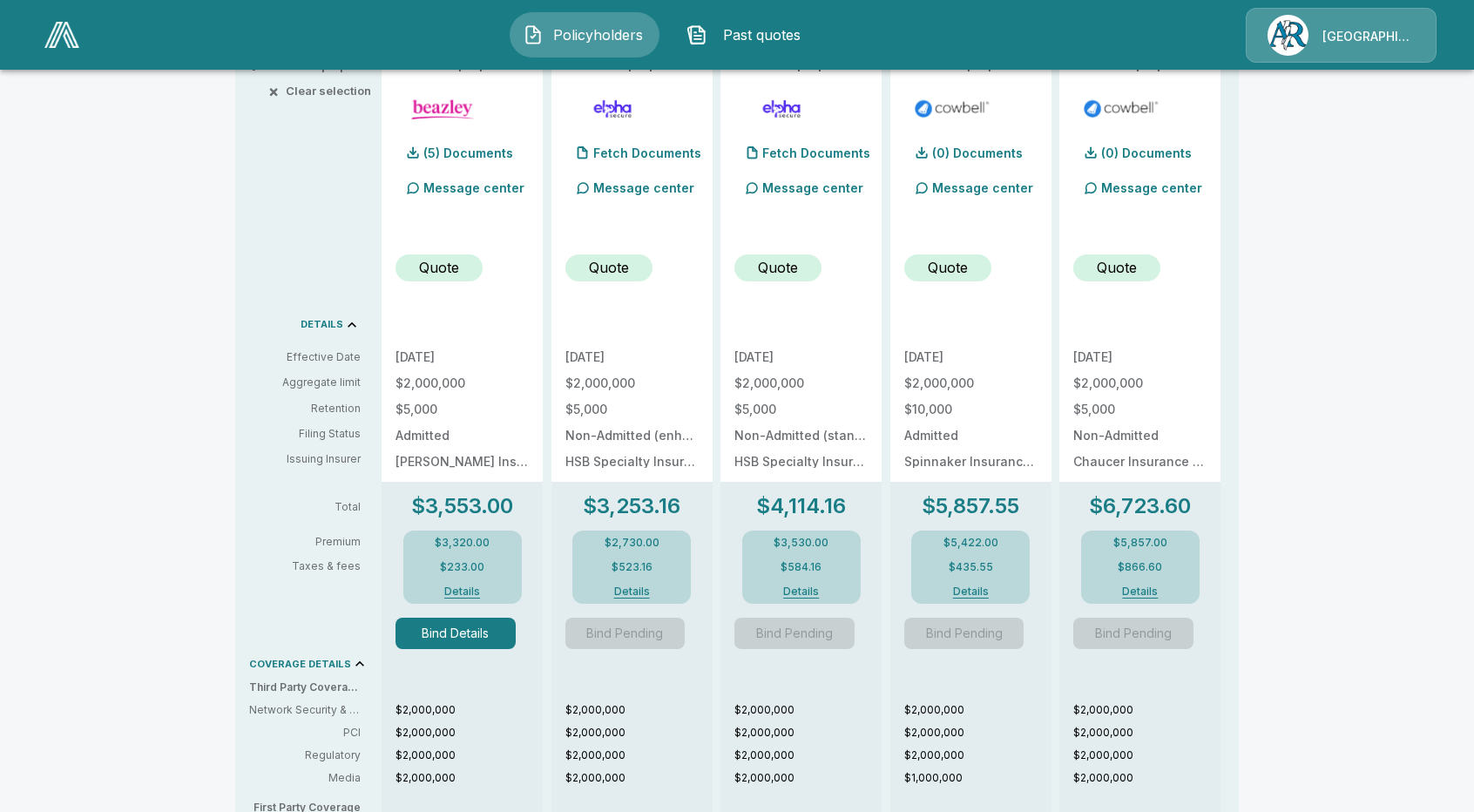
click at [1311, 44] on div "[GEOGRAPHIC_DATA]/[PERSON_NAME]" at bounding box center [1341, 34] width 191 height 55
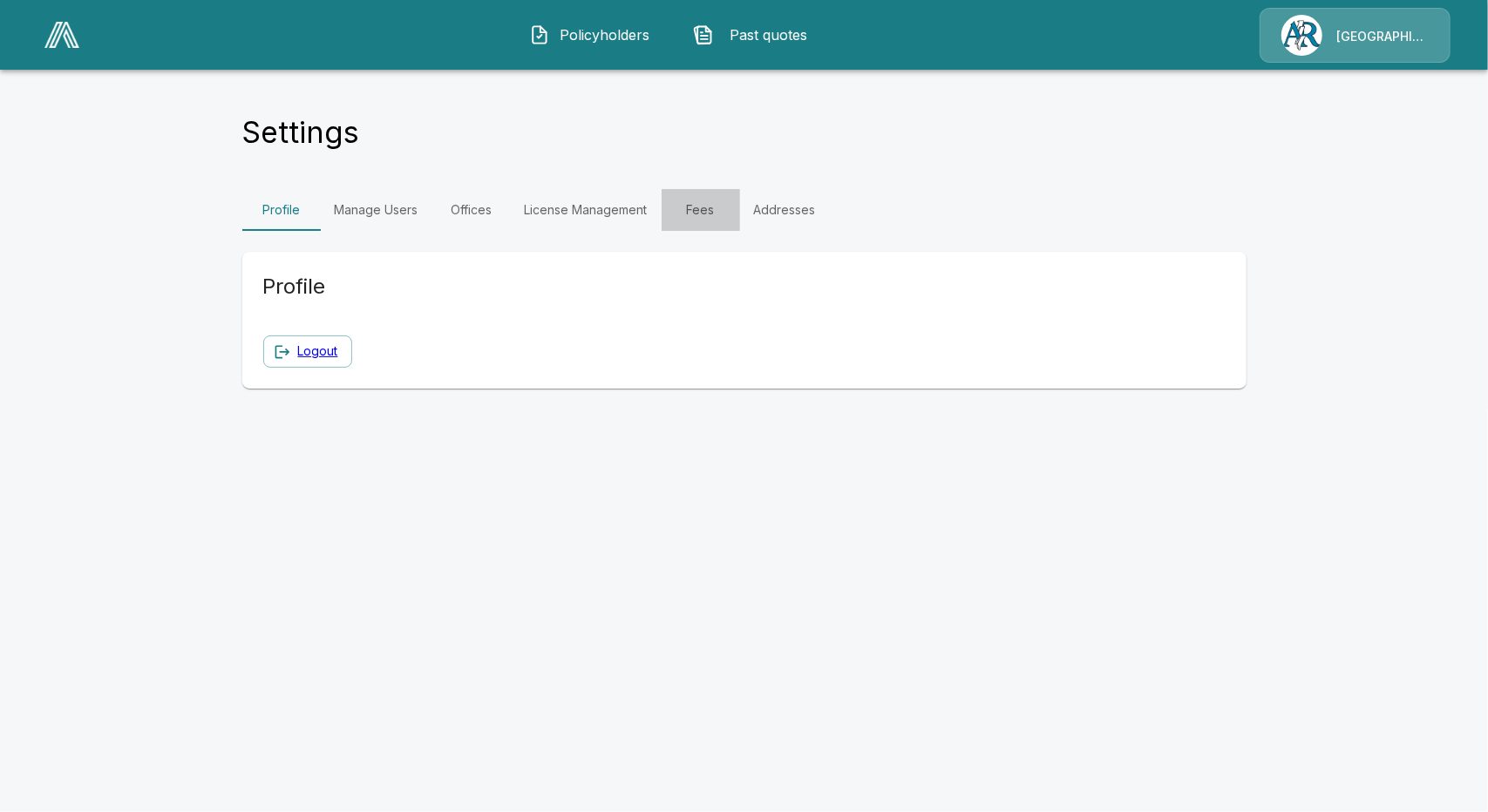
click at [697, 210] on link "Fees" at bounding box center [700, 209] width 79 height 42
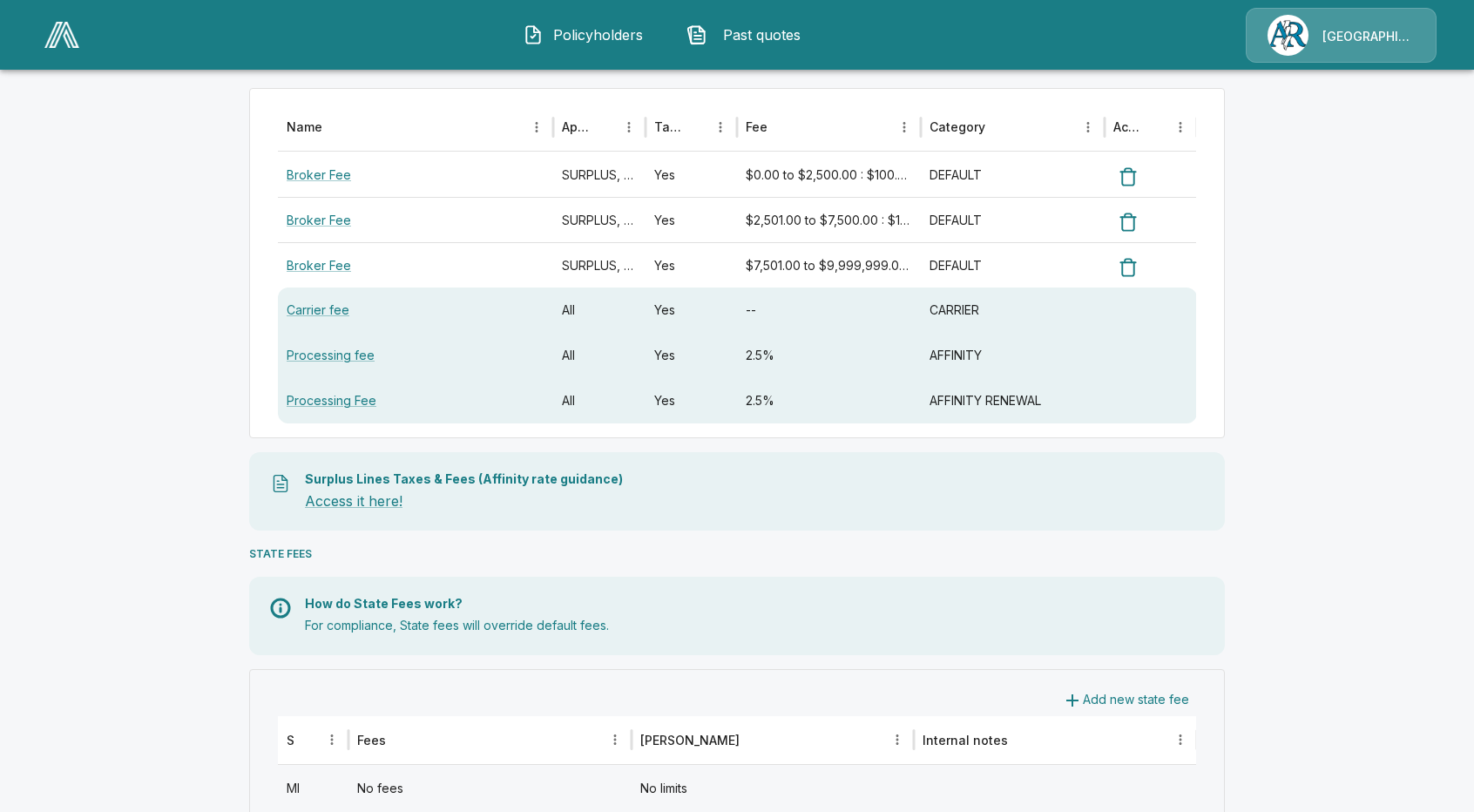
scroll to position [247, 0]
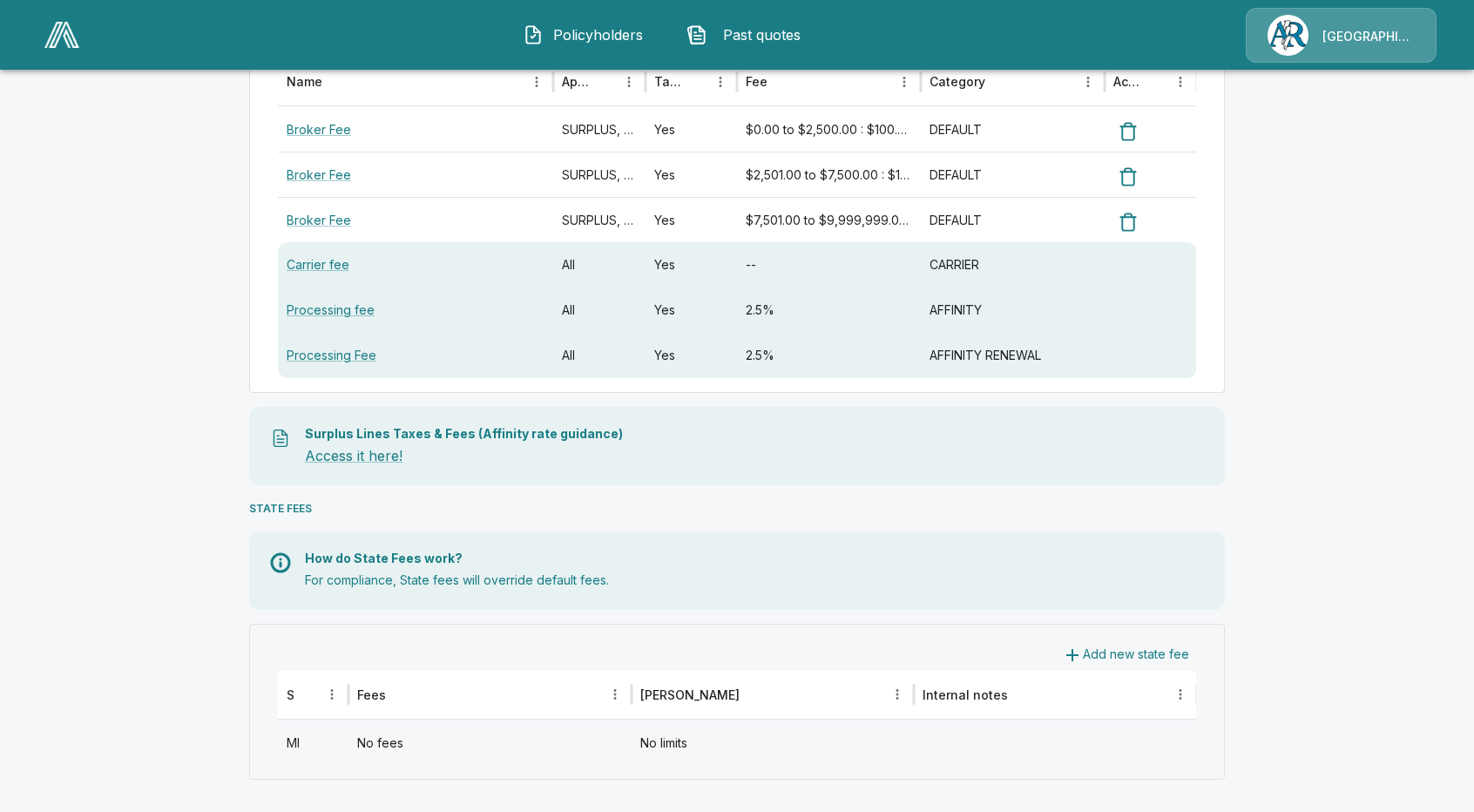
click at [450, 739] on div "No fees" at bounding box center [490, 742] width 284 height 45
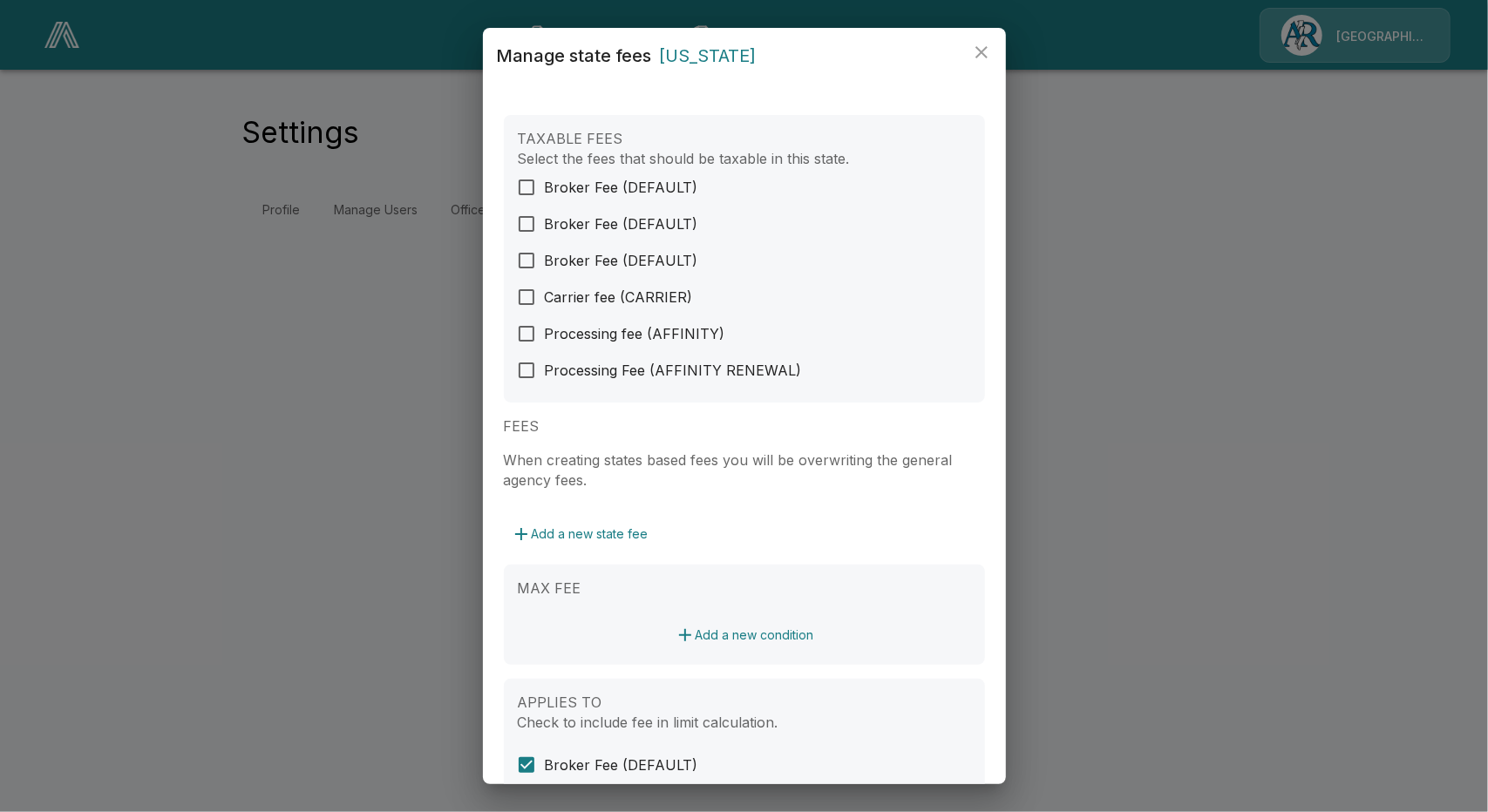
click at [980, 62] on icon "close" at bounding box center [981, 52] width 21 height 21
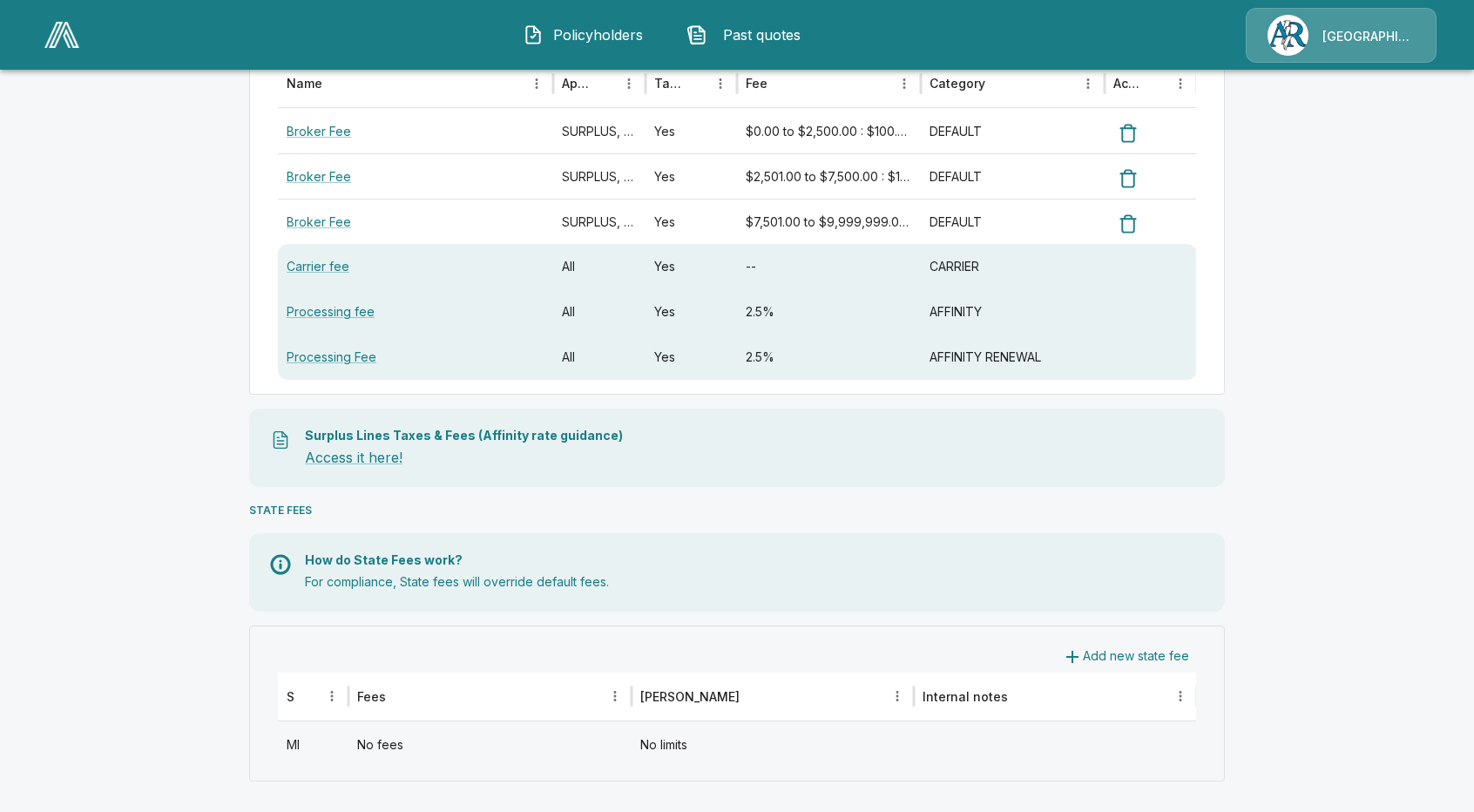
scroll to position [247, 0]
click at [317, 747] on div "MI" at bounding box center [313, 742] width 70 height 45
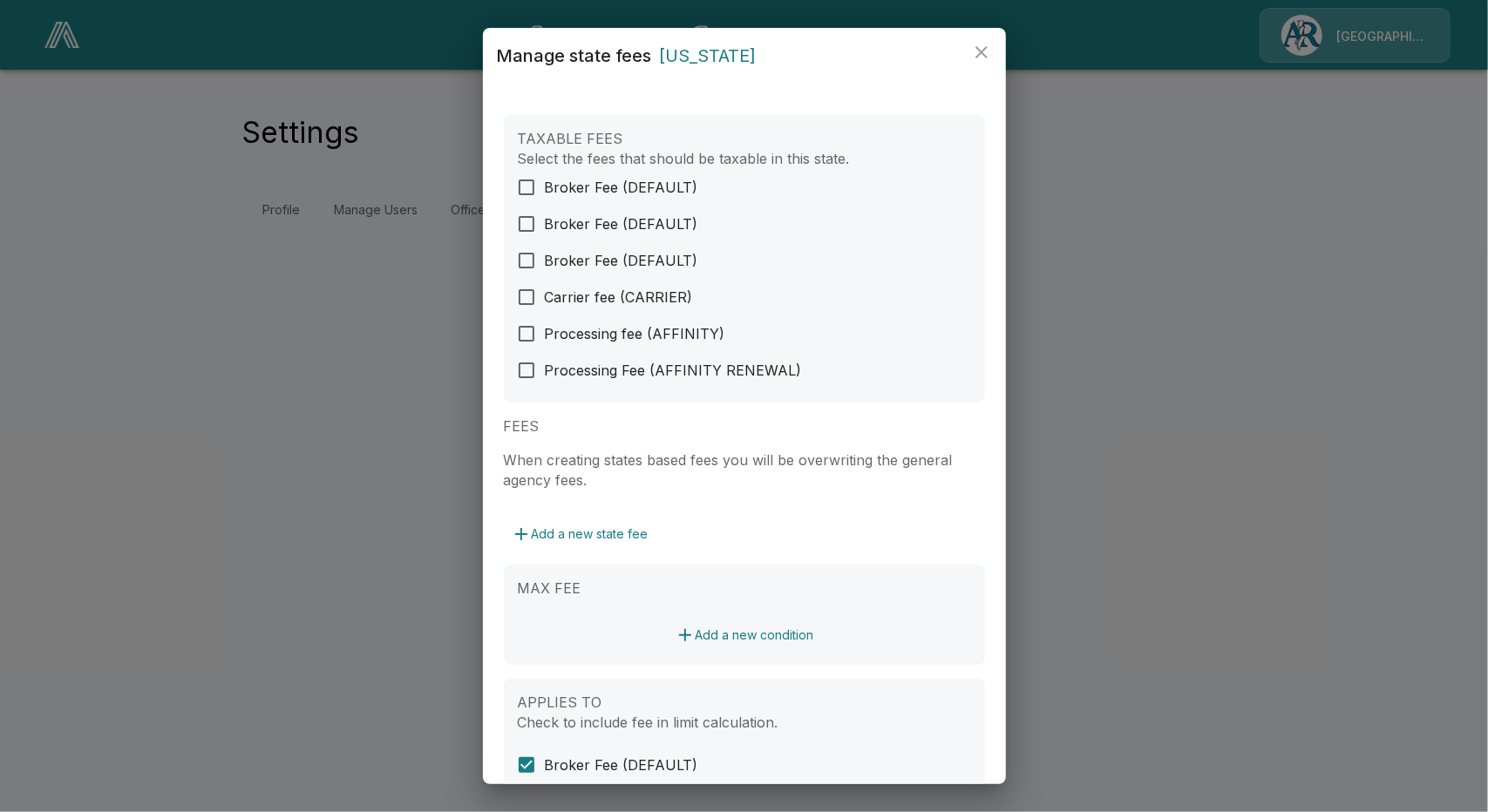
click at [986, 55] on icon "close" at bounding box center [981, 52] width 21 height 21
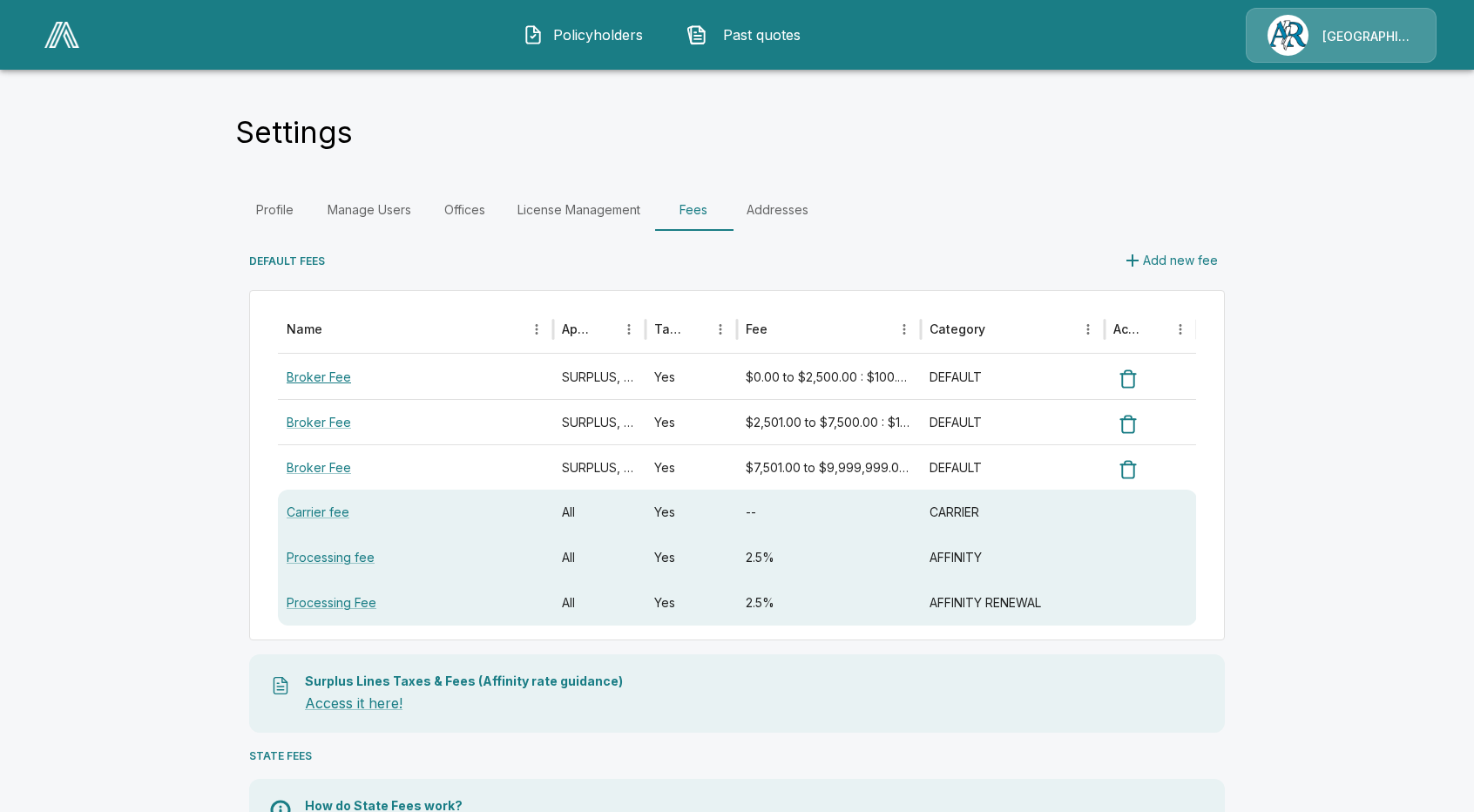
click at [330, 379] on link "Broker Fee" at bounding box center [319, 377] width 65 height 15
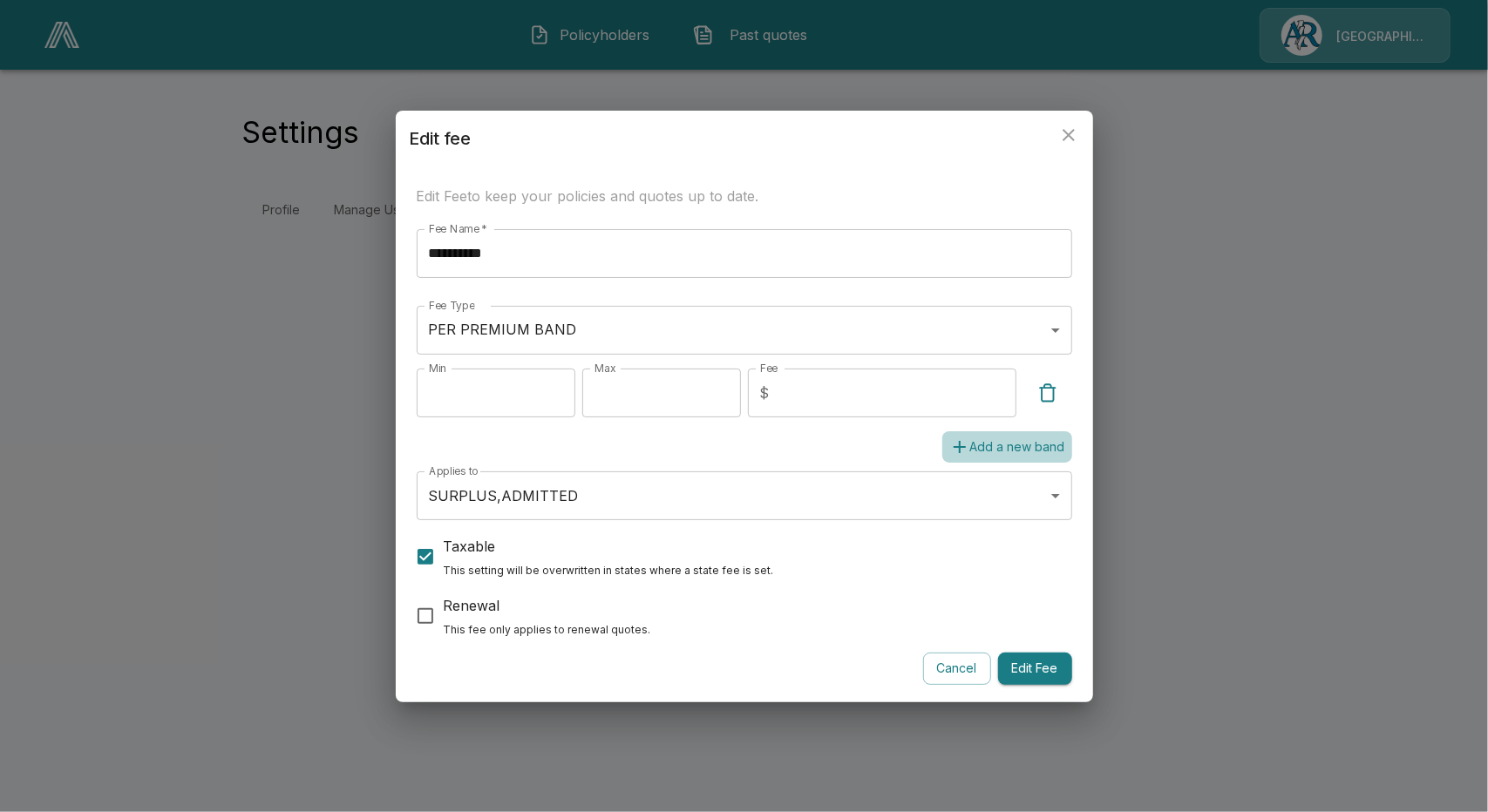
click at [1010, 447] on button "Add a new band" at bounding box center [1007, 447] width 130 height 32
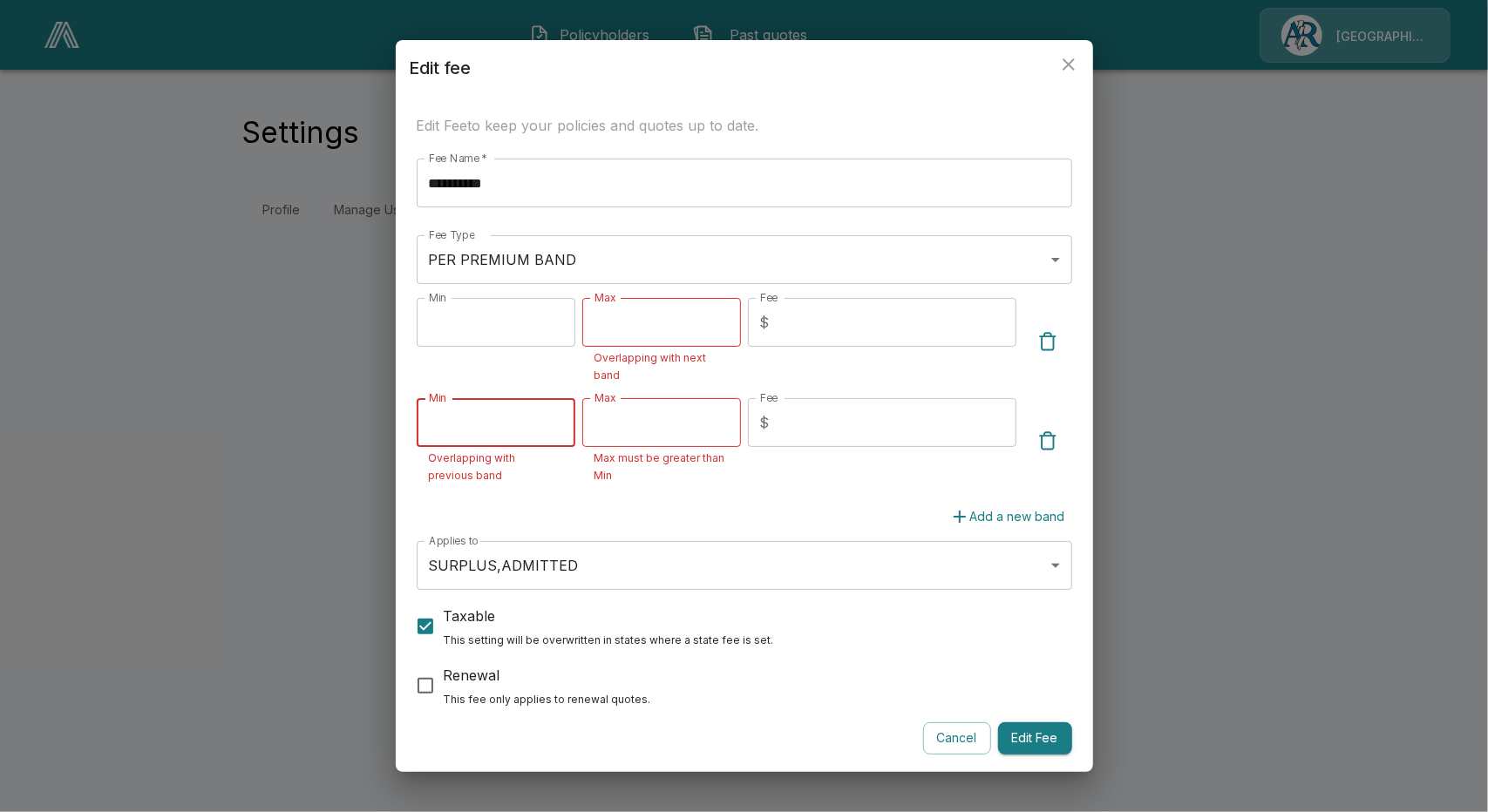
click at [961, 731] on button "Cancel" at bounding box center [956, 738] width 68 height 32
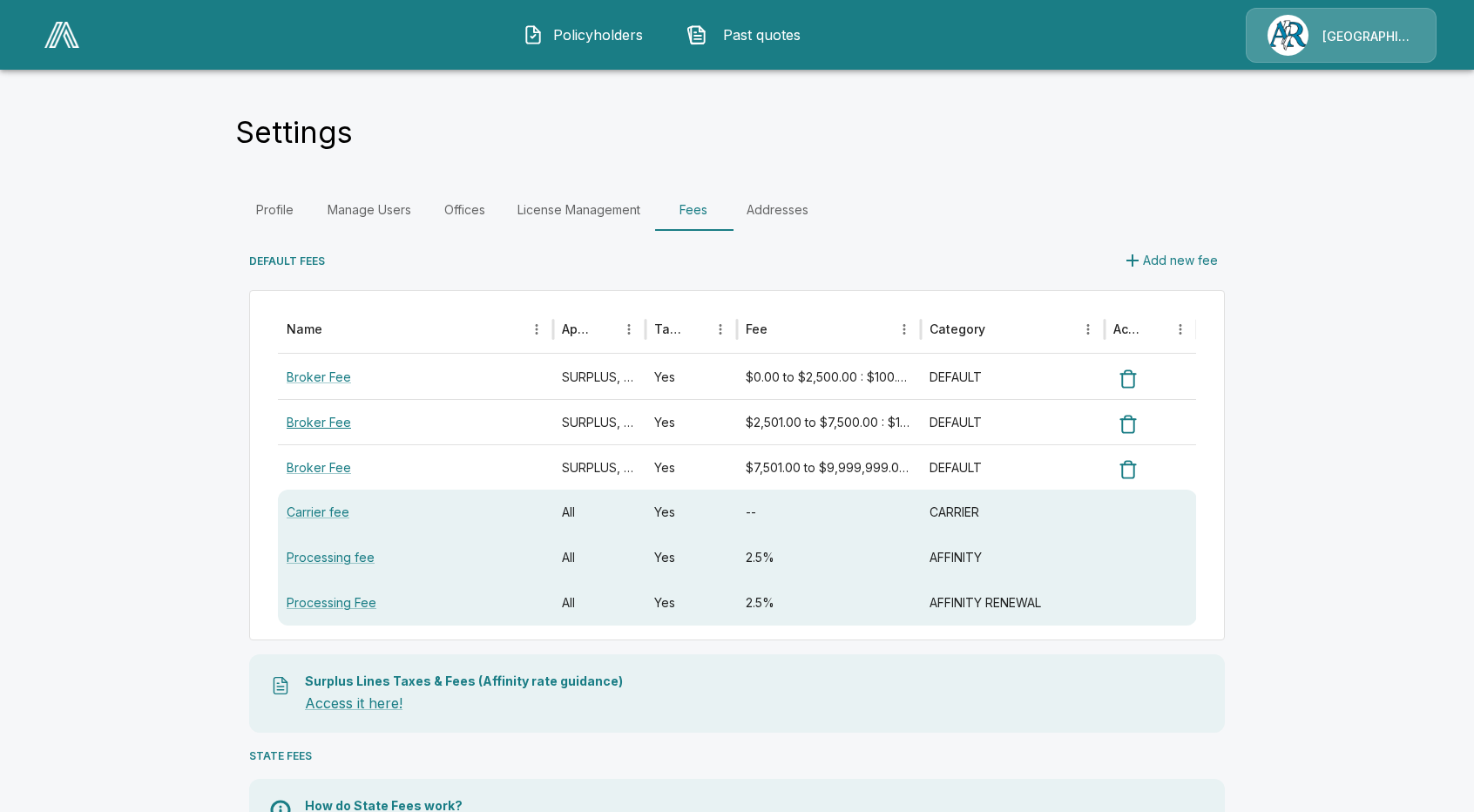
click at [338, 419] on link "Broker Fee" at bounding box center [319, 422] width 65 height 15
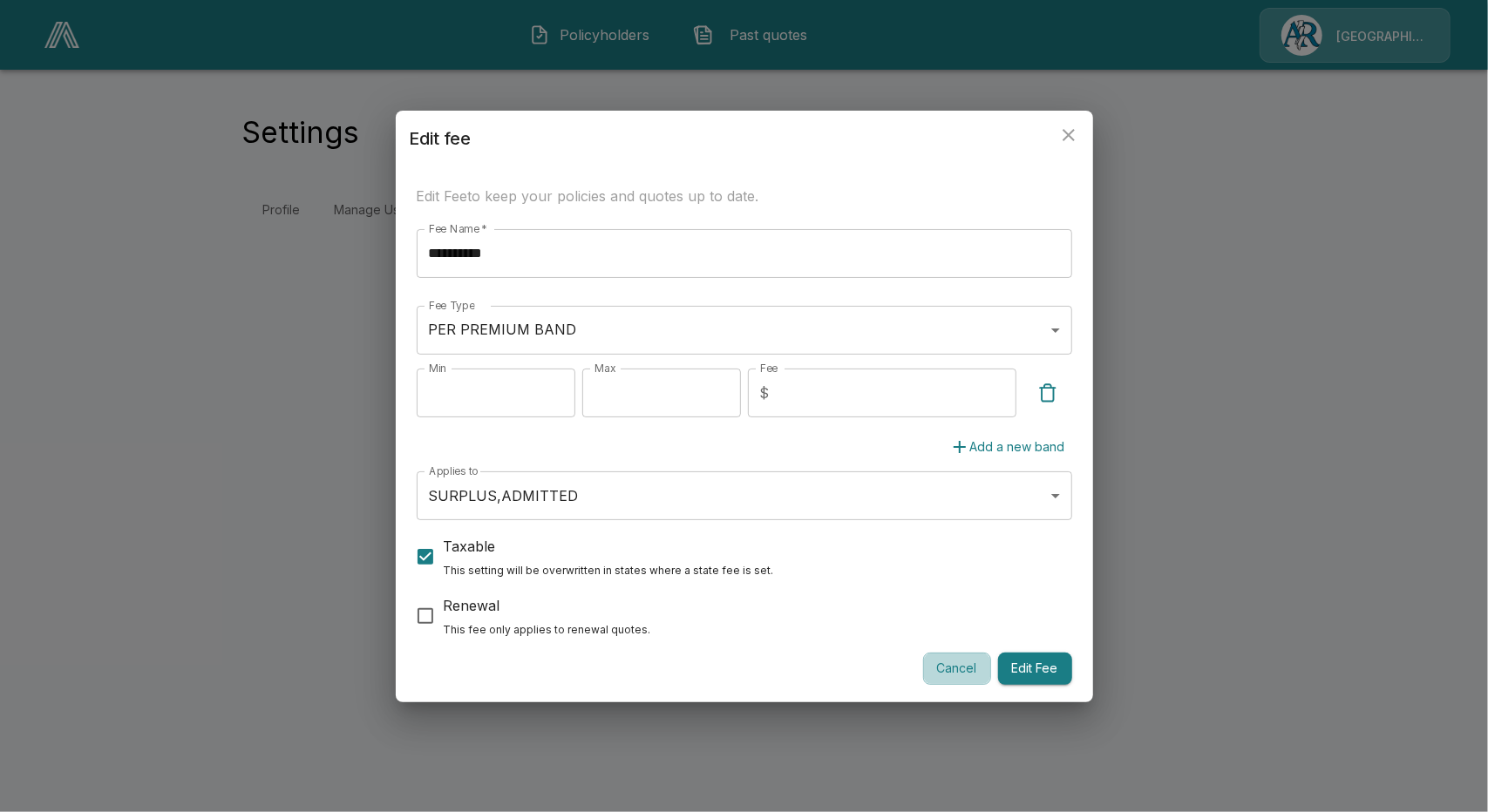
click at [931, 669] on button "Cancel" at bounding box center [956, 668] width 68 height 32
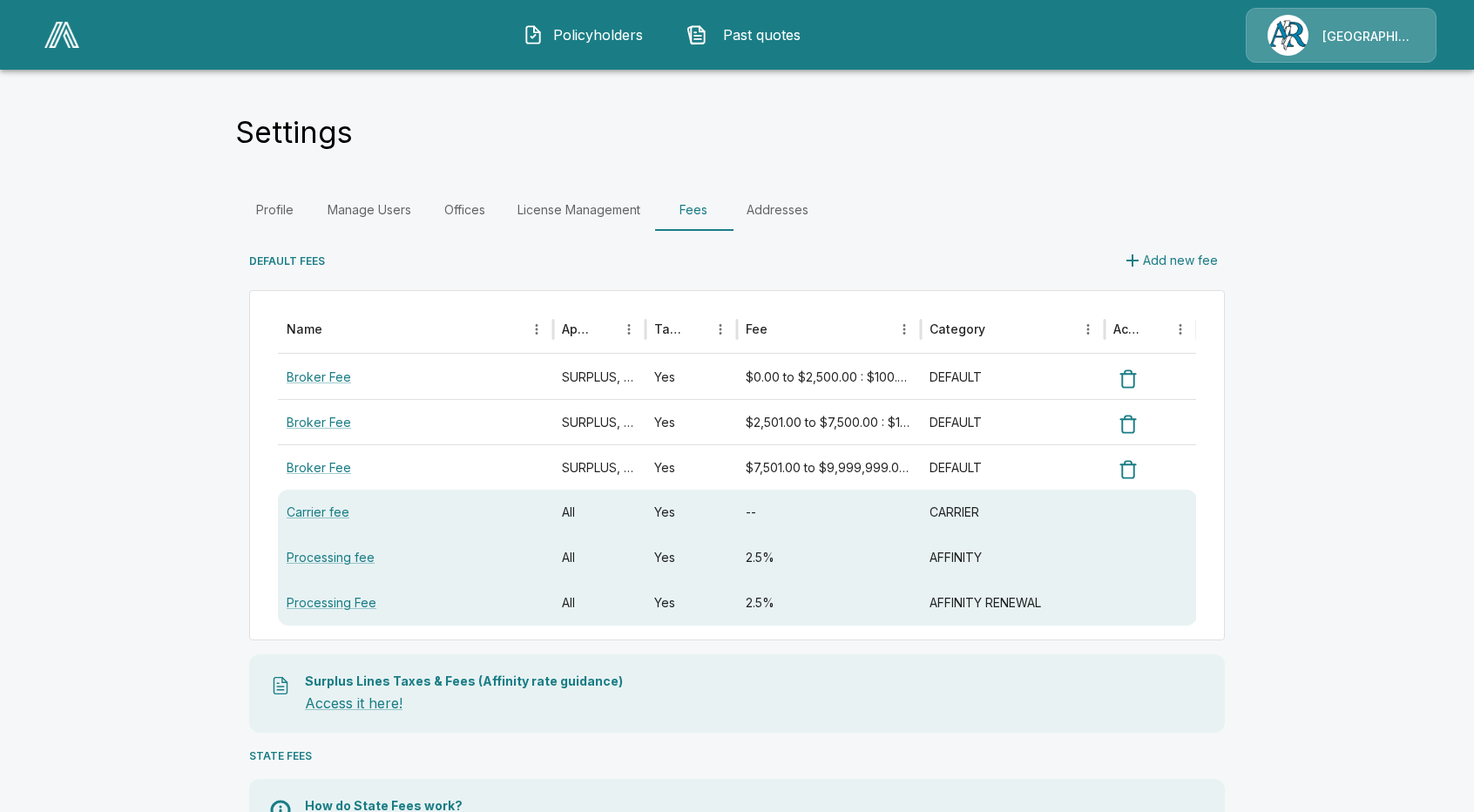
click at [593, 27] on span "Policyholders" at bounding box center [598, 34] width 95 height 21
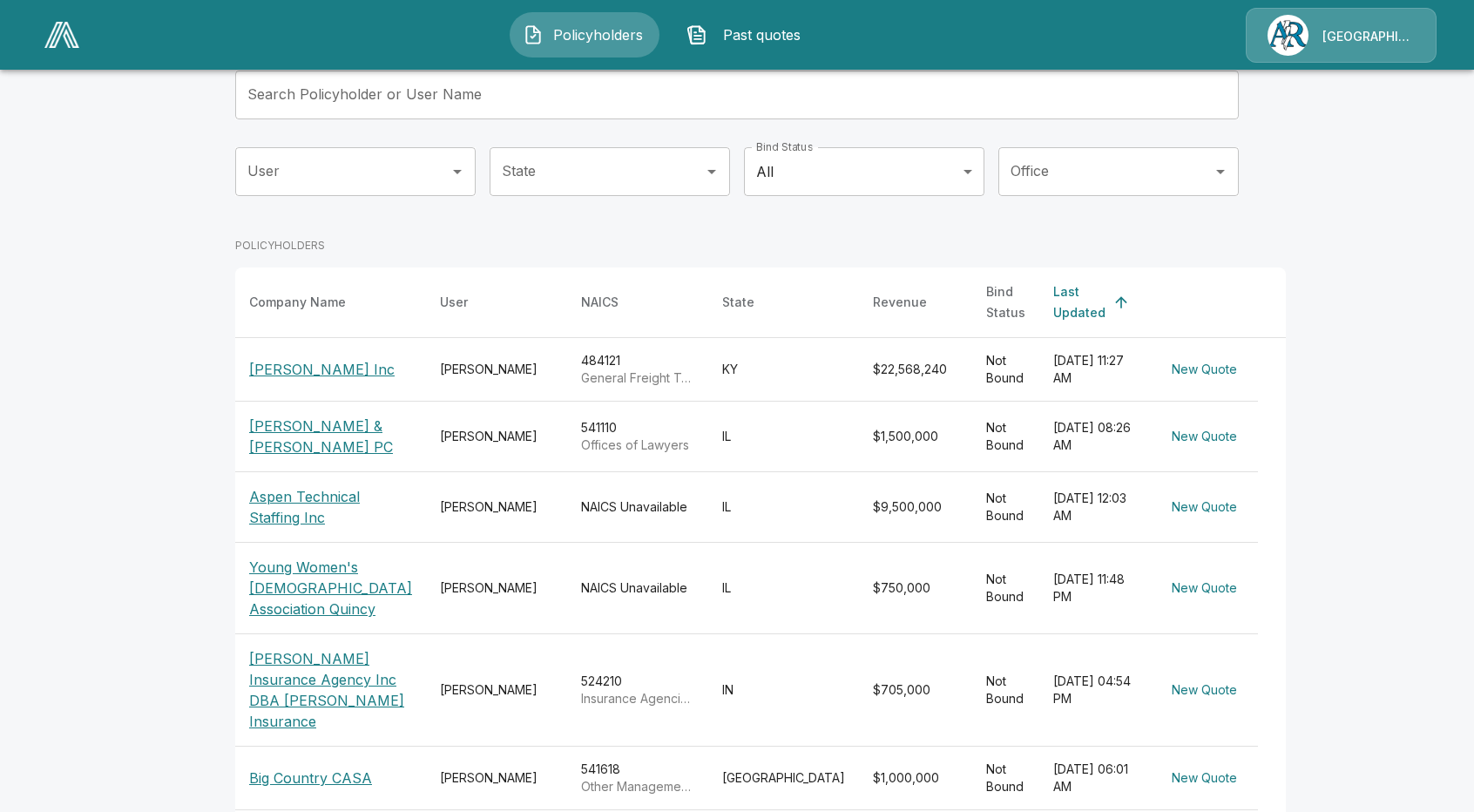
scroll to position [174, 0]
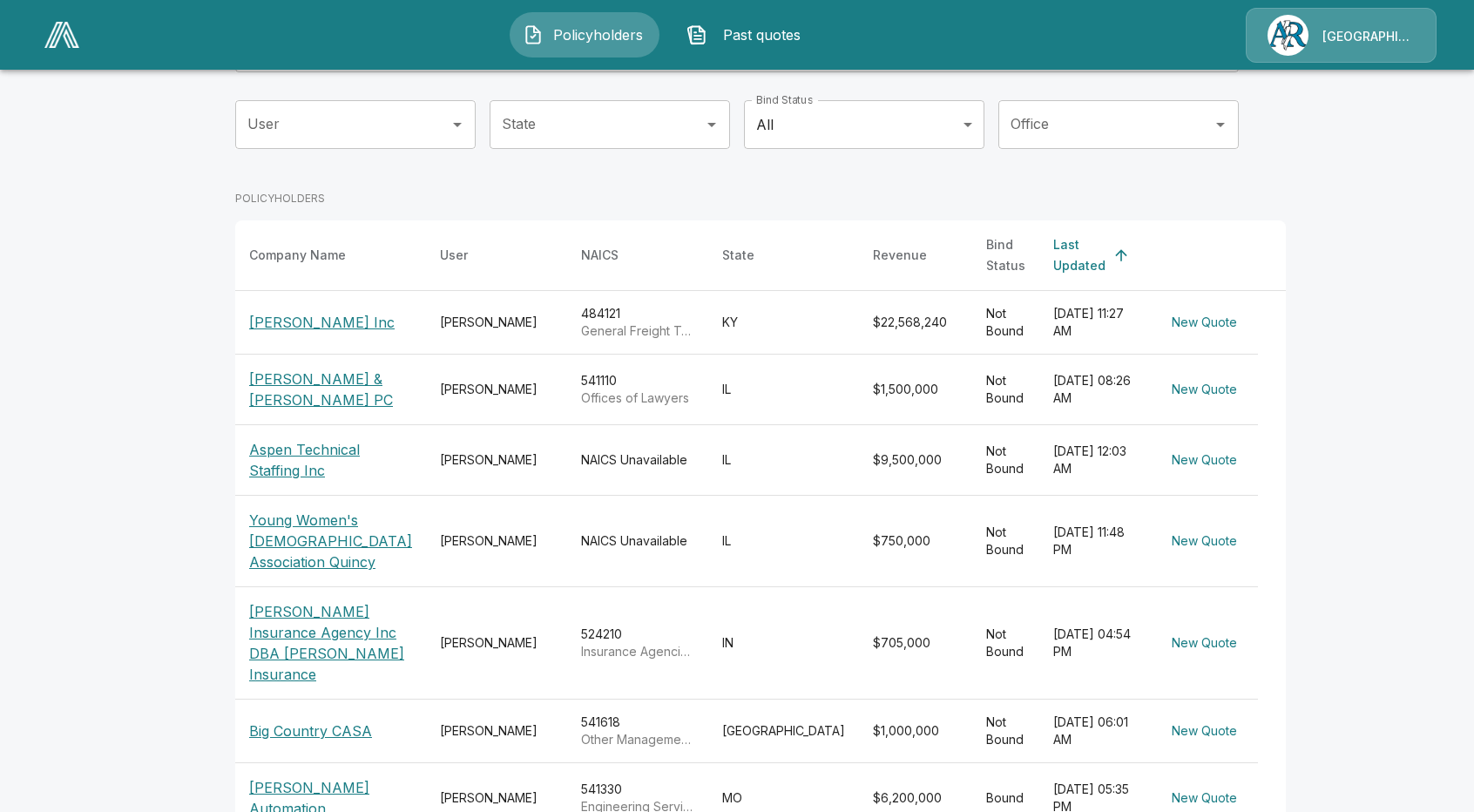
click at [307, 369] on p "[PERSON_NAME] & [PERSON_NAME] PC" at bounding box center [331, 389] width 163 height 42
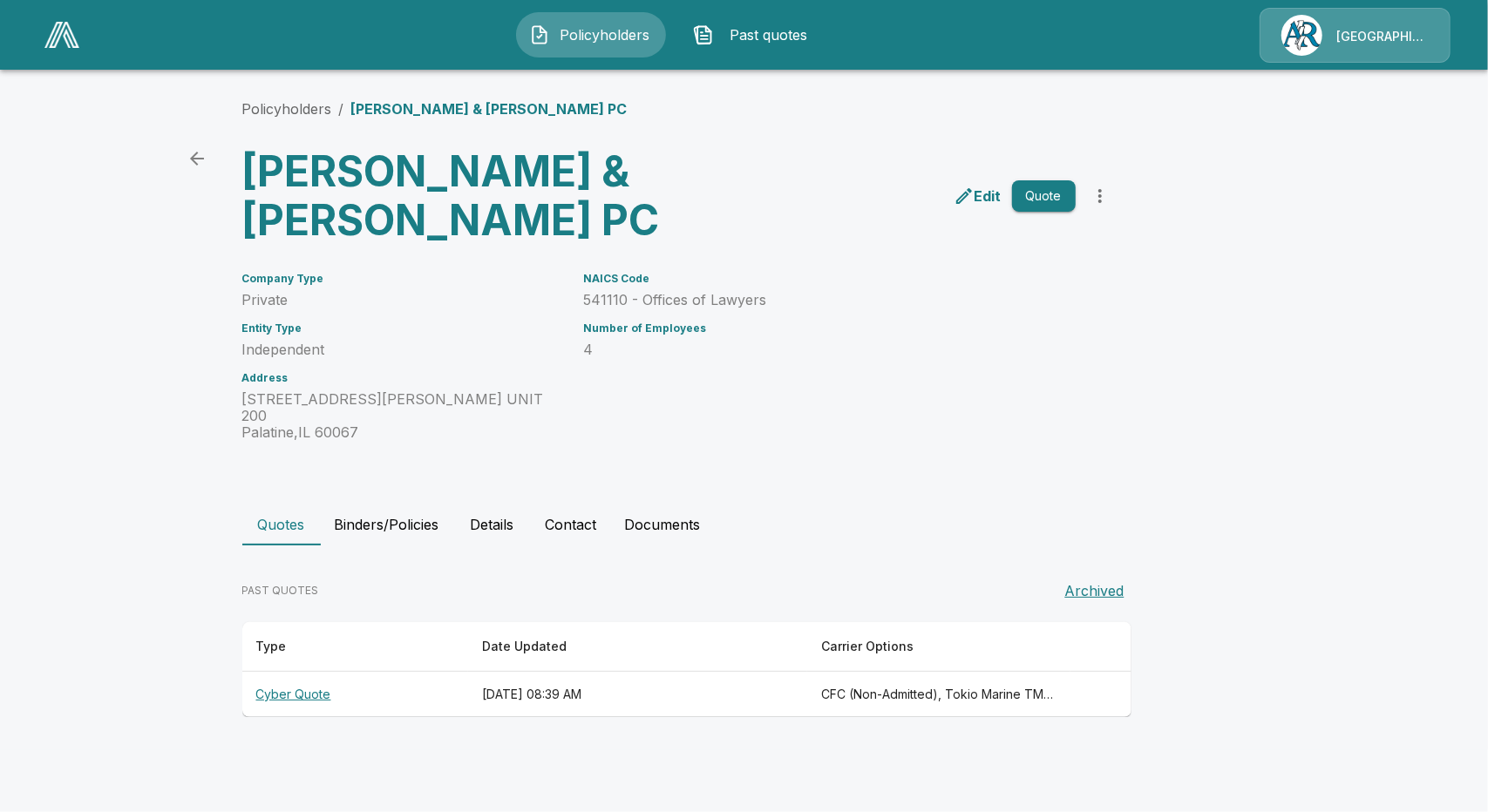
click at [326, 672] on th "Cyber Quote" at bounding box center [354, 695] width 225 height 46
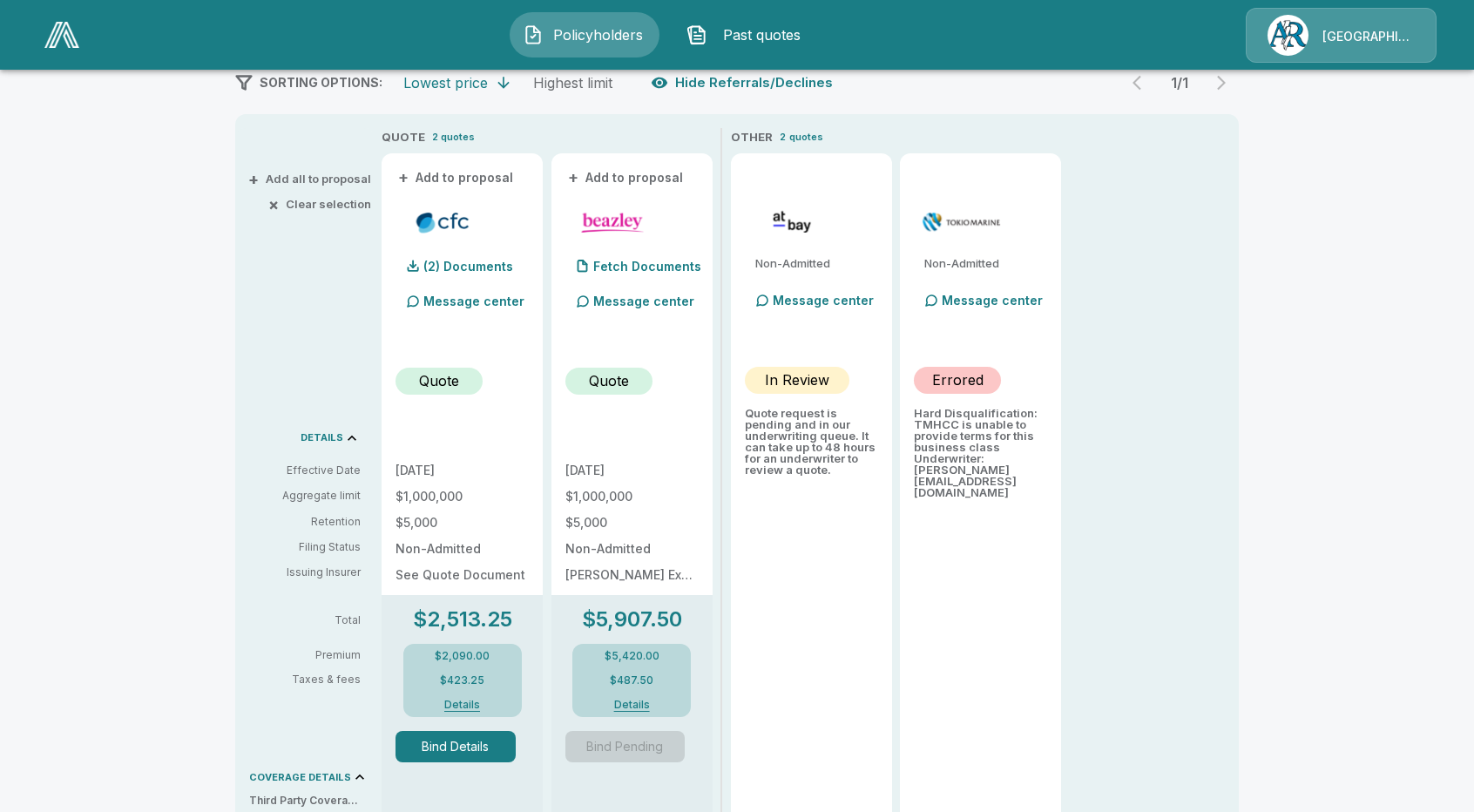
scroll to position [327, 0]
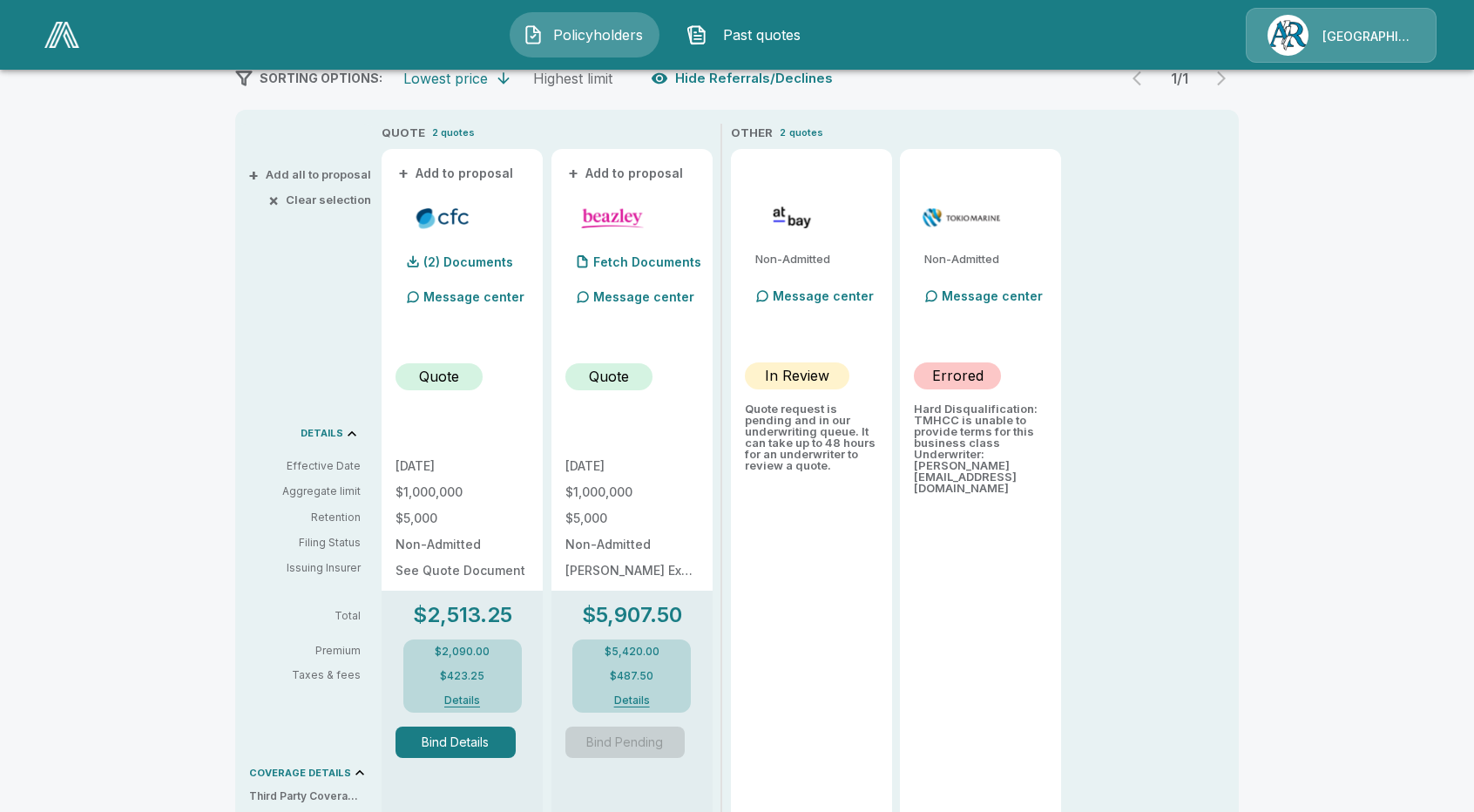
click at [465, 734] on button "Bind Details" at bounding box center [456, 742] width 121 height 32
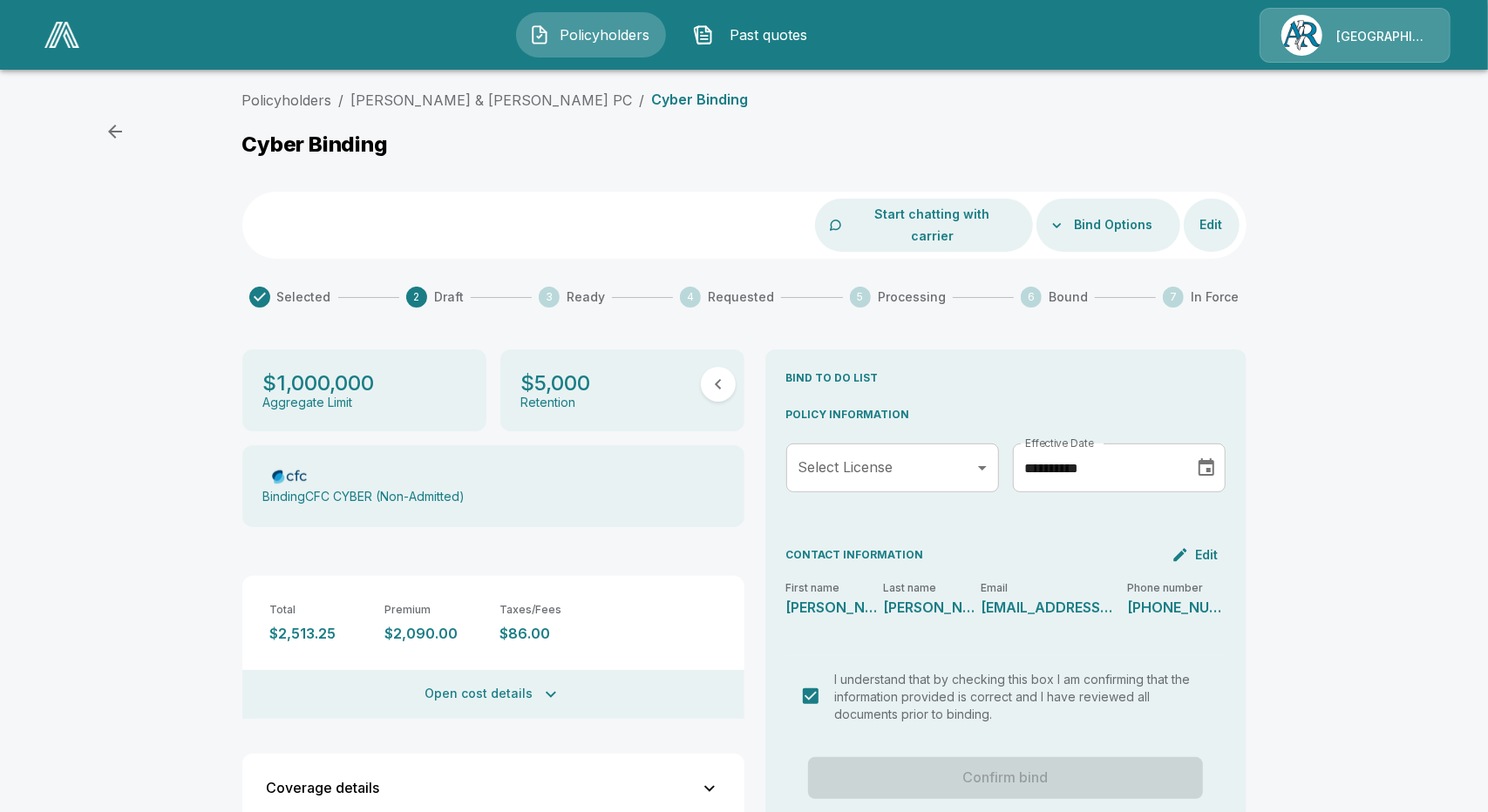
click at [875, 436] on body "Policyholders Past quotes Arlington/Roe Policyholders / Mc Cabe & Hogan PC / Cy…" at bounding box center [744, 544] width 1488 height 1089
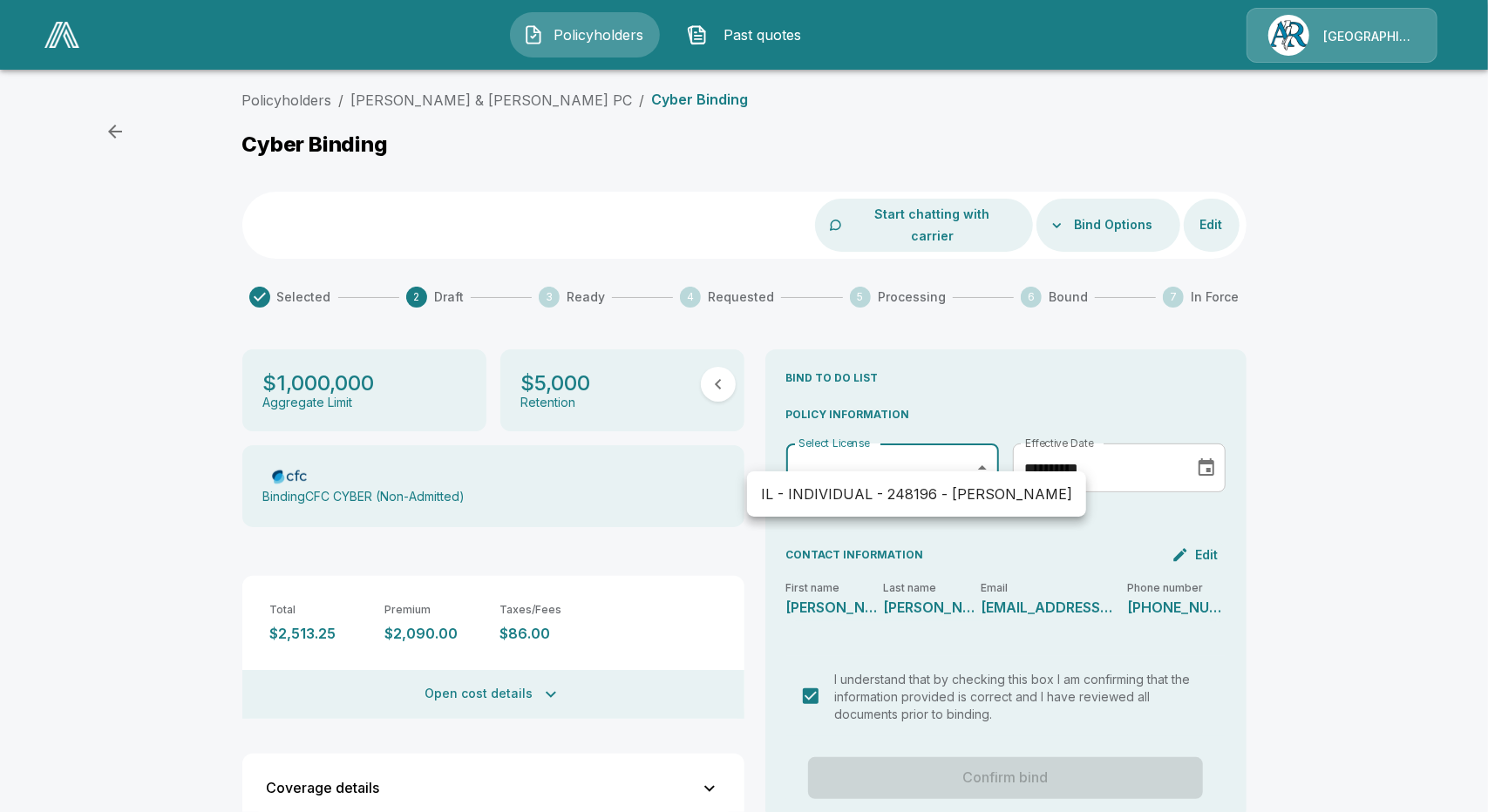
click at [981, 542] on div at bounding box center [744, 406] width 1488 height 812
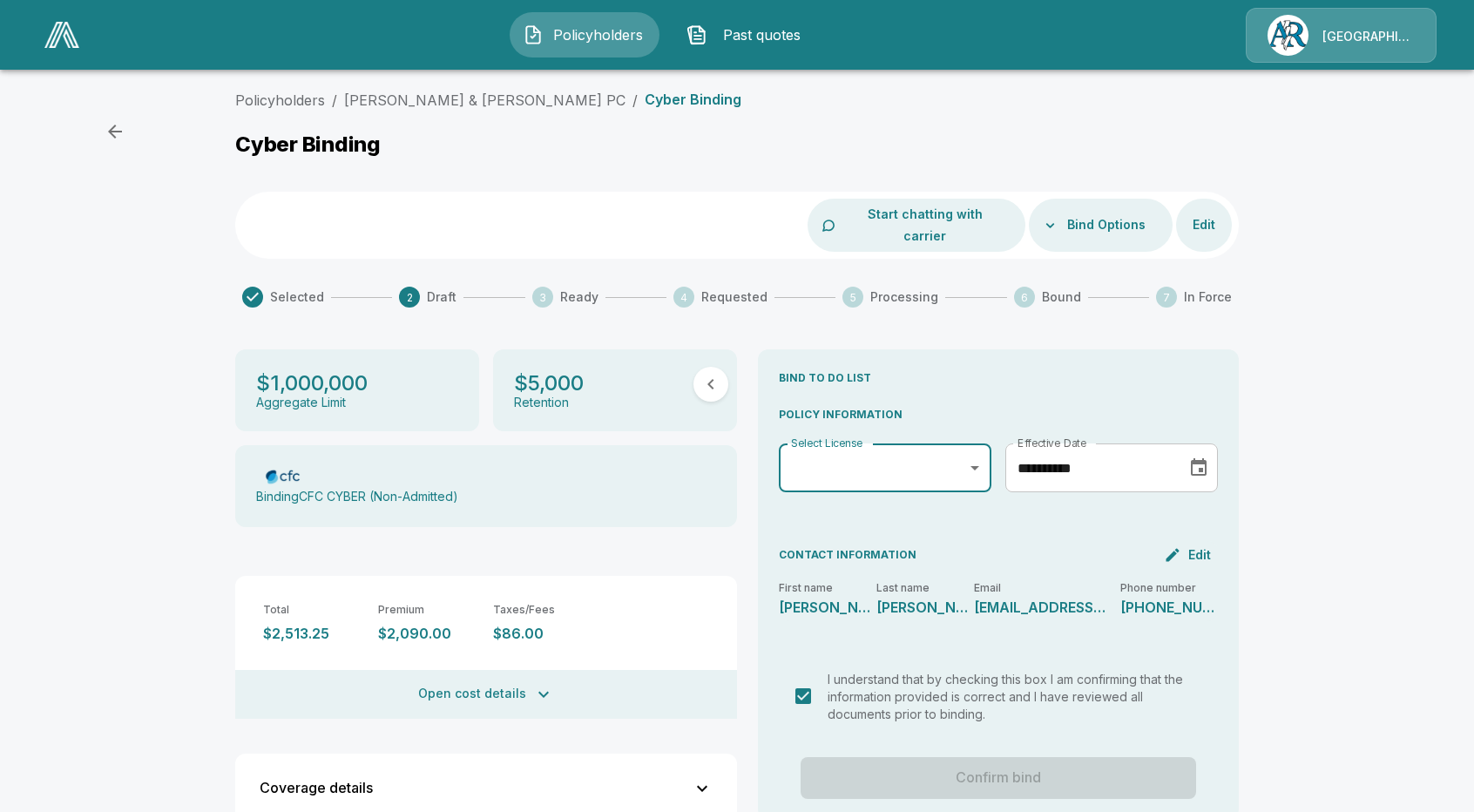
click at [945, 220] on button "Start chatting with carrier" at bounding box center [925, 224] width 172 height 53
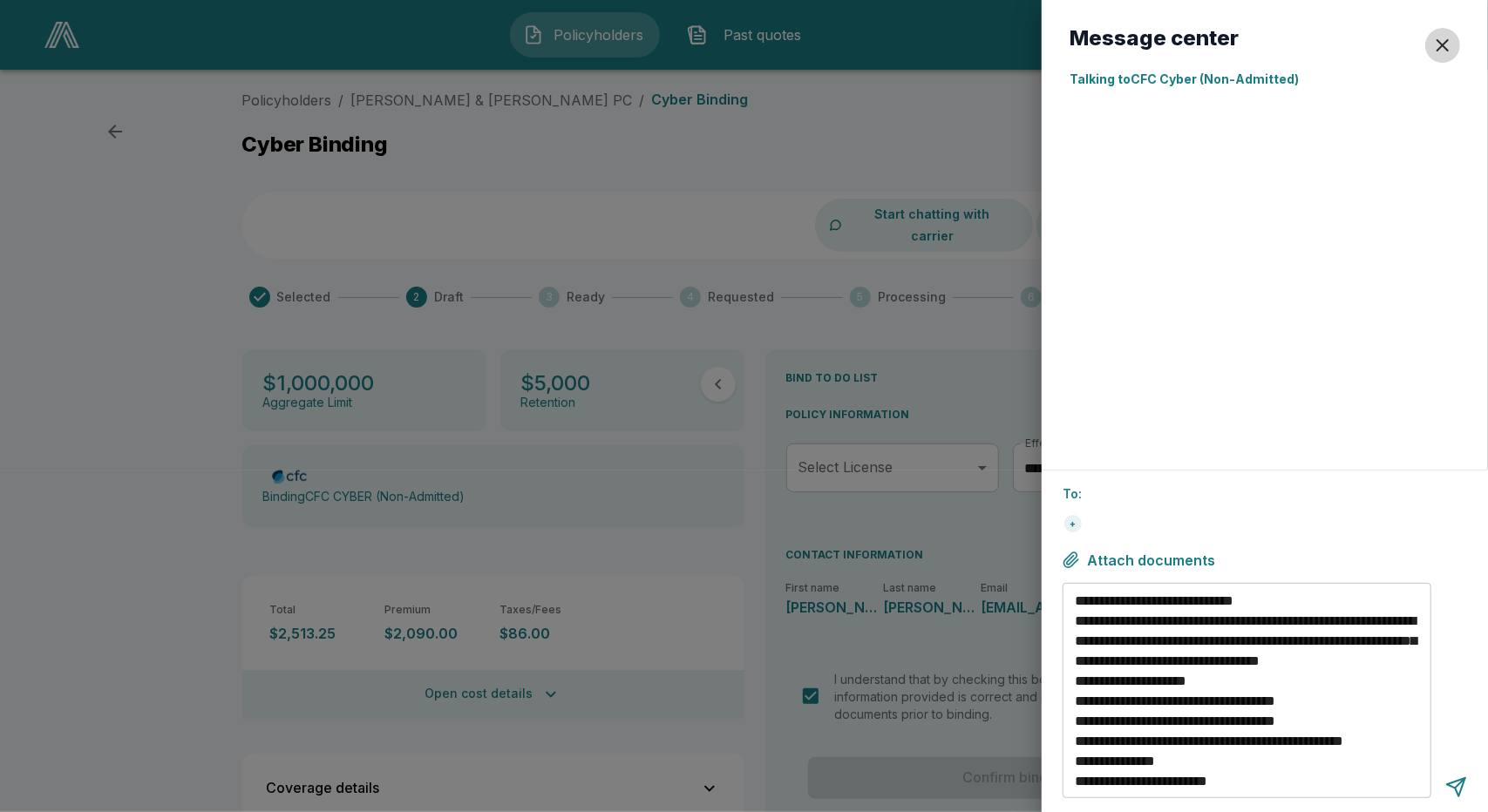
click at [1446, 44] on div "button" at bounding box center [1442, 45] width 21 height 21
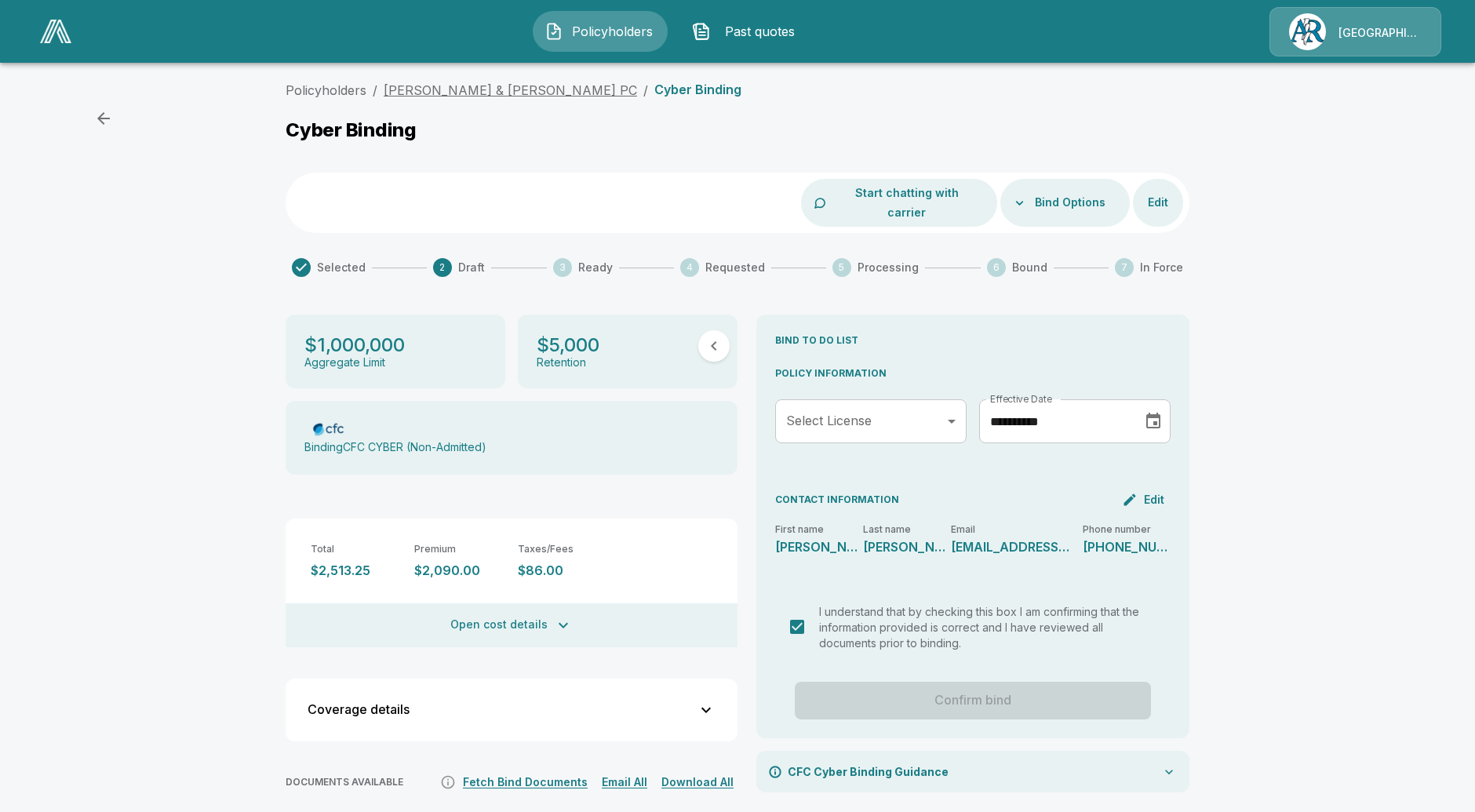
click at [459, 88] on link "[PERSON_NAME] & [PERSON_NAME] PC" at bounding box center [511, 90] width 254 height 16
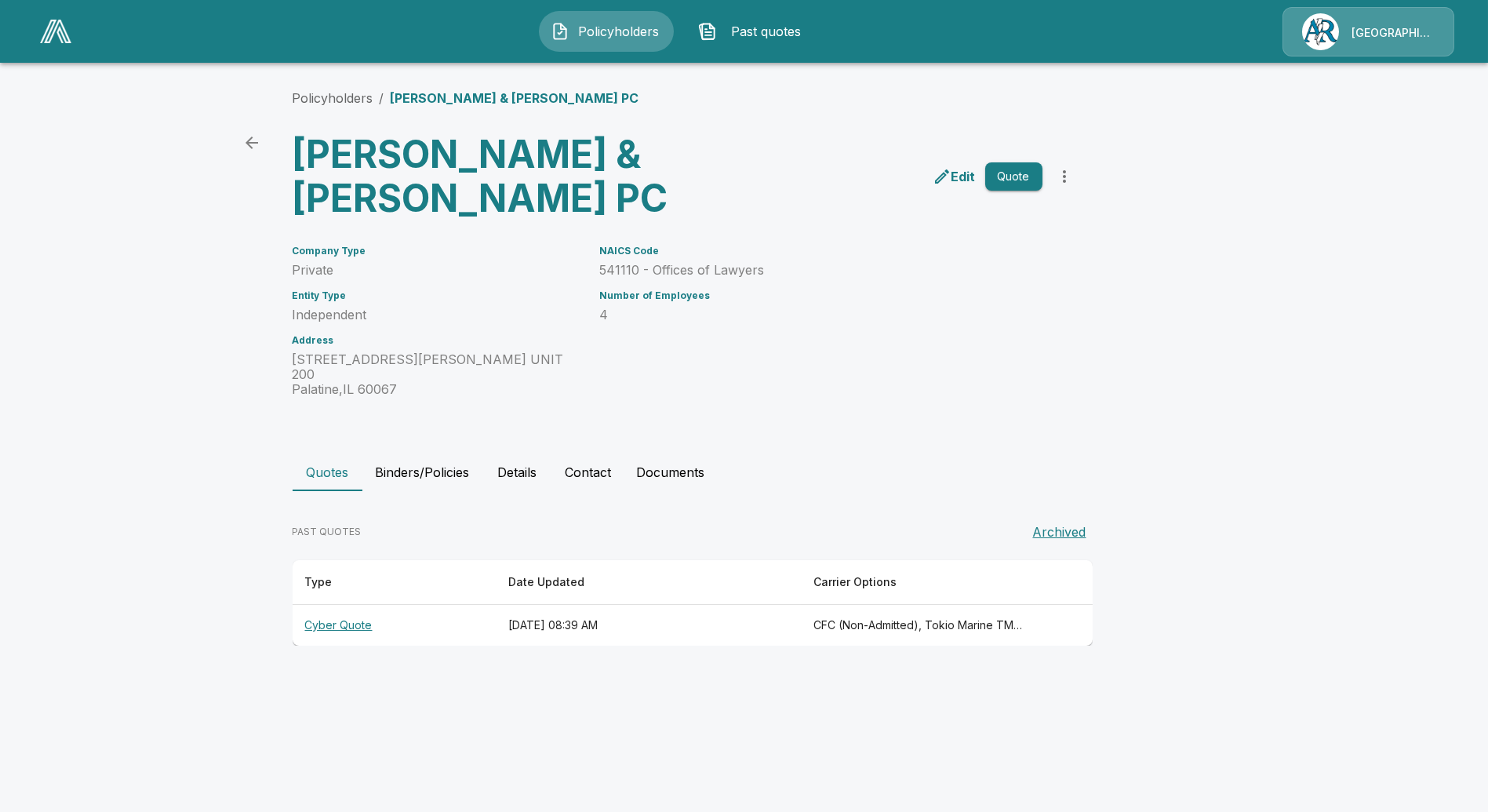
click at [343, 605] on th "Cyber Quote" at bounding box center [394, 626] width 203 height 42
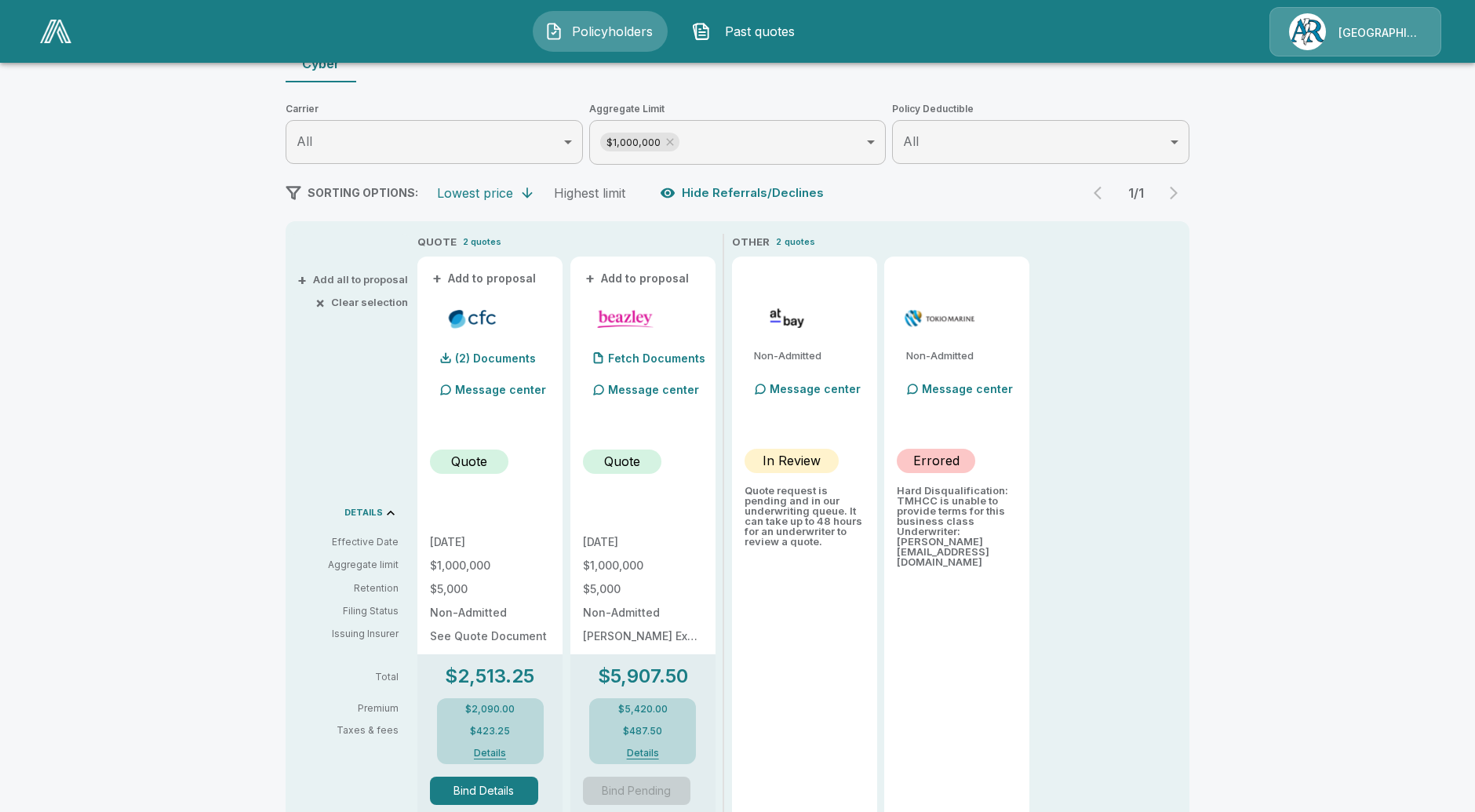
scroll to position [174, 0]
click at [646, 365] on div "Fetch Documents" at bounding box center [644, 356] width 123 height 32
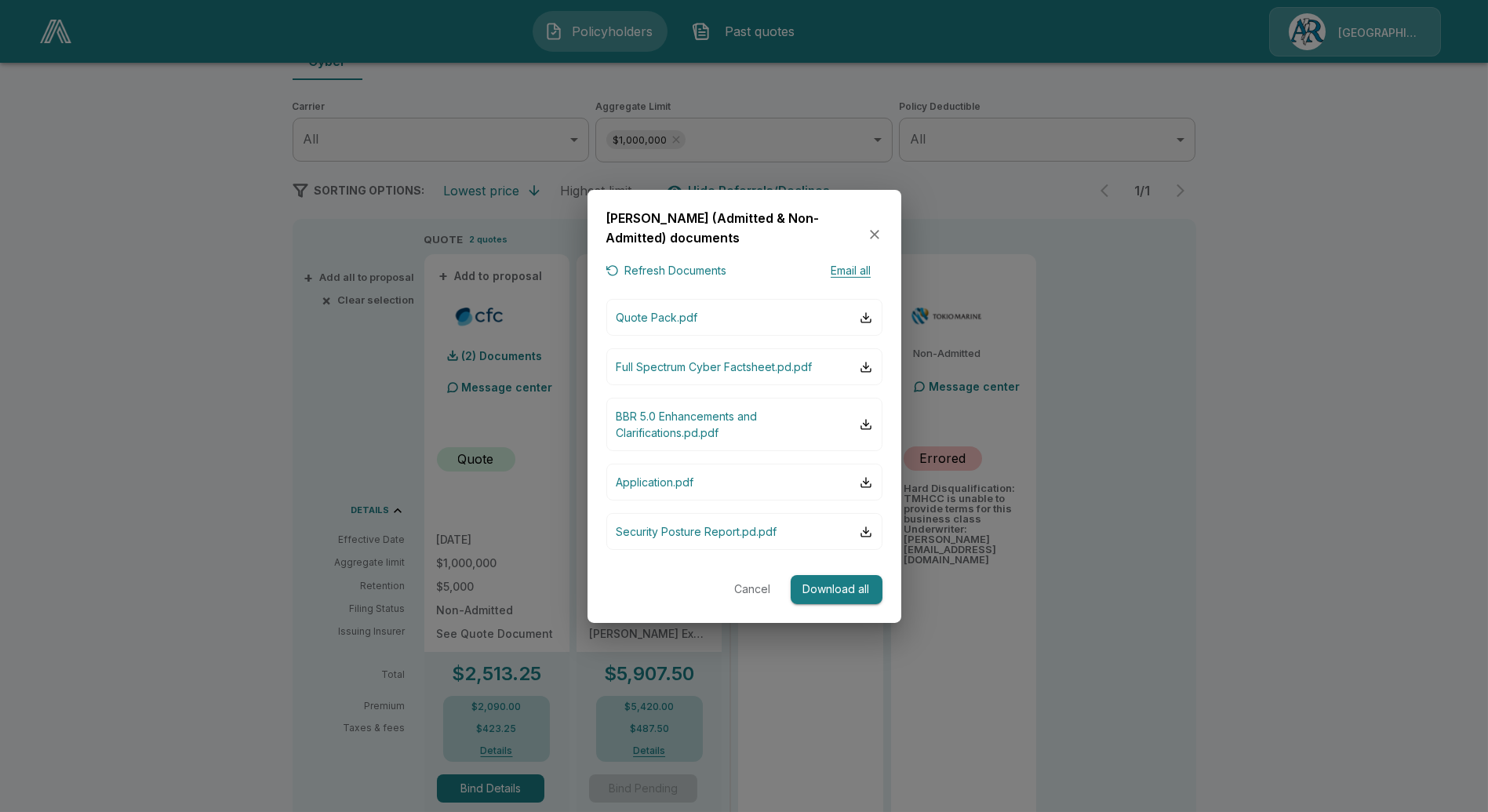
click at [731, 593] on button "Cancel" at bounding box center [753, 589] width 50 height 29
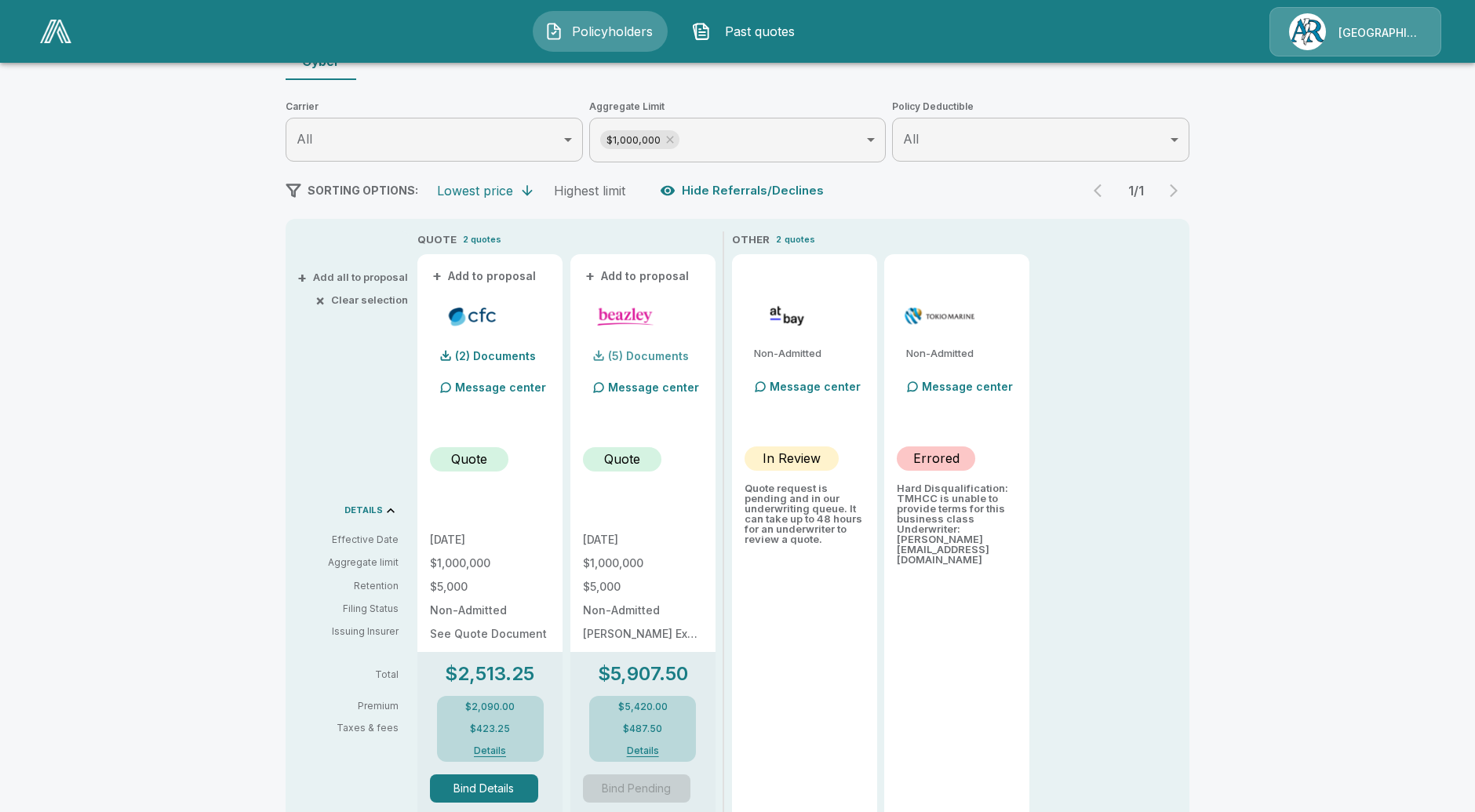
click at [669, 349] on div "(5) Documents" at bounding box center [635, 356] width 106 height 32
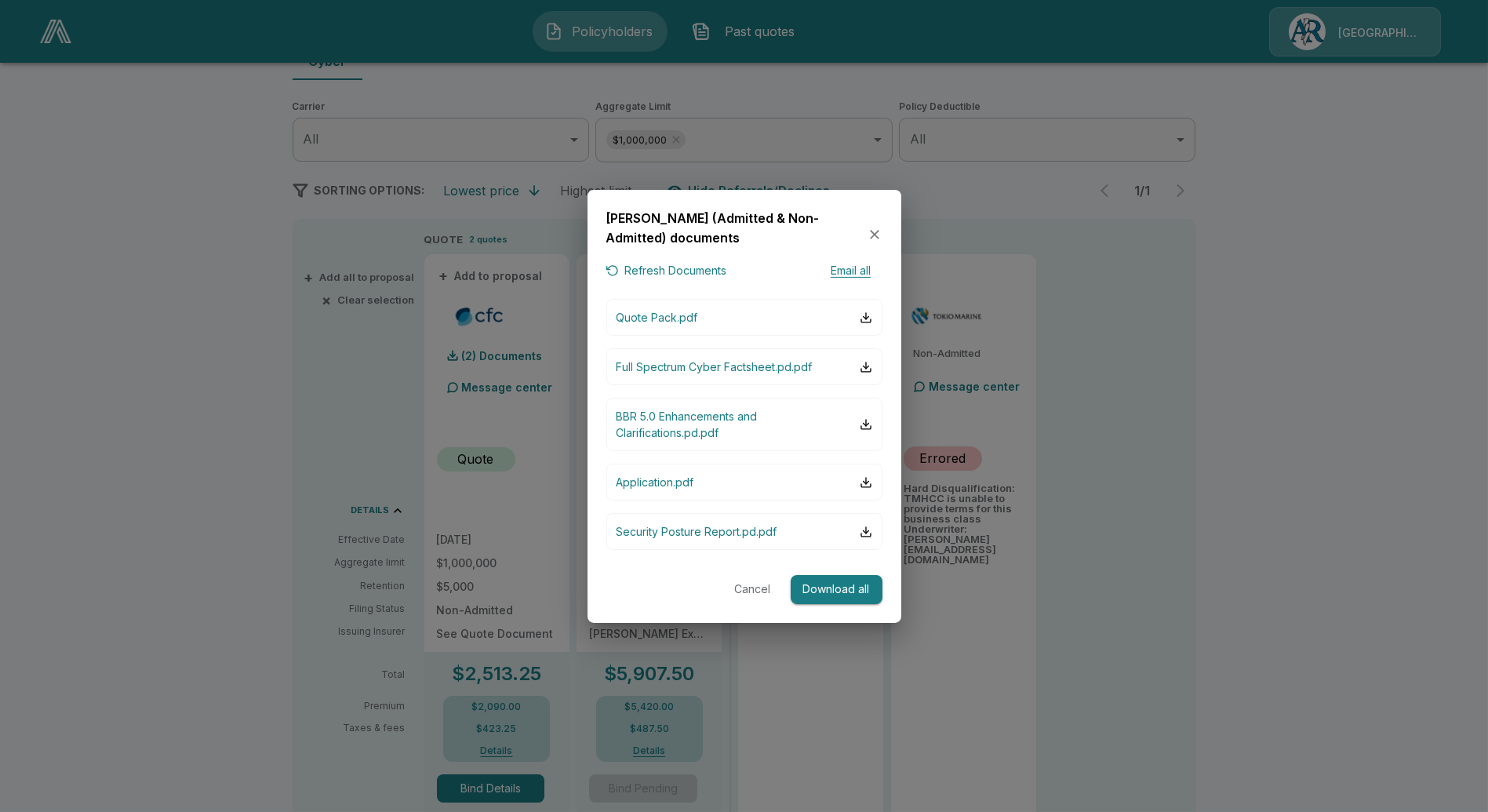
click at [757, 587] on button "Cancel" at bounding box center [753, 589] width 50 height 29
